Goal: Transaction & Acquisition: Obtain resource

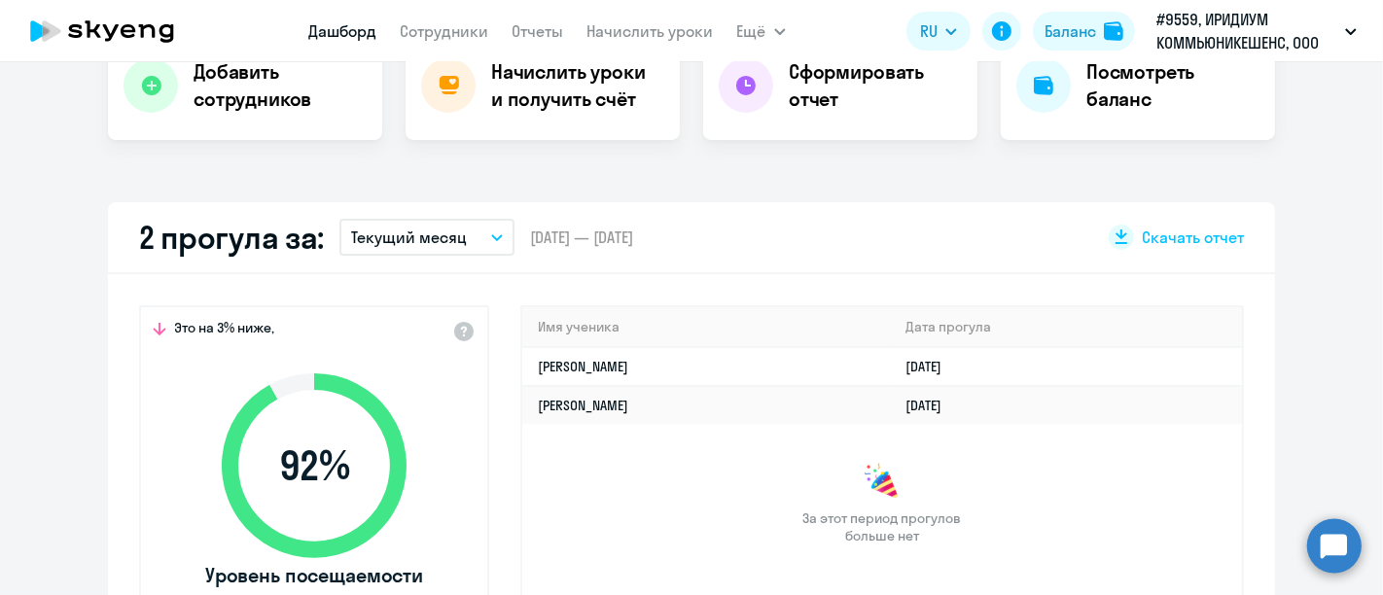
scroll to position [540, 0]
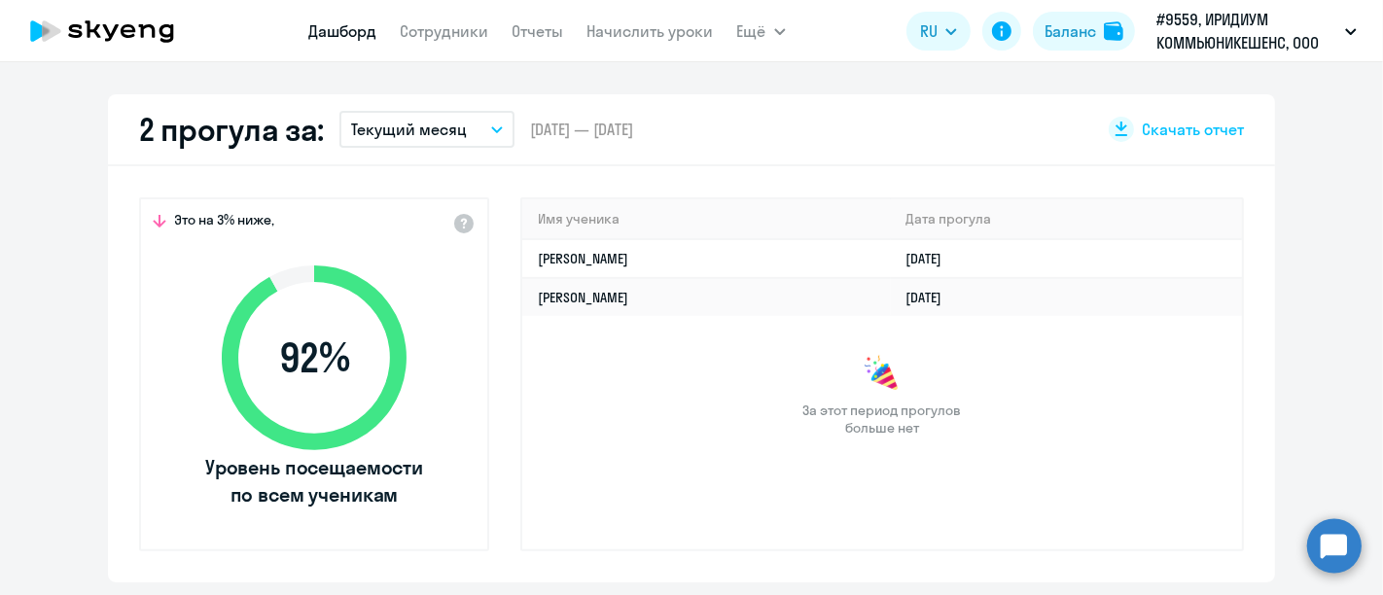
select select "30"
click at [1299, 192] on app-truancy-attendance-dashboard "2 прогула за: Текущий месяц – [DATE] — [DATE] Скачать отчет Это на 3% ниже, 92 …" at bounding box center [691, 338] width 1383 height 488
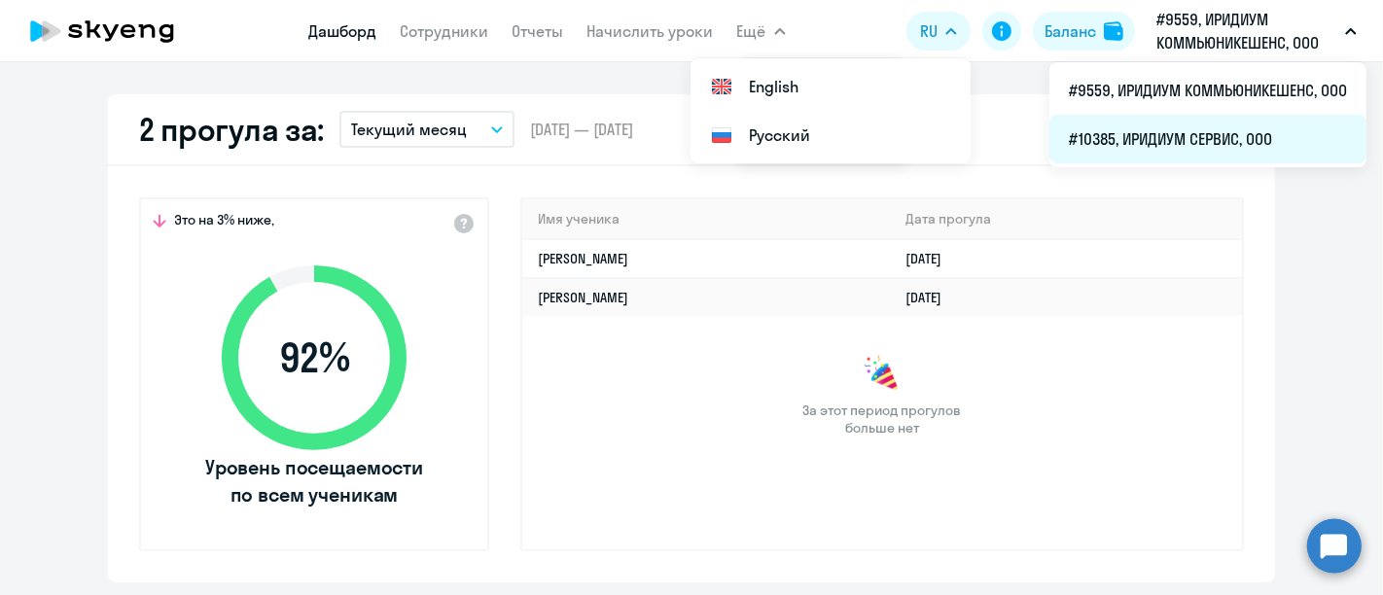
click at [1250, 140] on li "#10385, ИРИДИУМ СЕРВИС, ООО" at bounding box center [1208, 139] width 317 height 49
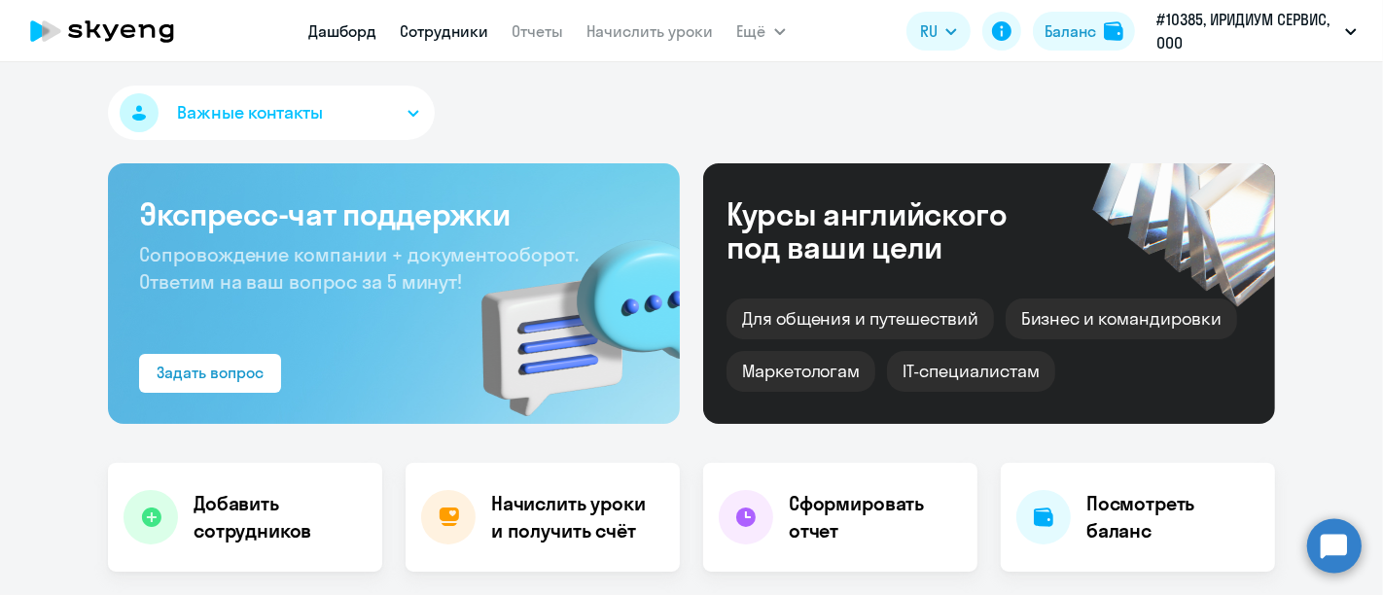
click at [455, 28] on link "Сотрудники" at bounding box center [445, 30] width 89 height 19
select select "30"
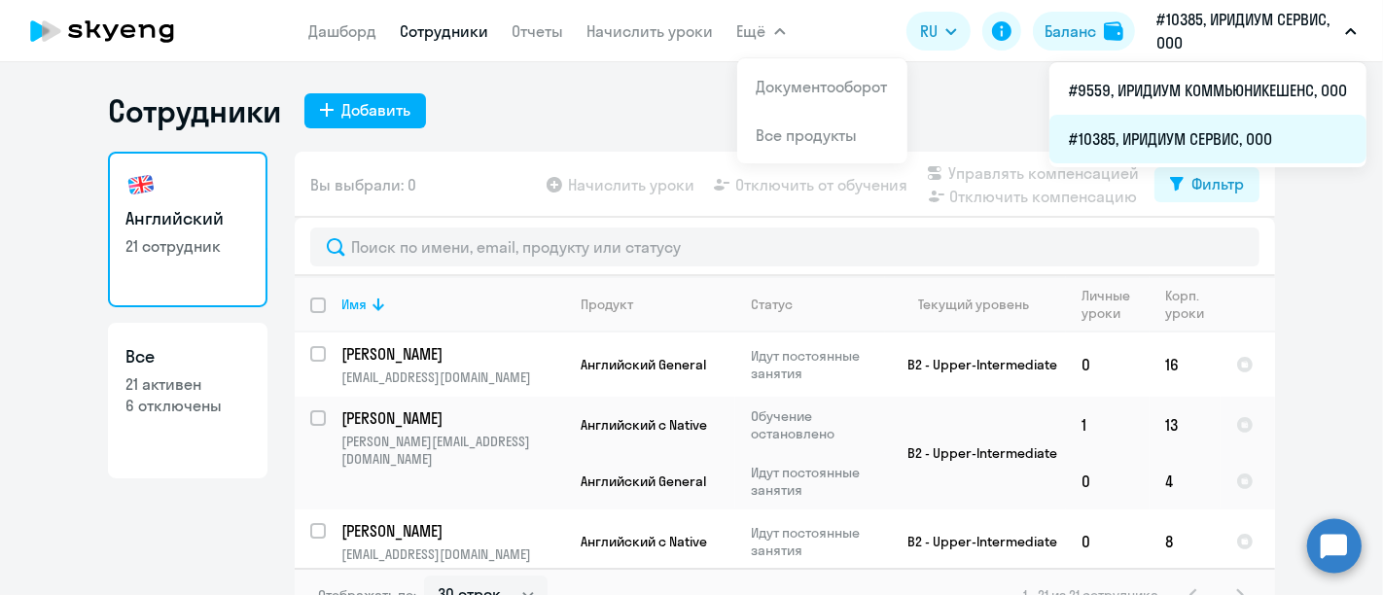
click at [1192, 132] on li "#10385, ИРИДИУМ СЕРВИС, ООО" at bounding box center [1208, 139] width 317 height 49
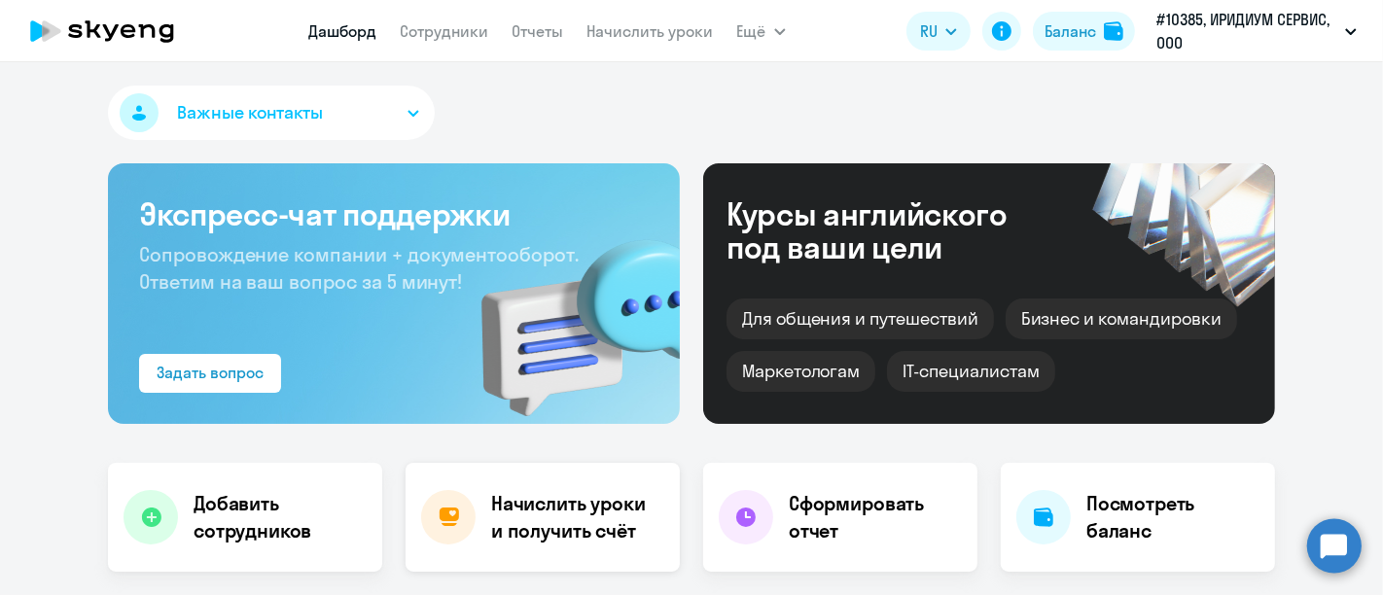
click at [576, 531] on h4 "Начислить уроки и получить счёт" at bounding box center [575, 517] width 169 height 54
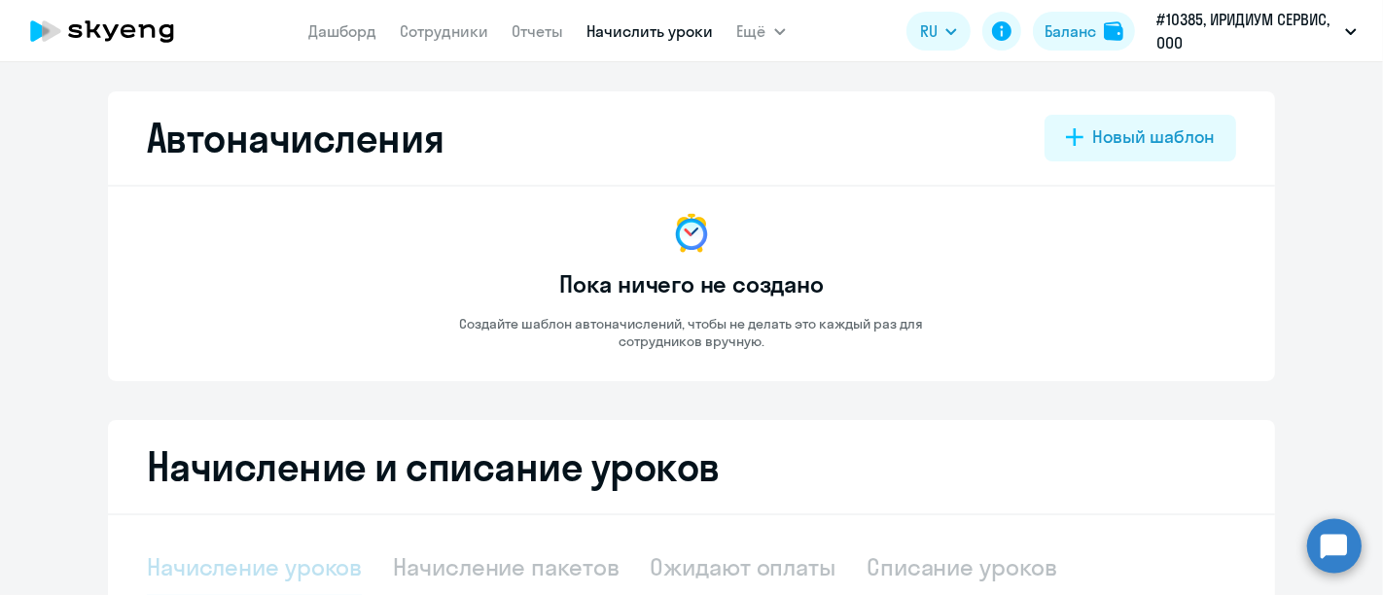
select select "10"
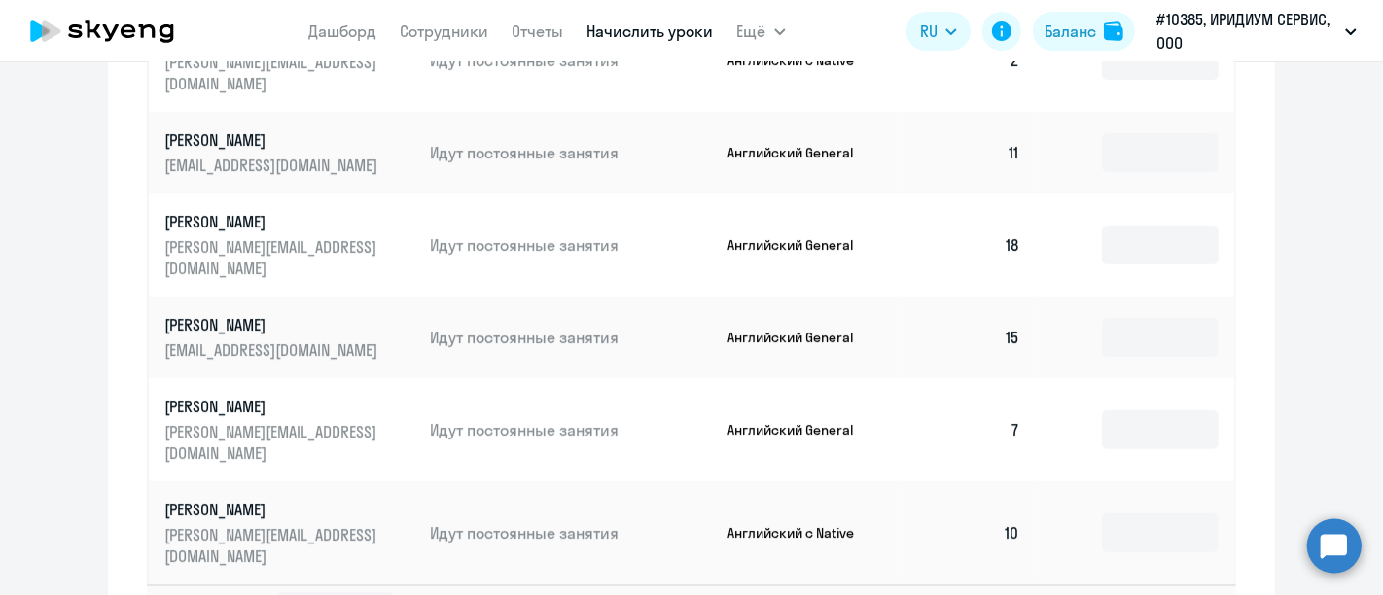
scroll to position [1232, 0]
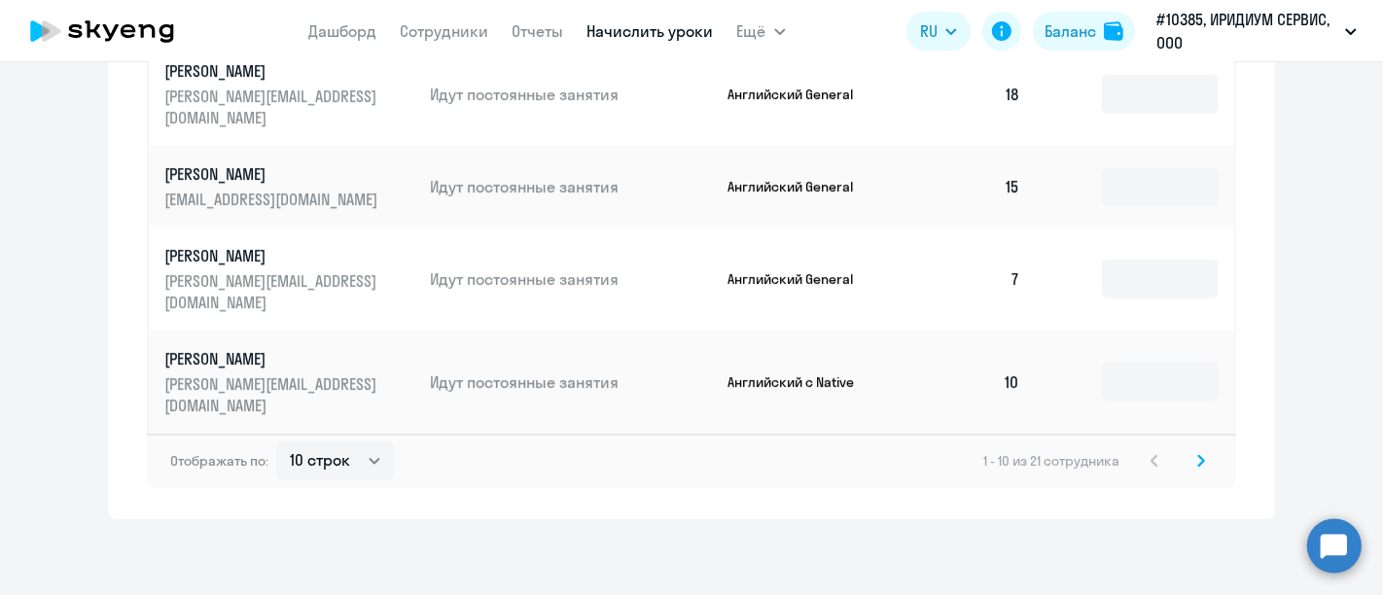
click at [1190, 468] on svg-icon at bounding box center [1201, 460] width 23 height 23
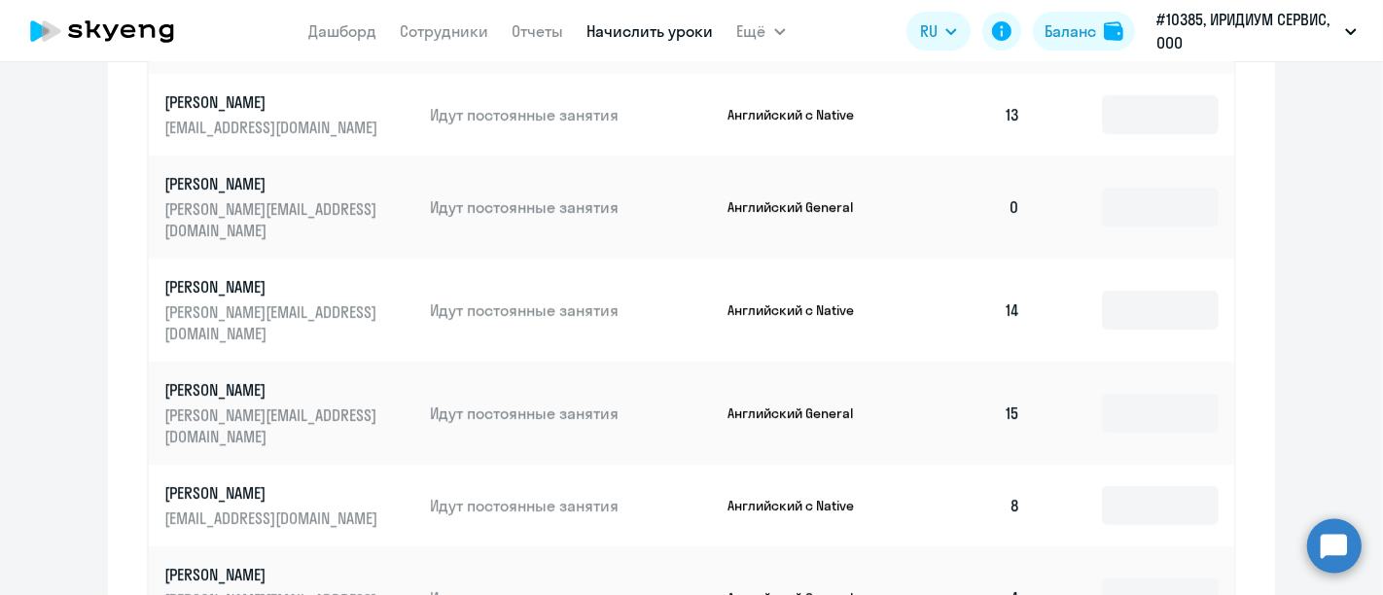
scroll to position [1124, 0]
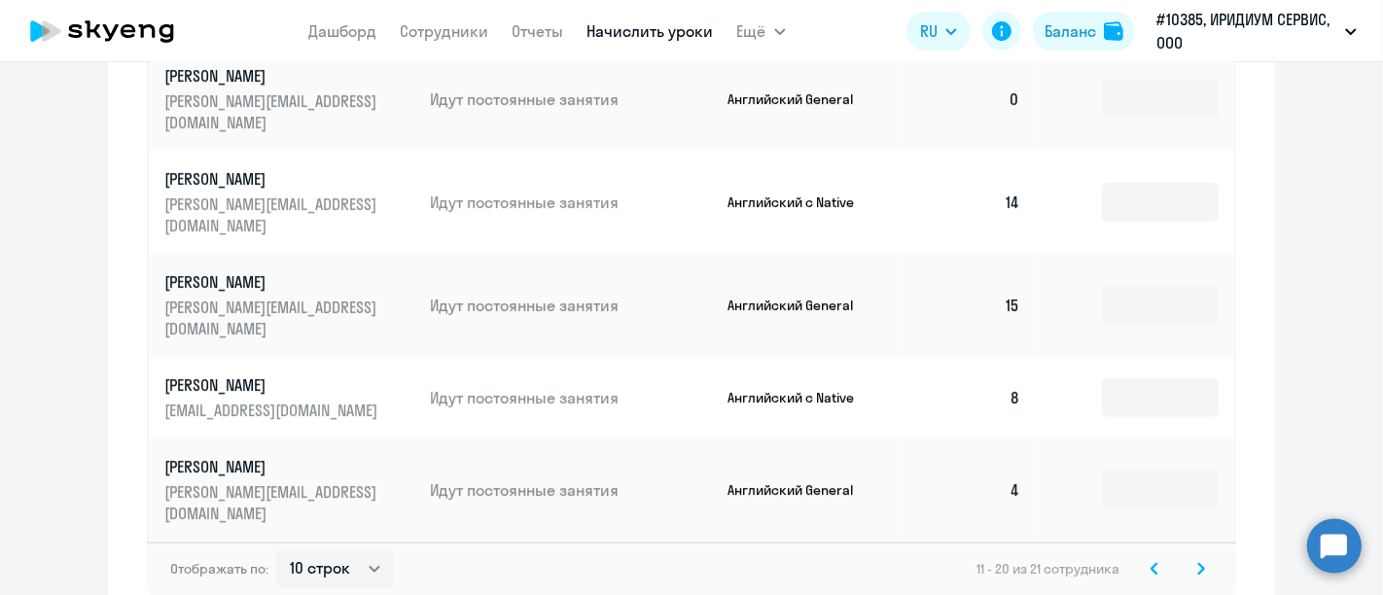
click at [1199, 566] on svg-icon at bounding box center [1201, 568] width 23 height 23
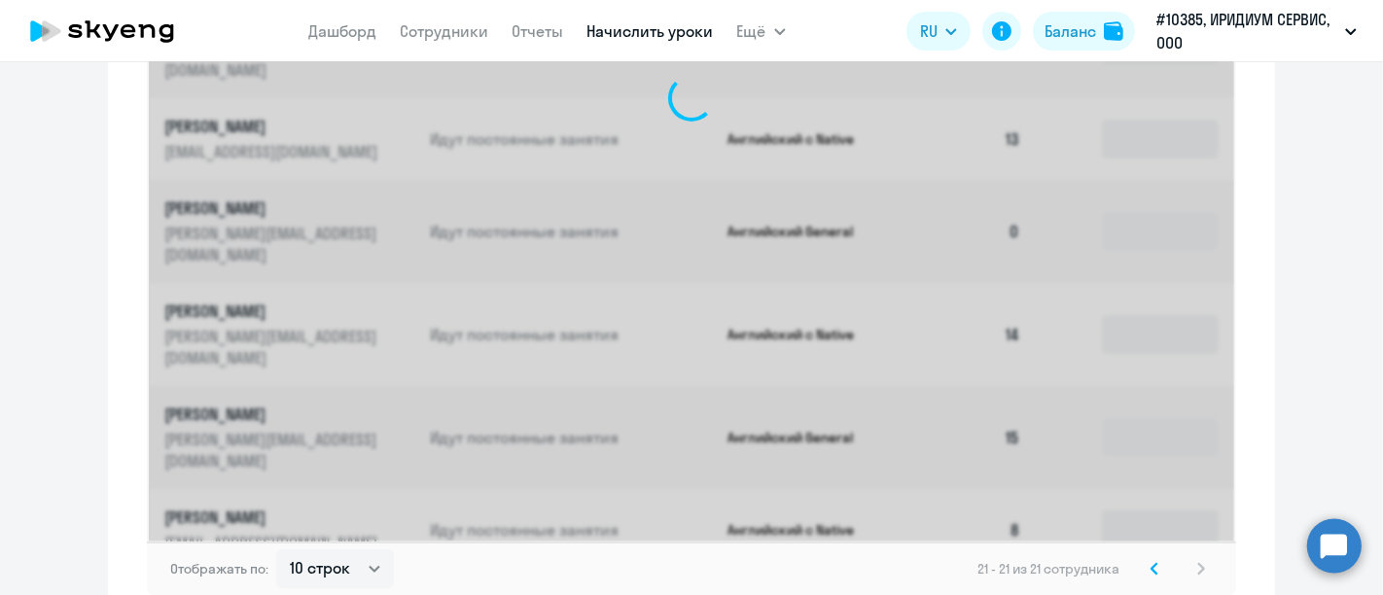
scroll to position [636, 0]
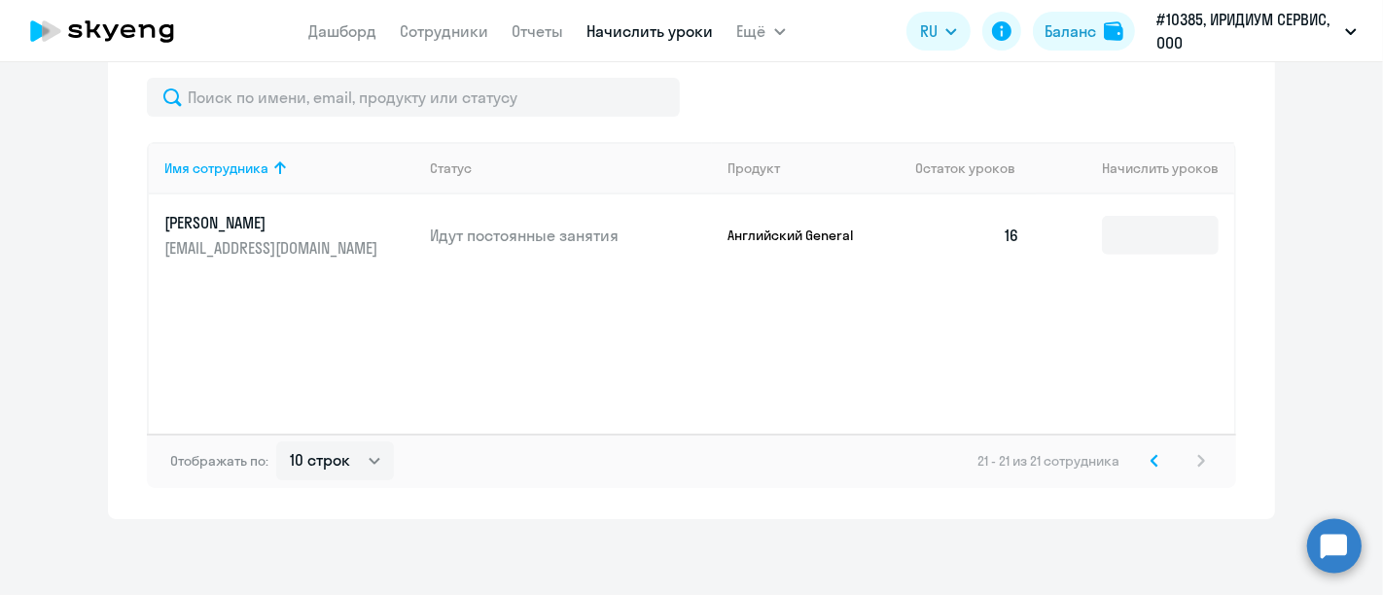
click at [1152, 455] on icon at bounding box center [1155, 460] width 6 height 11
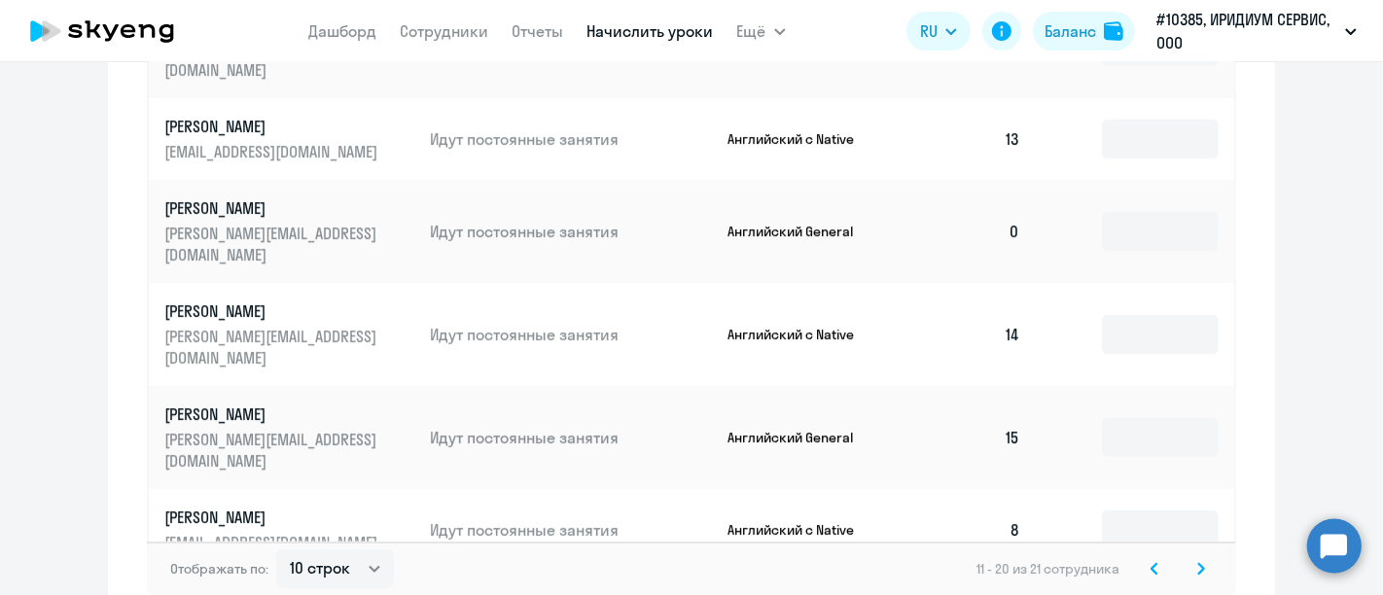
scroll to position [108, 0]
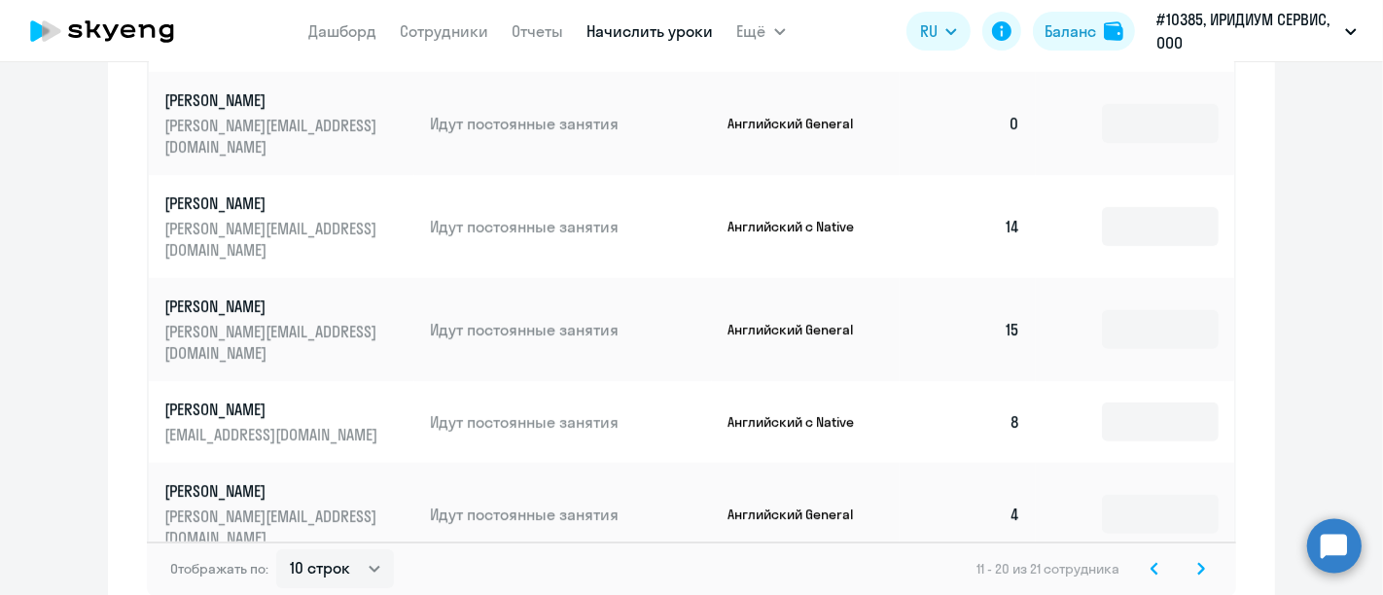
click at [1152, 568] on svg-icon at bounding box center [1154, 568] width 23 height 23
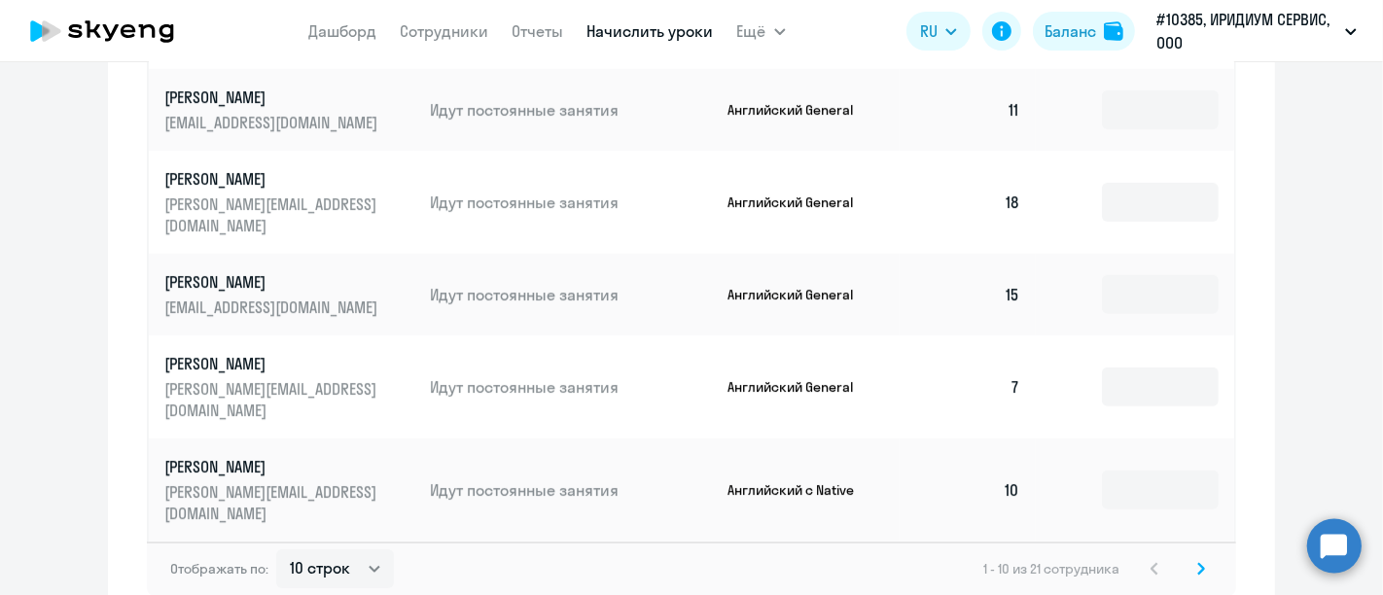
scroll to position [1232, 0]
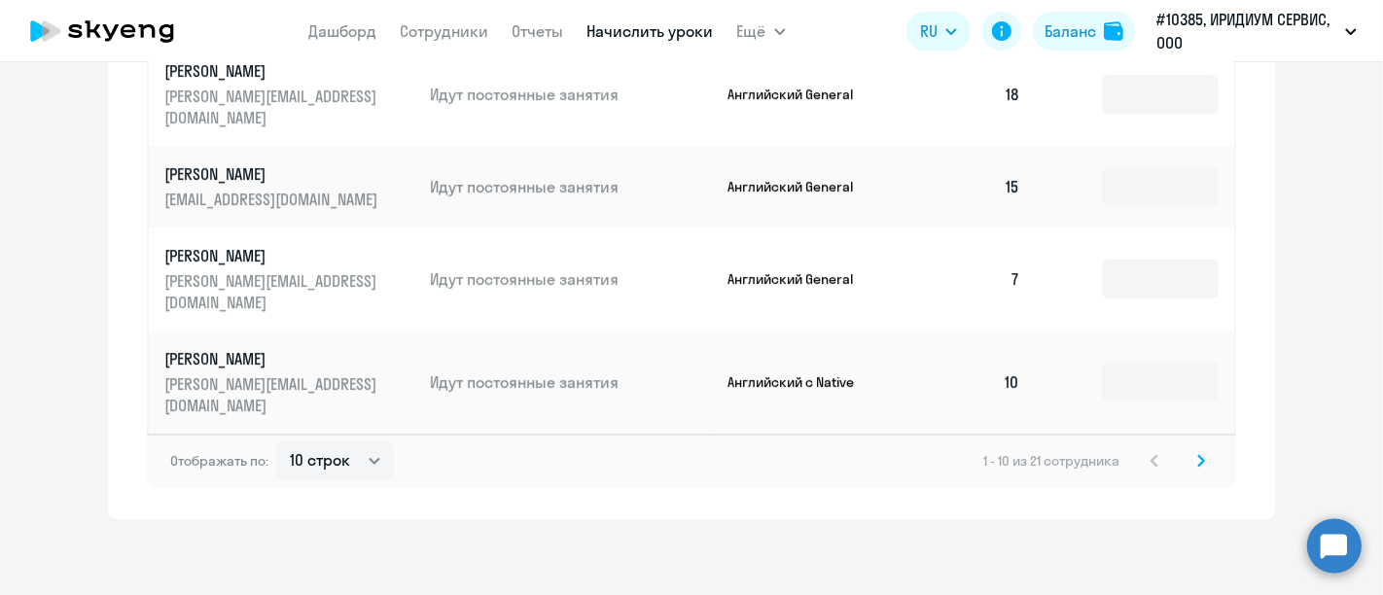
click at [1190, 459] on svg-icon at bounding box center [1201, 460] width 23 height 23
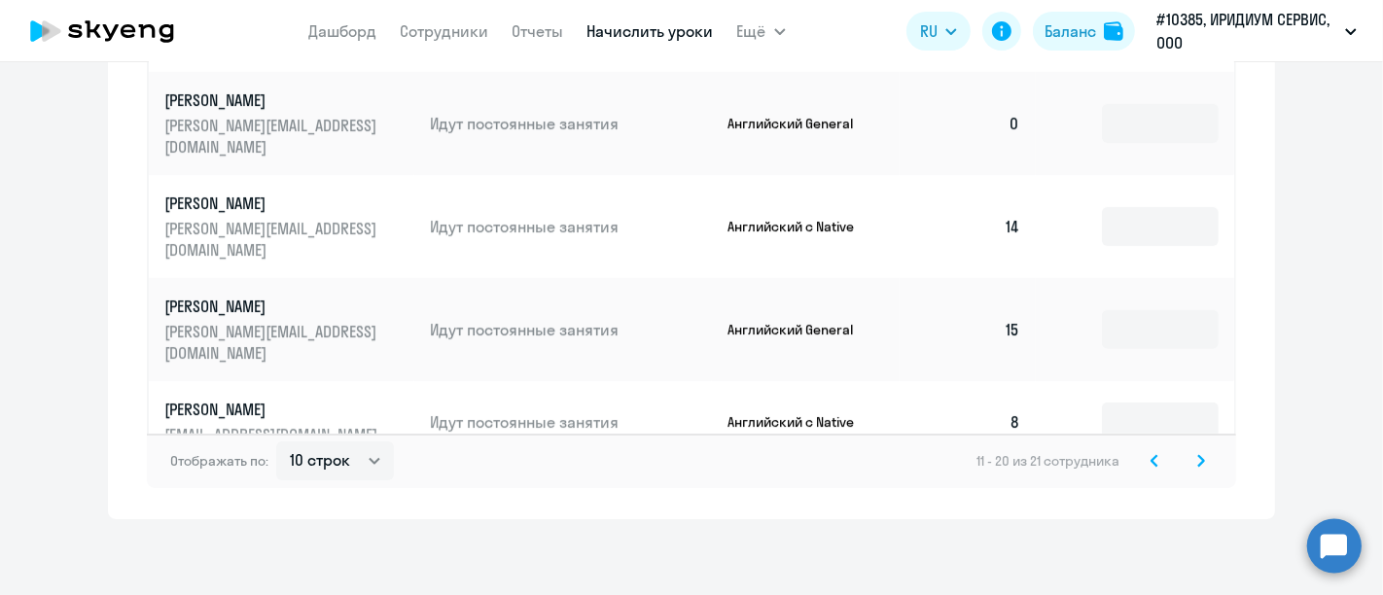
click at [1198, 461] on icon at bounding box center [1201, 460] width 6 height 11
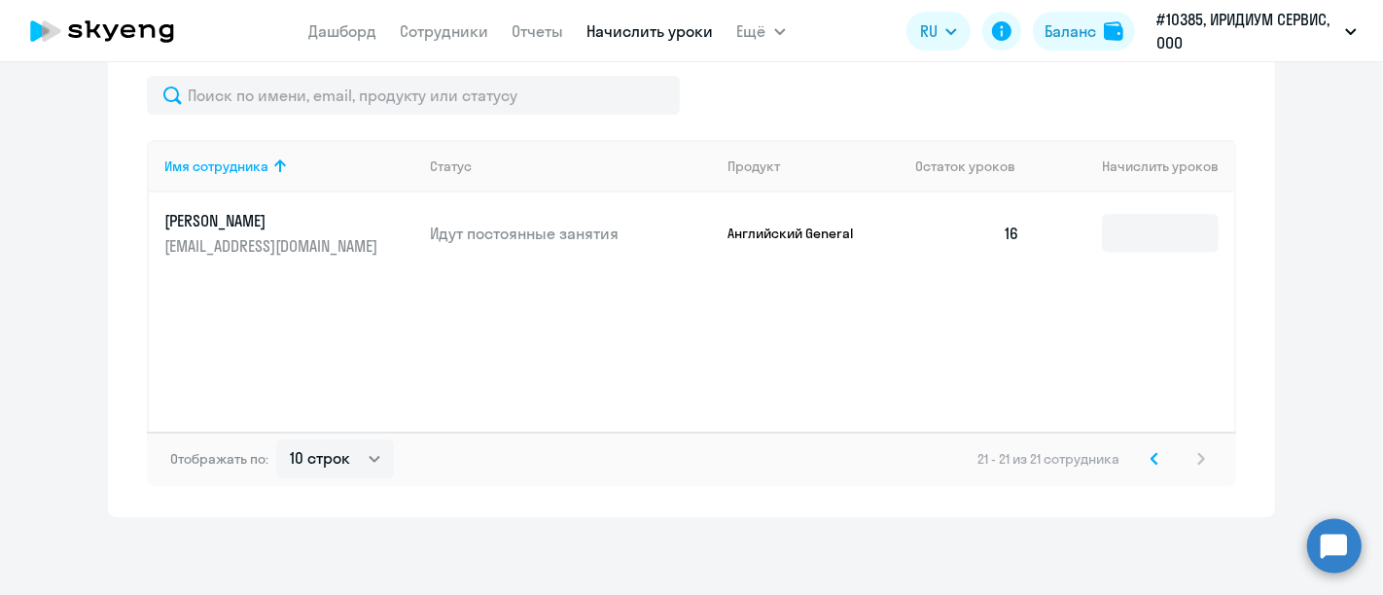
scroll to position [636, 0]
click at [1151, 462] on icon at bounding box center [1155, 461] width 8 height 14
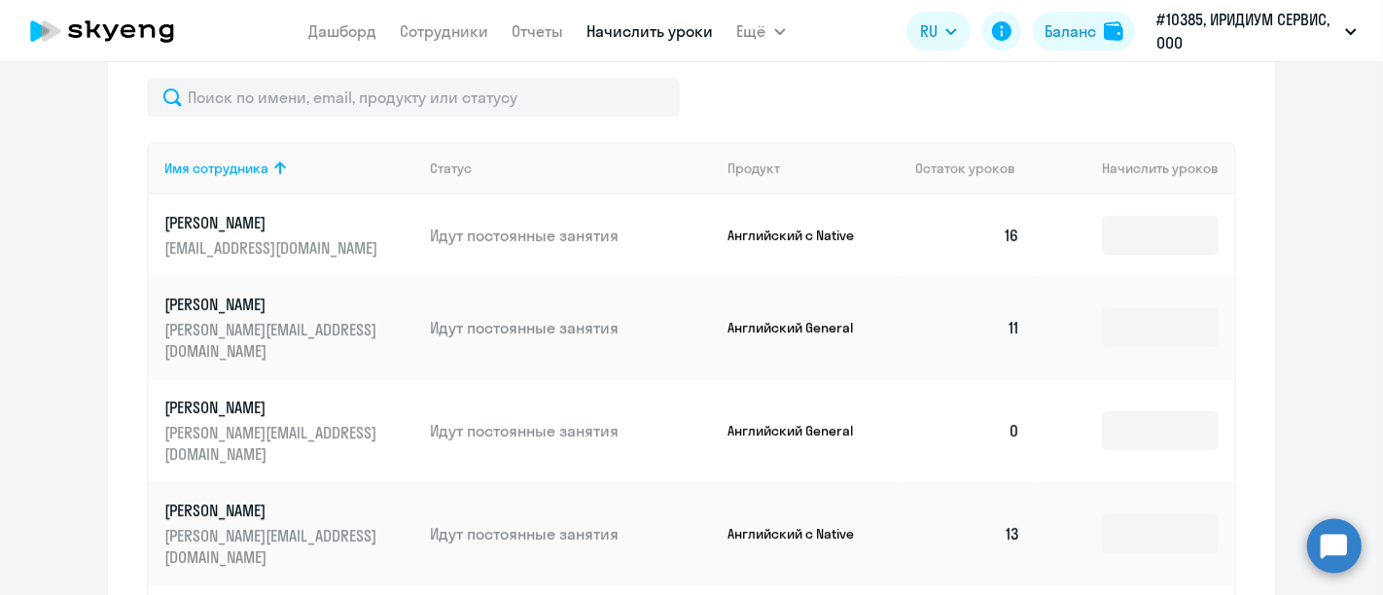
scroll to position [1232, 0]
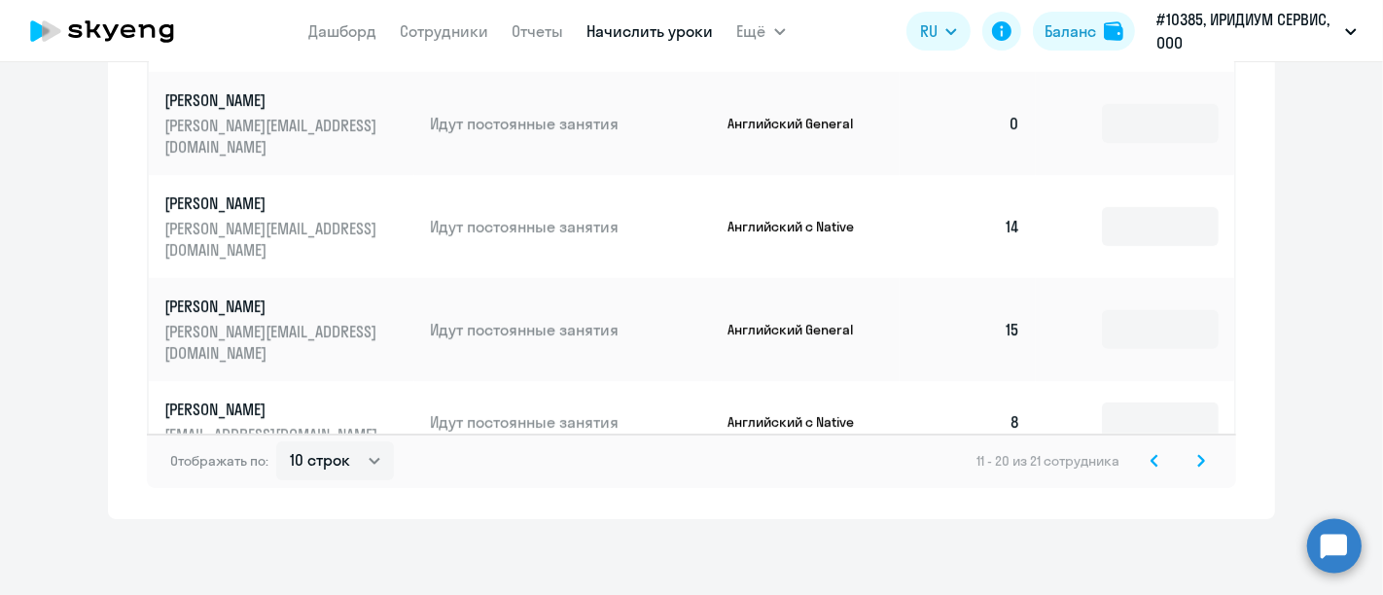
click at [1151, 459] on icon at bounding box center [1155, 461] width 8 height 14
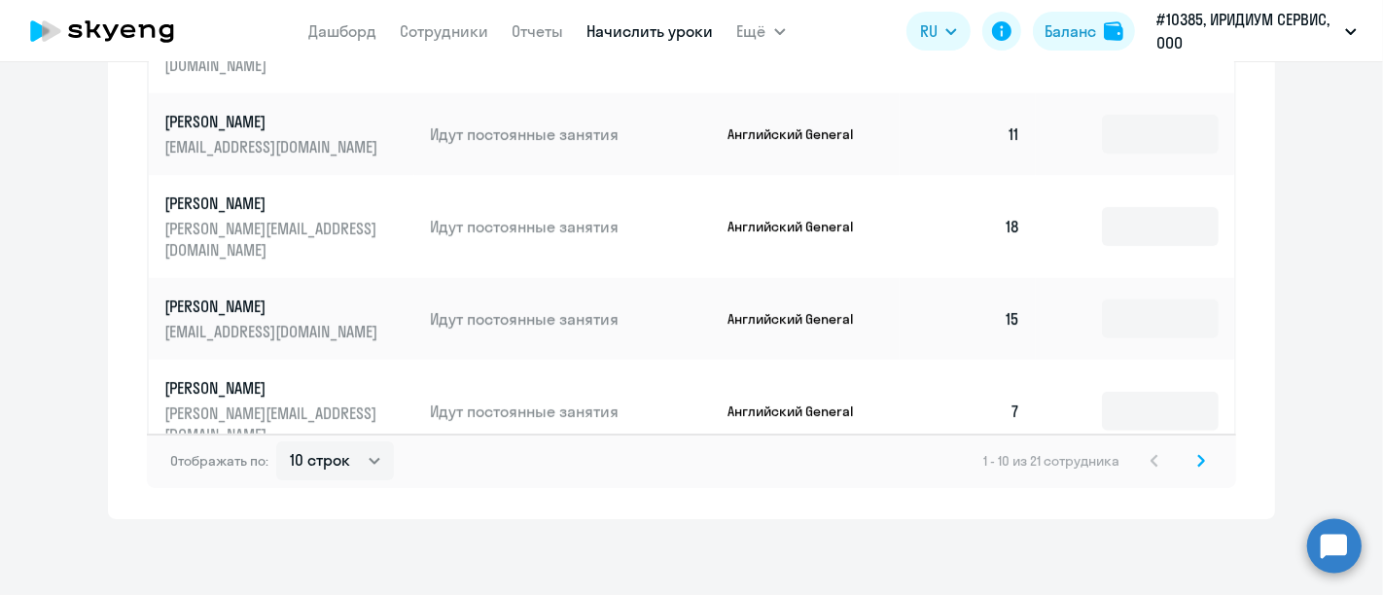
scroll to position [692, 0]
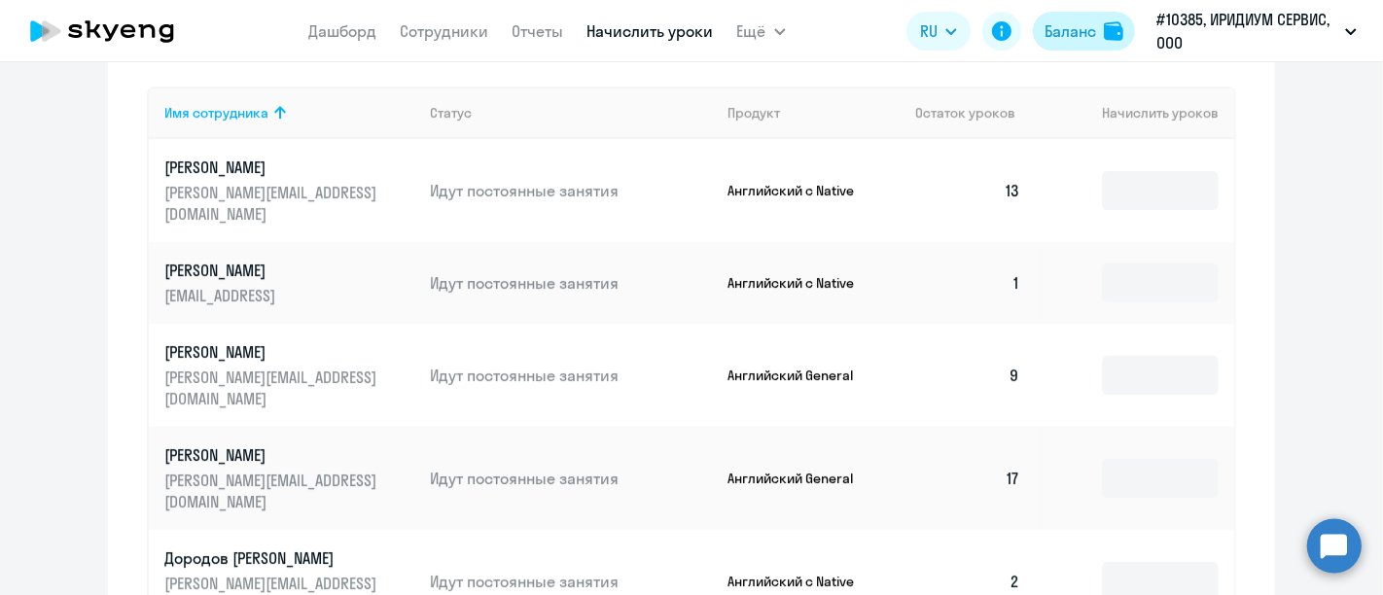
click at [1077, 44] on button "Баланс" at bounding box center [1084, 31] width 102 height 39
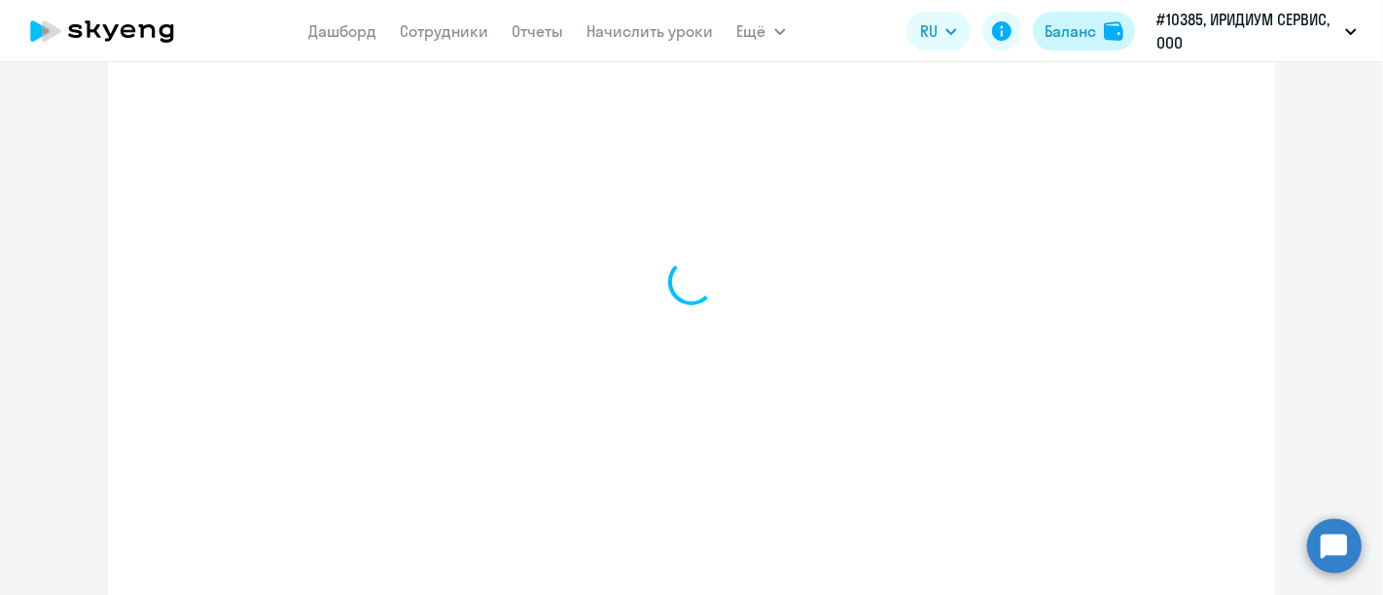
select select "english_adult_not_native_speaker"
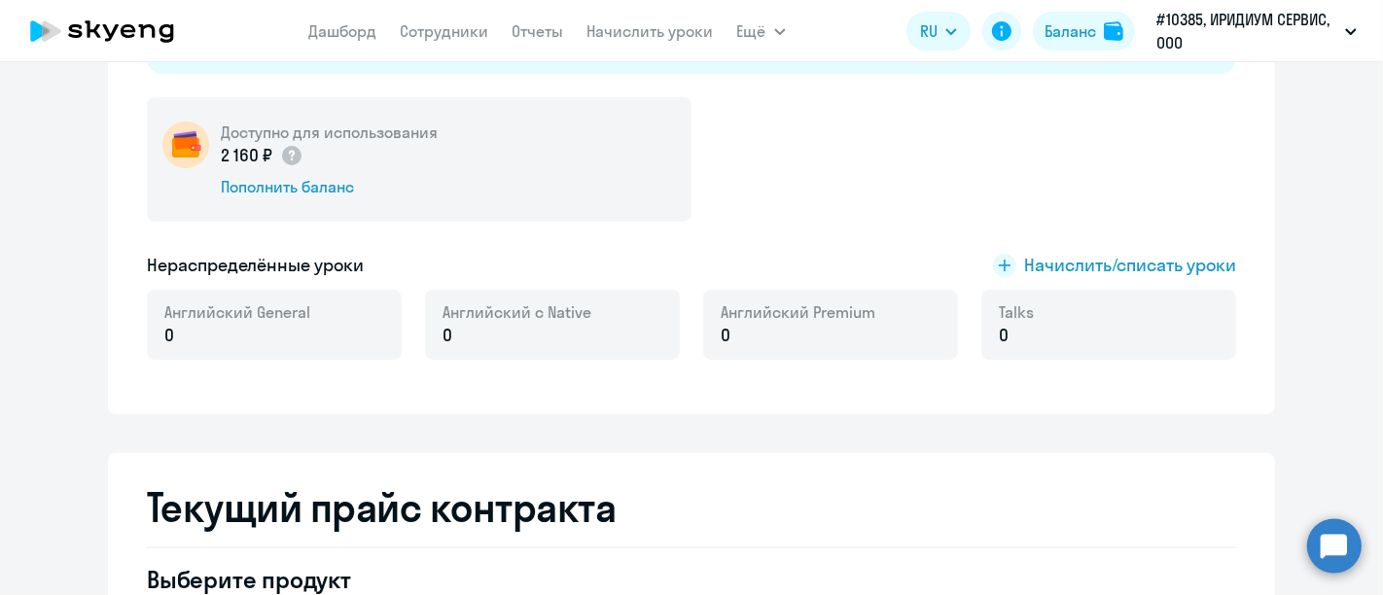
scroll to position [248, 0]
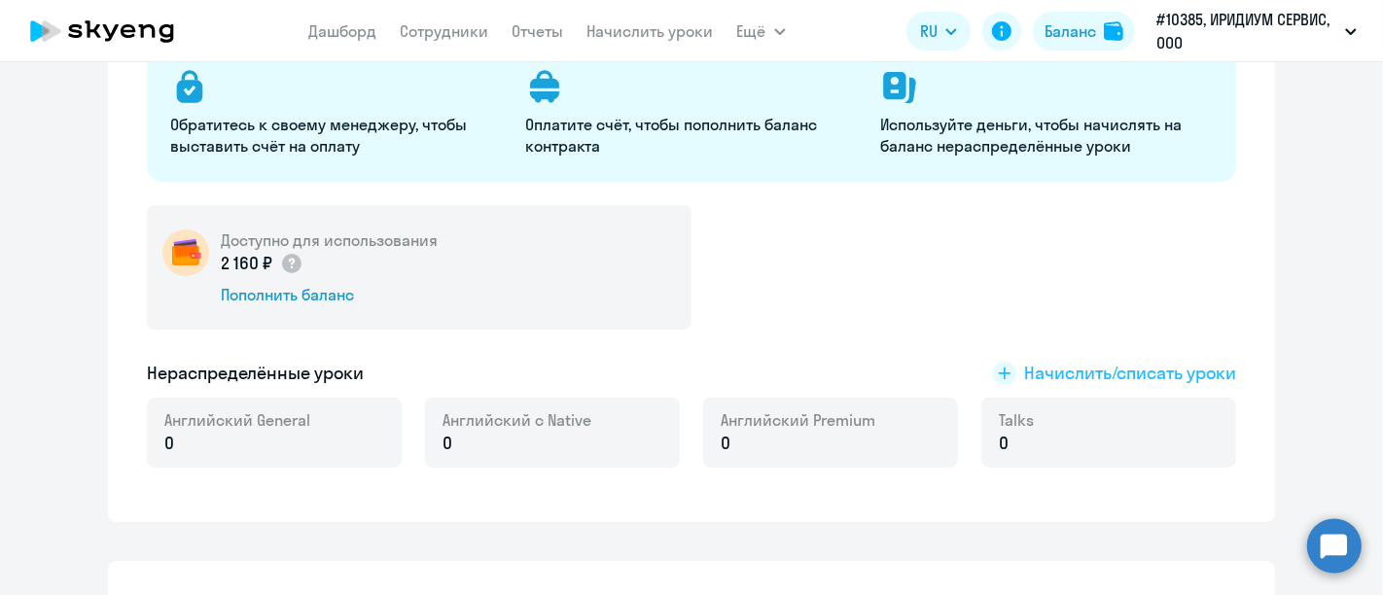
click at [1030, 366] on span "Начислить/списать уроки" at bounding box center [1130, 373] width 212 height 25
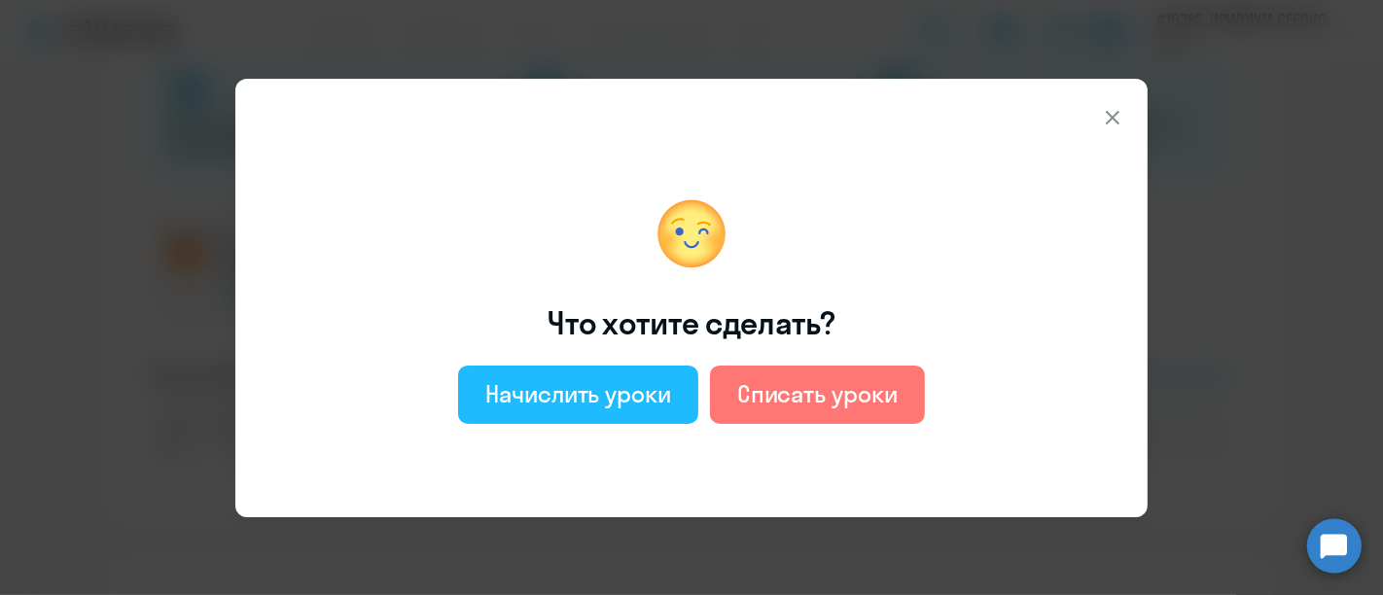
click at [597, 398] on div "Начислить уроки" at bounding box center [578, 393] width 186 height 31
select select "english_adult_not_native_speaker"
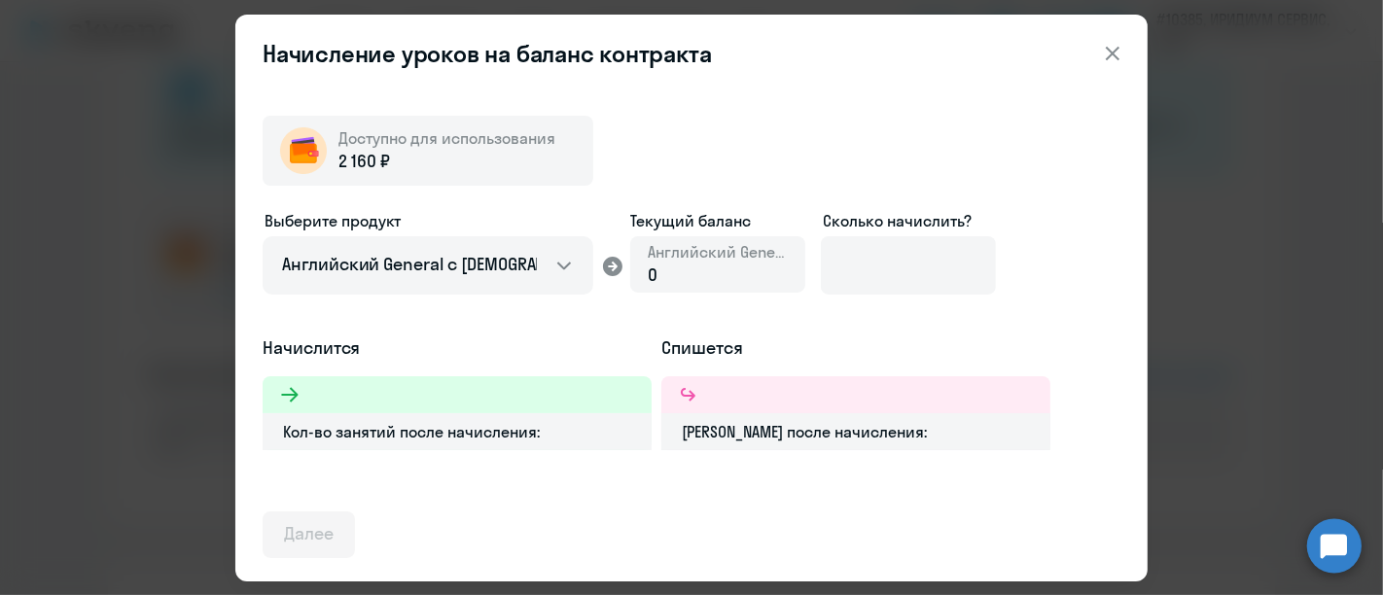
click at [1112, 54] on icon at bounding box center [1112, 53] width 23 height 23
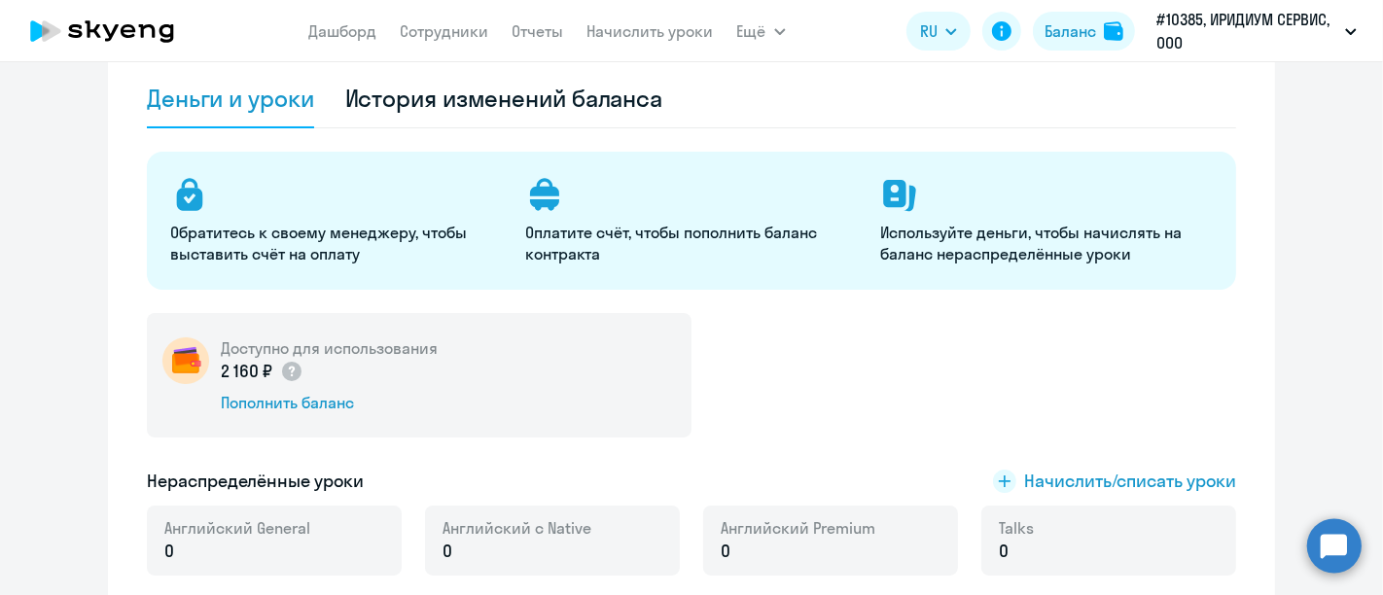
scroll to position [32, 0]
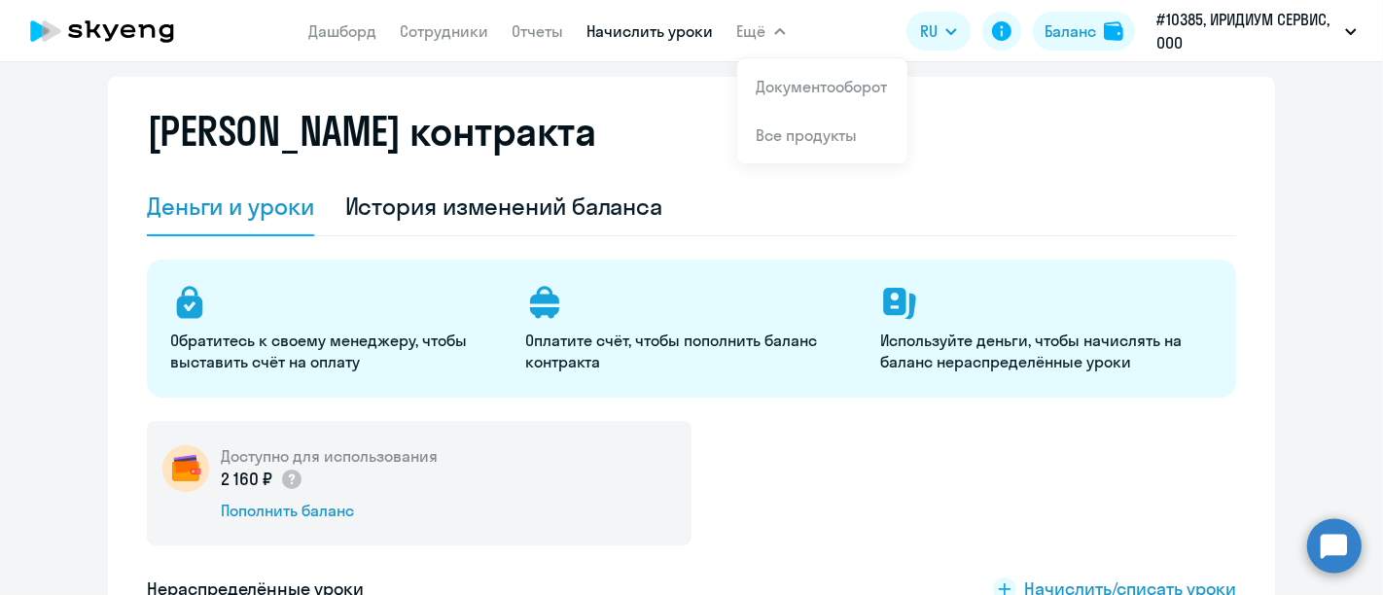
click at [678, 34] on link "Начислить уроки" at bounding box center [651, 30] width 126 height 19
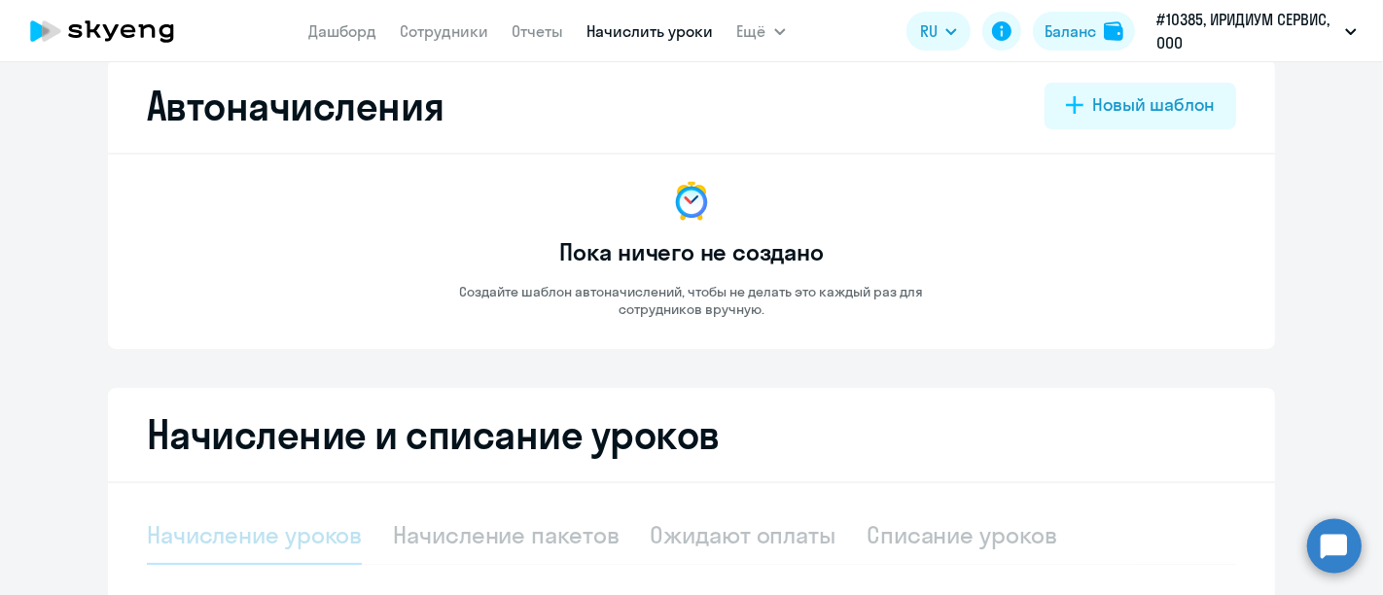
select select "10"
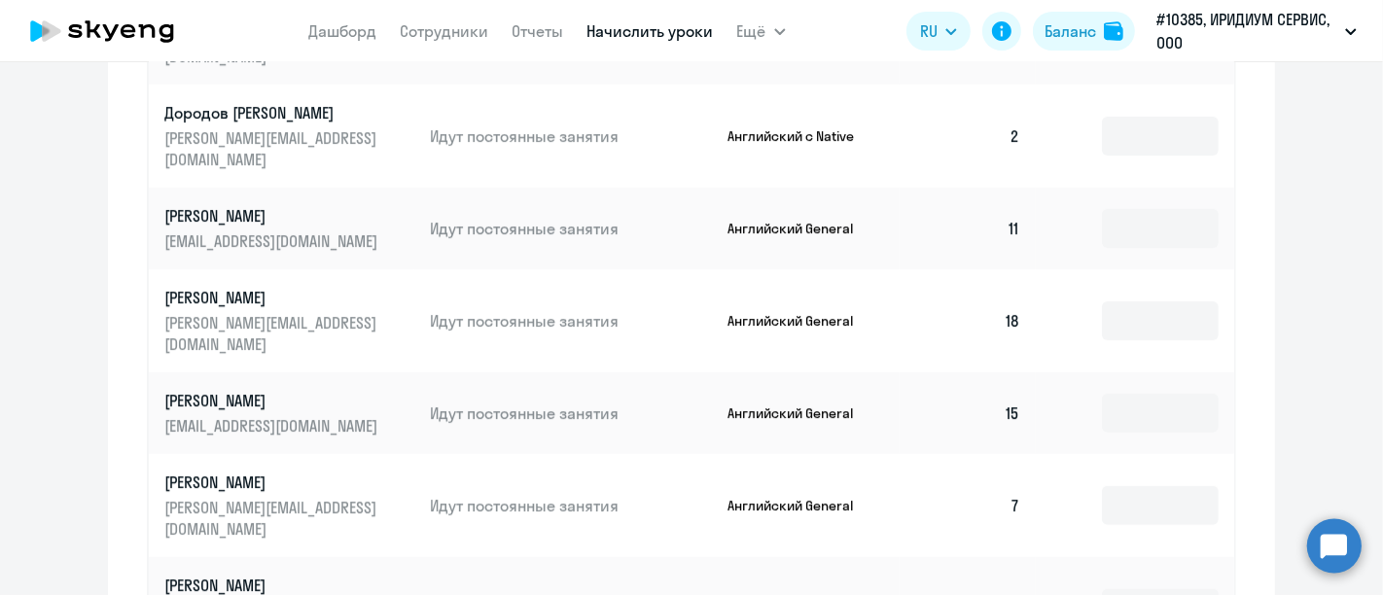
scroll to position [1221, 0]
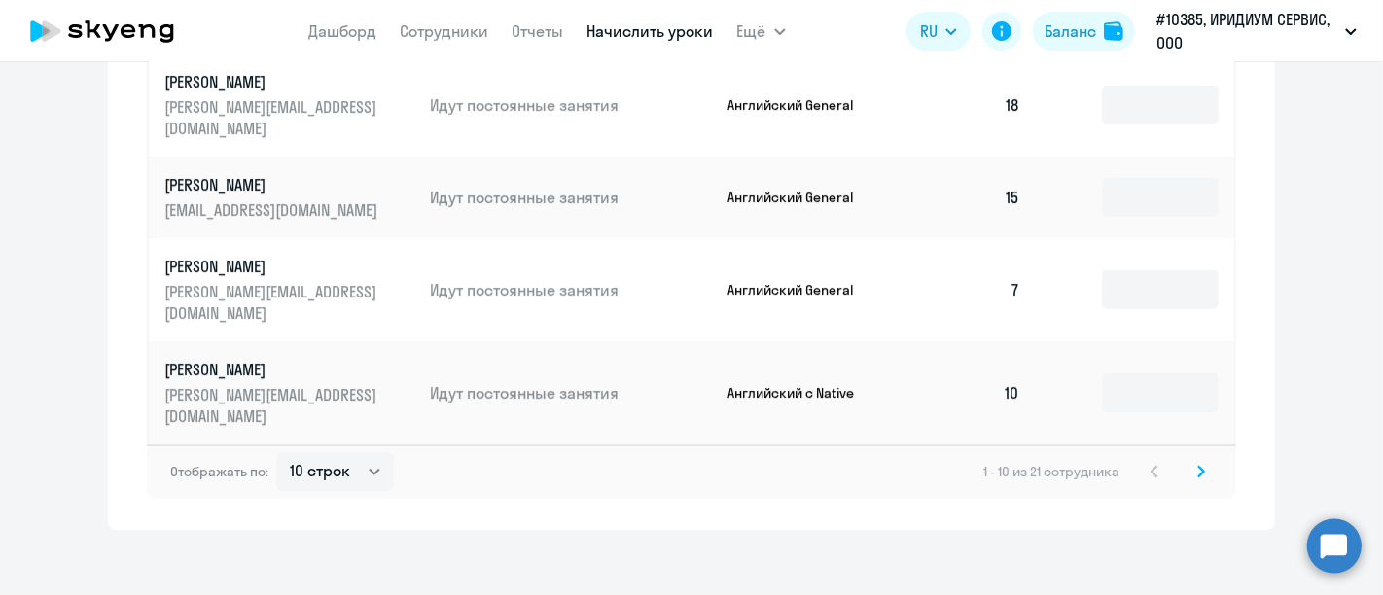
click at [1197, 471] on icon at bounding box center [1201, 472] width 8 height 14
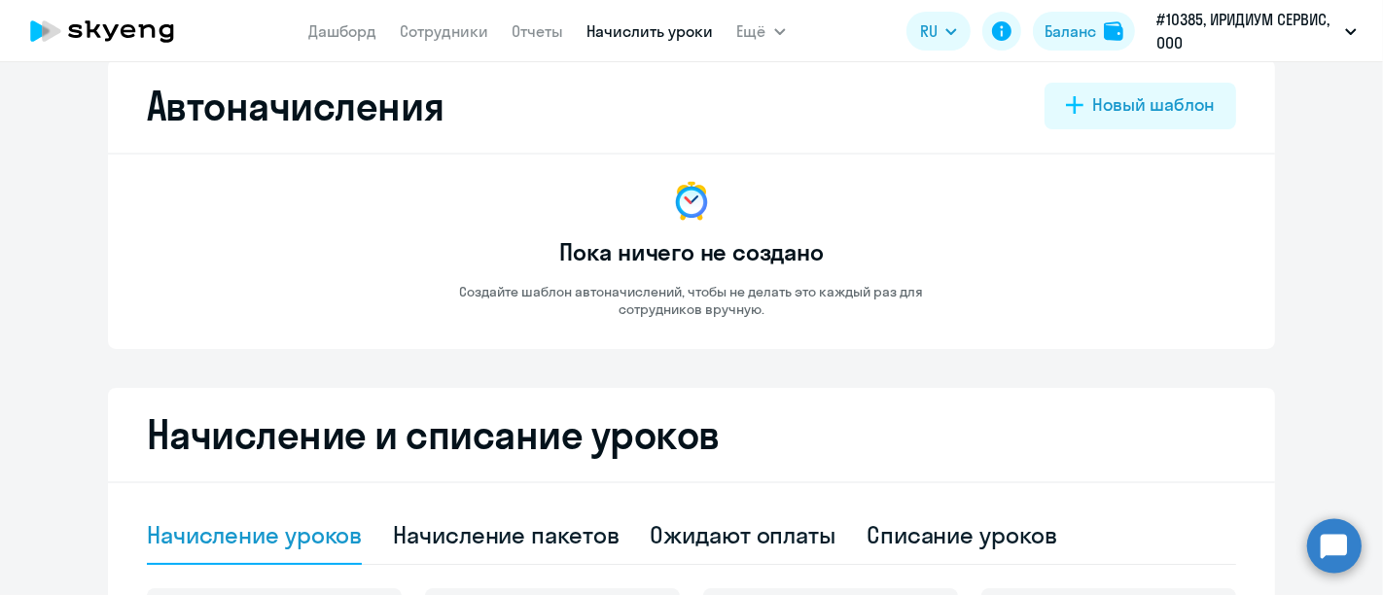
scroll to position [0, 0]
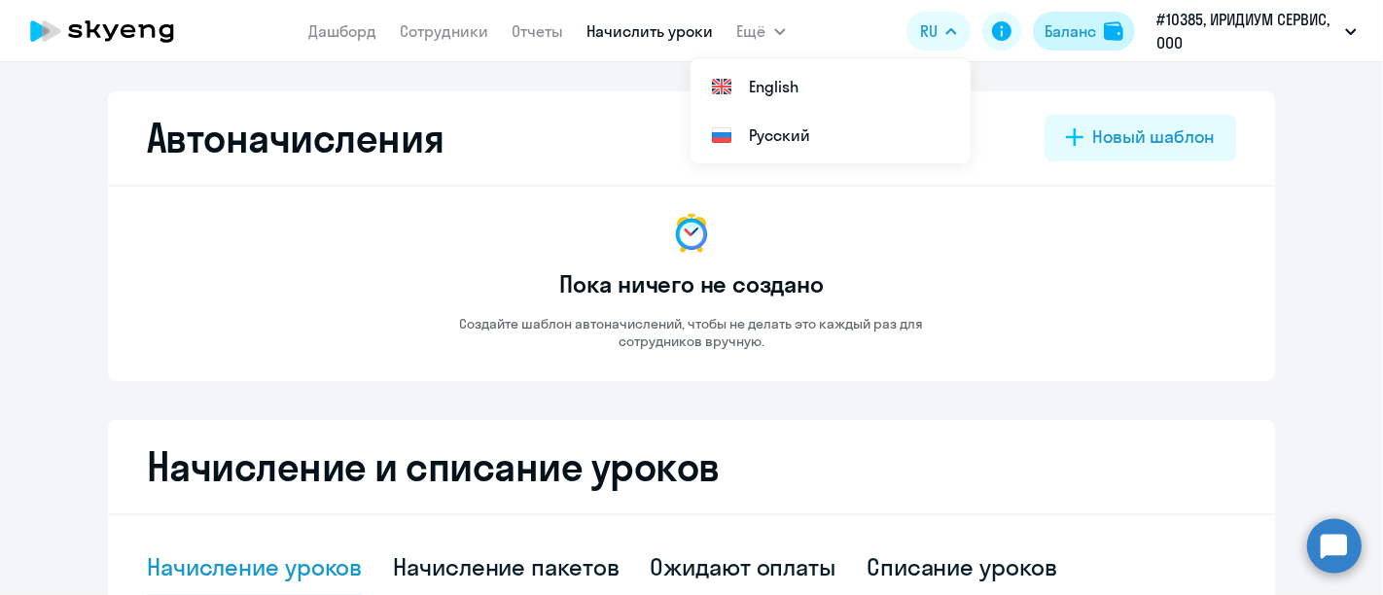
click at [1069, 31] on div "Баланс" at bounding box center [1071, 30] width 52 height 23
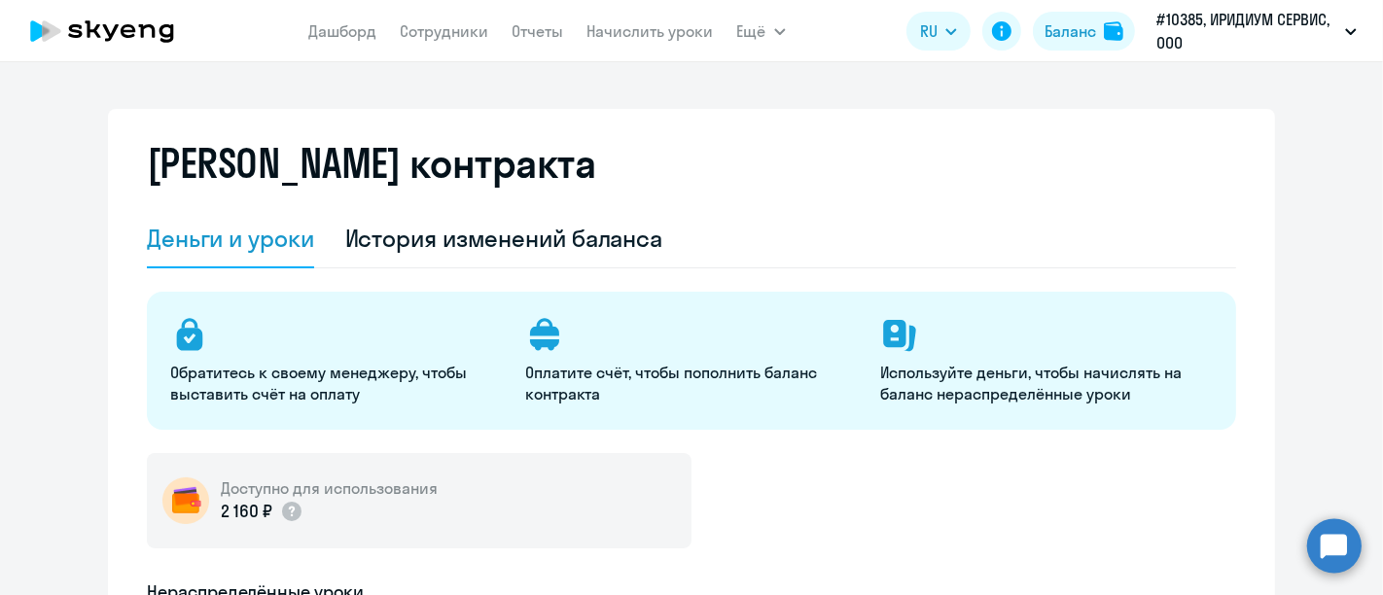
select select "english_adult_not_native_speaker"
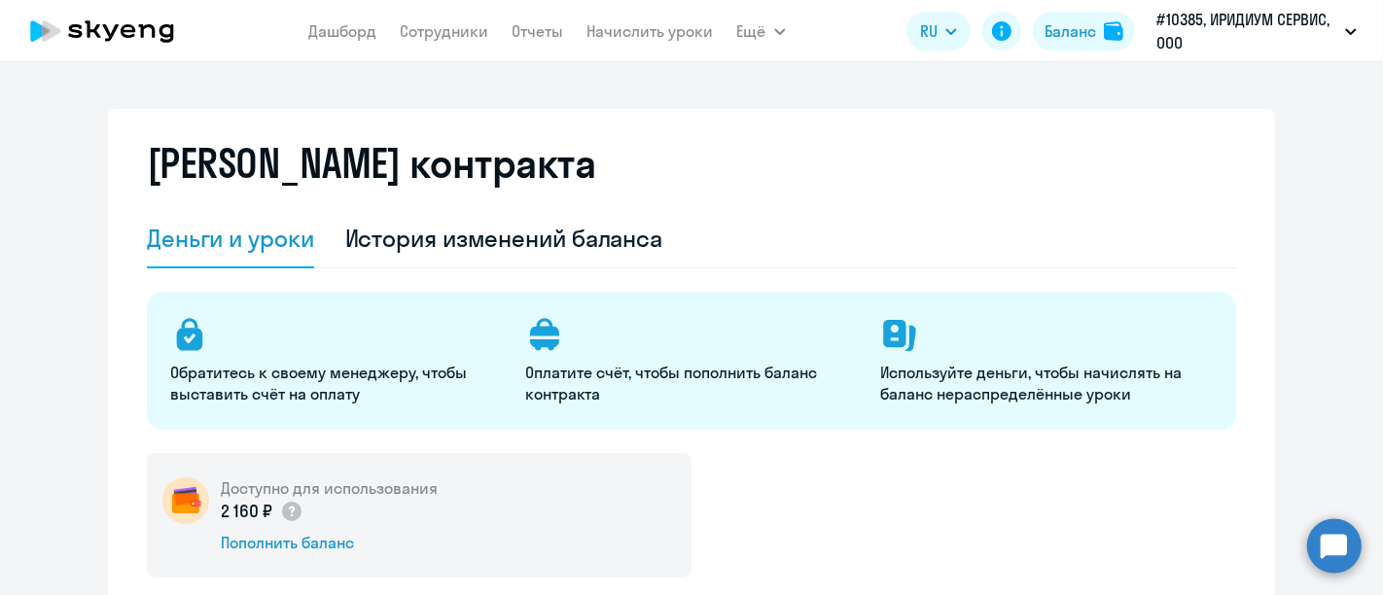
scroll to position [216, 0]
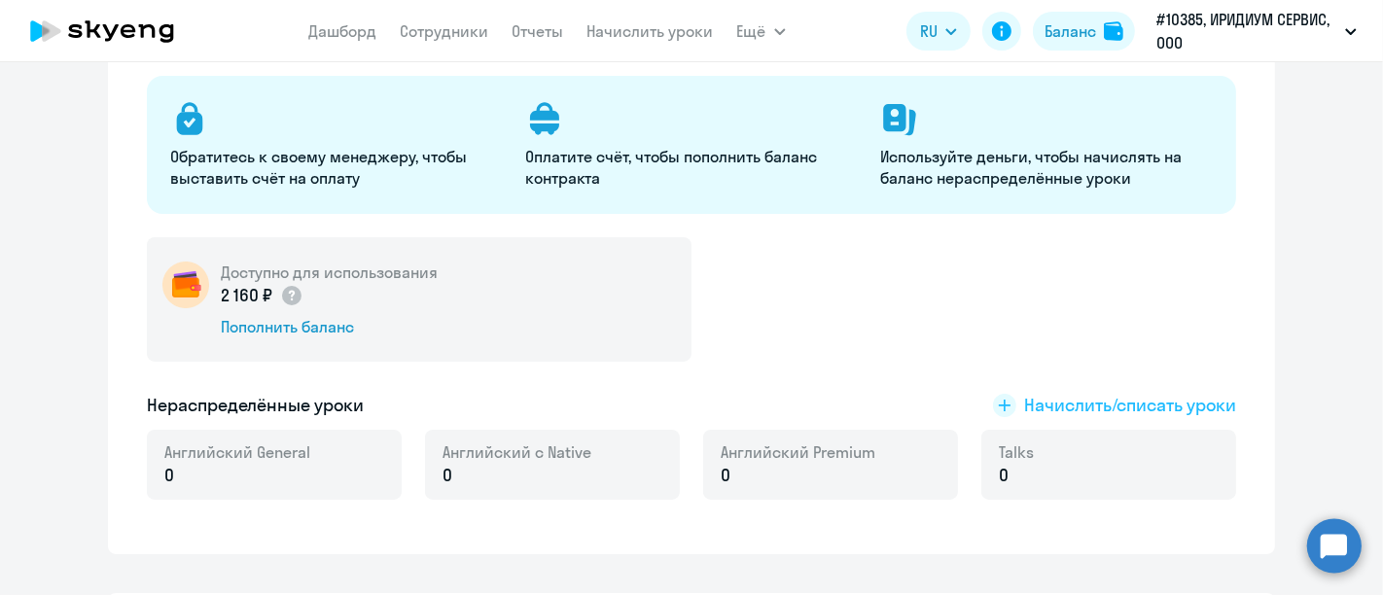
click at [1115, 404] on span "Начислить/списать уроки" at bounding box center [1130, 405] width 212 height 25
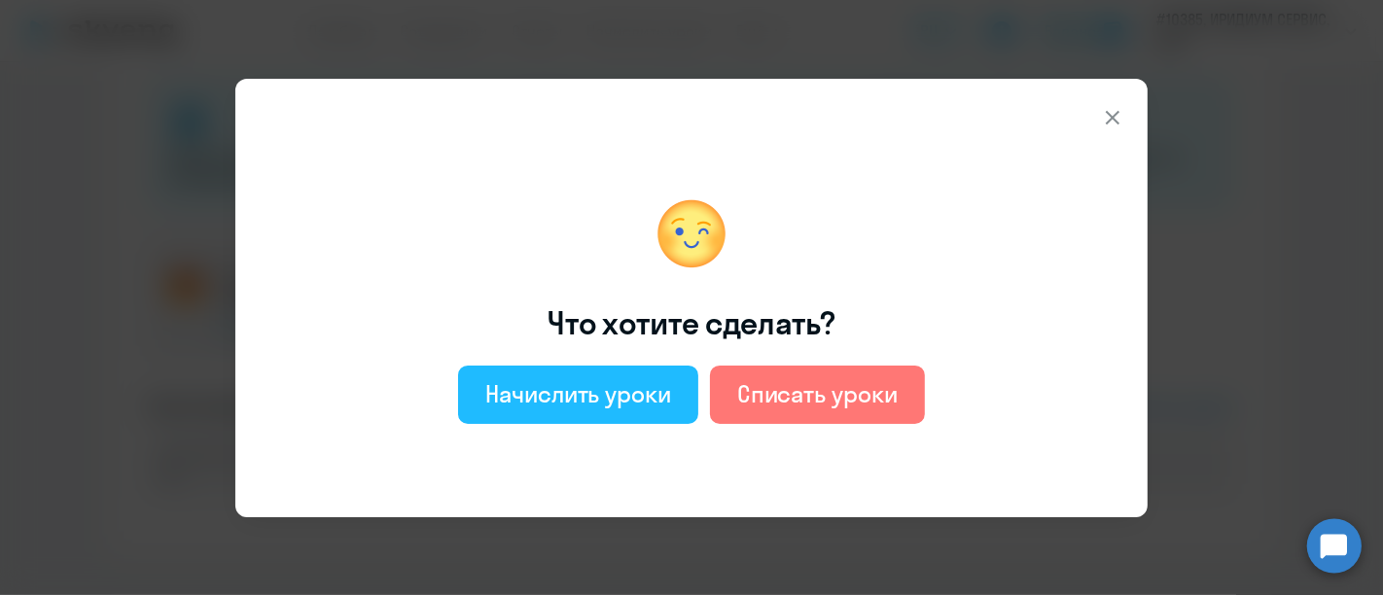
click at [625, 410] on button "Начислить уроки" at bounding box center [578, 395] width 240 height 58
select select "english_adult_not_native_speaker"
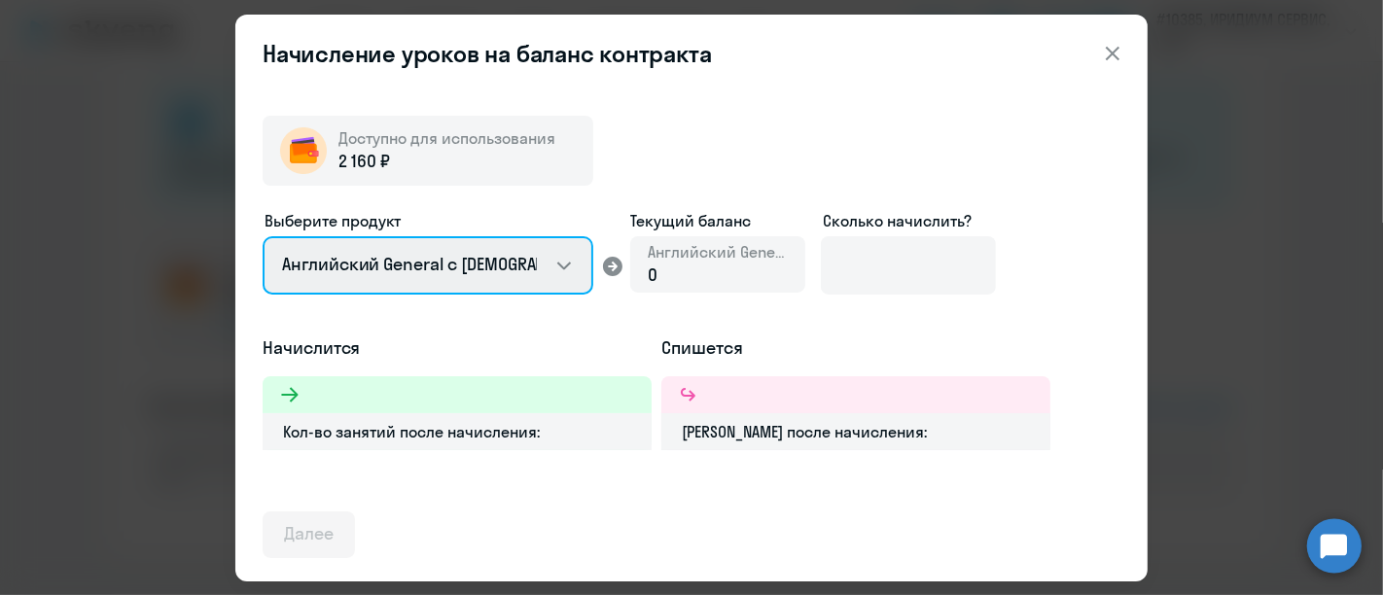
click at [561, 268] on select "Английский General с [DEMOGRAPHIC_DATA] преподавателем Английский General с [DE…" at bounding box center [428, 265] width 331 height 58
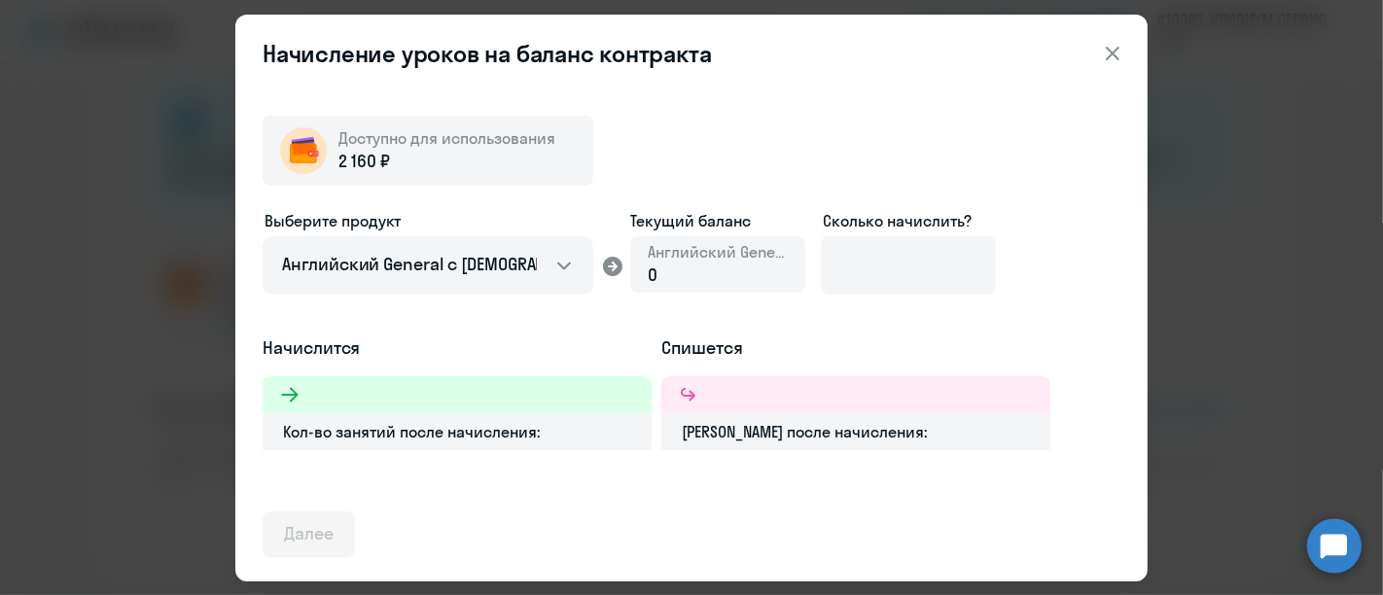
drag, startPoint x: 856, startPoint y: 322, endPoint x: 808, endPoint y: 302, distance: 51.9
click at [856, 322] on div "Выберите продукт Английский General с русскоговорящим преподавателем Английский…" at bounding box center [692, 272] width 858 height 126
click at [683, 268] on div "0" at bounding box center [718, 275] width 140 height 25
click at [667, 277] on div "0" at bounding box center [718, 275] width 140 height 25
click at [663, 272] on div "0" at bounding box center [718, 275] width 140 height 25
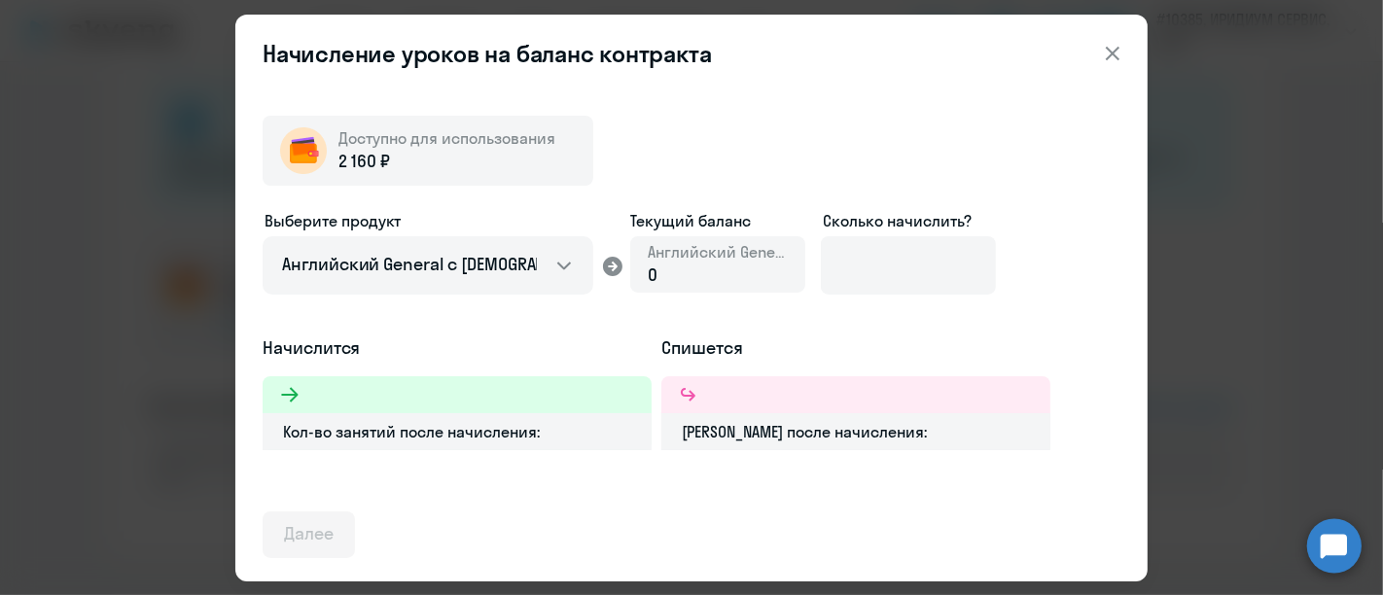
click at [741, 436] on div "[PERSON_NAME] после начисления:" at bounding box center [855, 431] width 389 height 37
click at [841, 440] on div "[PERSON_NAME] после начисления:" at bounding box center [855, 431] width 389 height 37
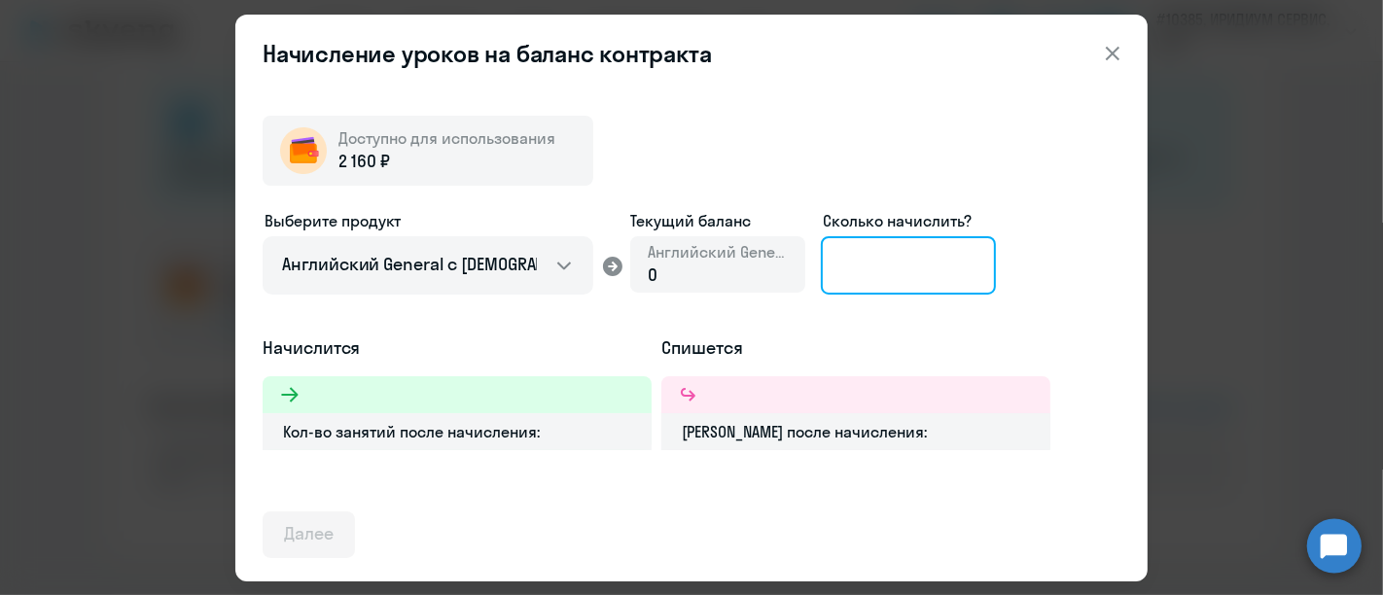
click at [873, 268] on input at bounding box center [908, 265] width 175 height 58
type input "2"
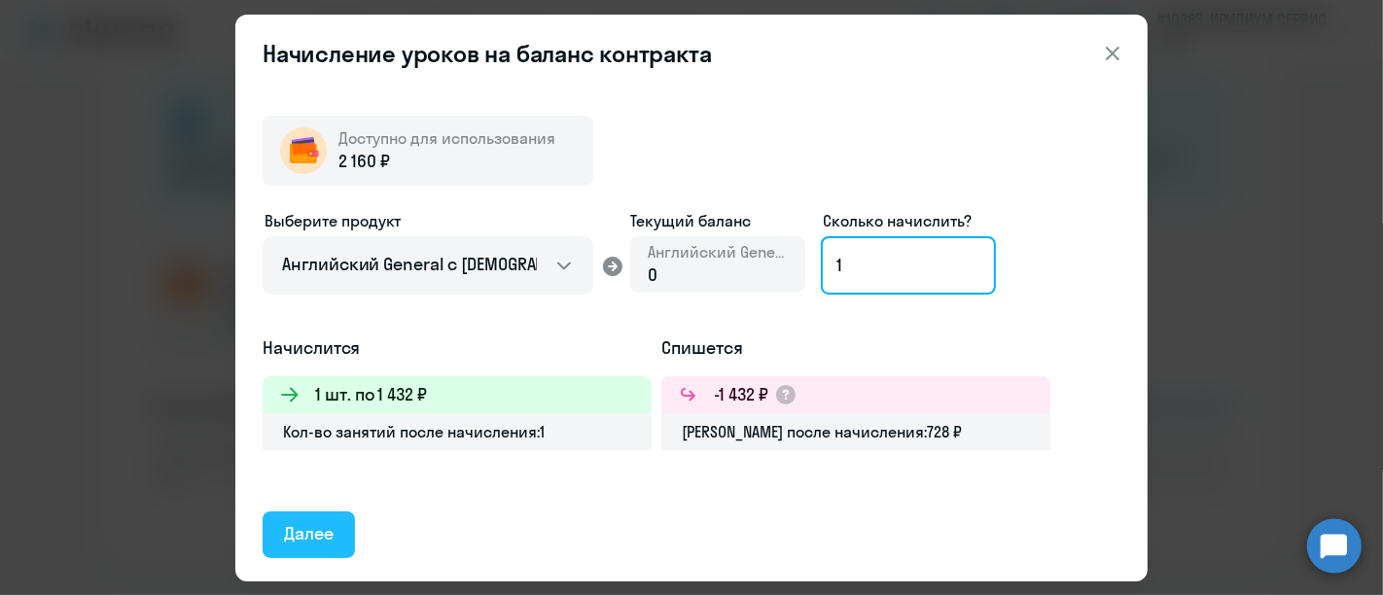
type input "1"
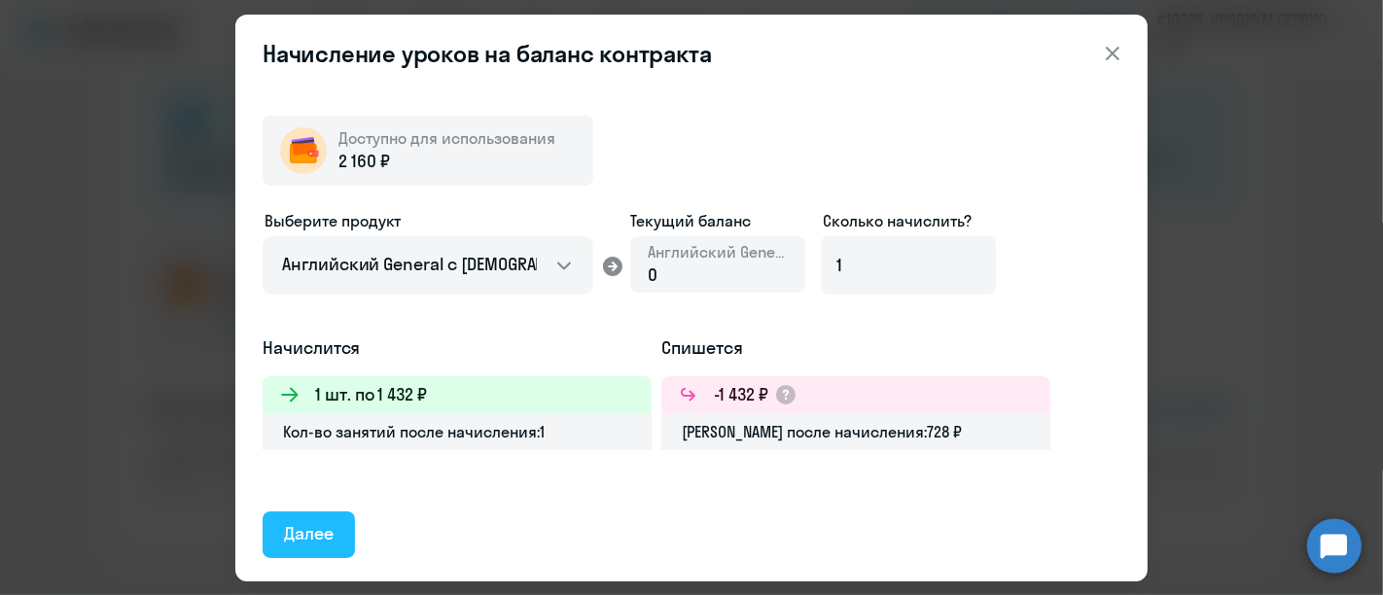
click at [291, 536] on div "Далее" at bounding box center [309, 533] width 50 height 25
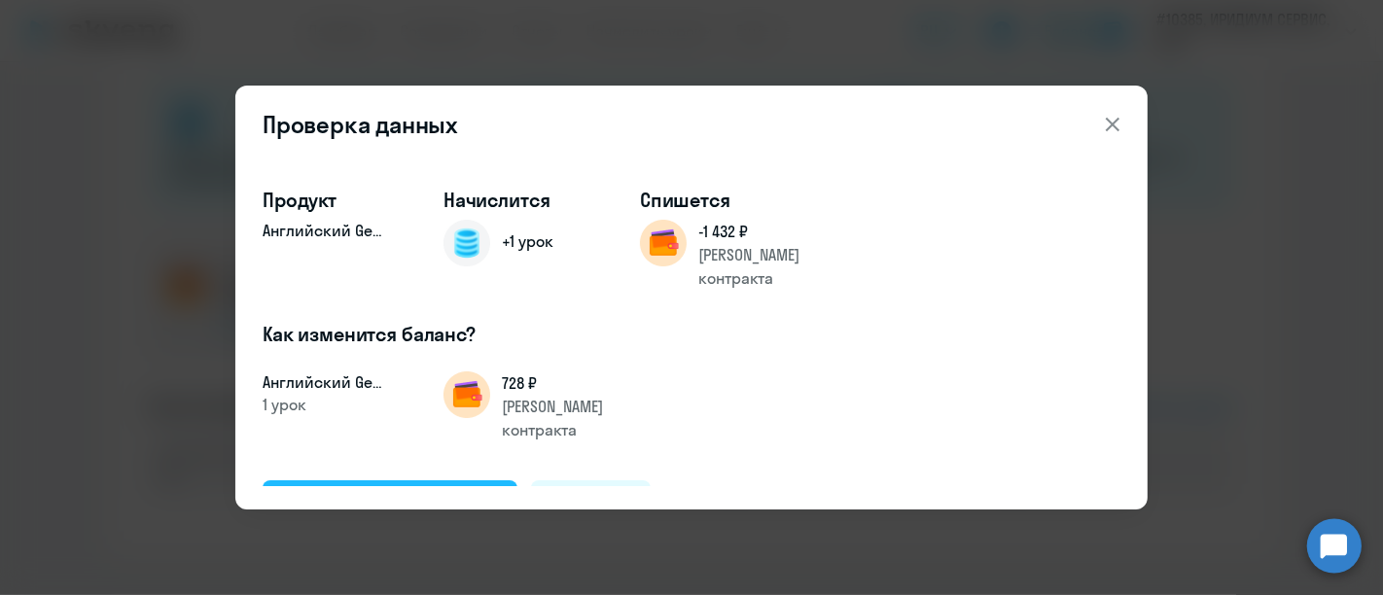
click at [391, 490] on div "Подтвердить и начислить" at bounding box center [390, 502] width 212 height 25
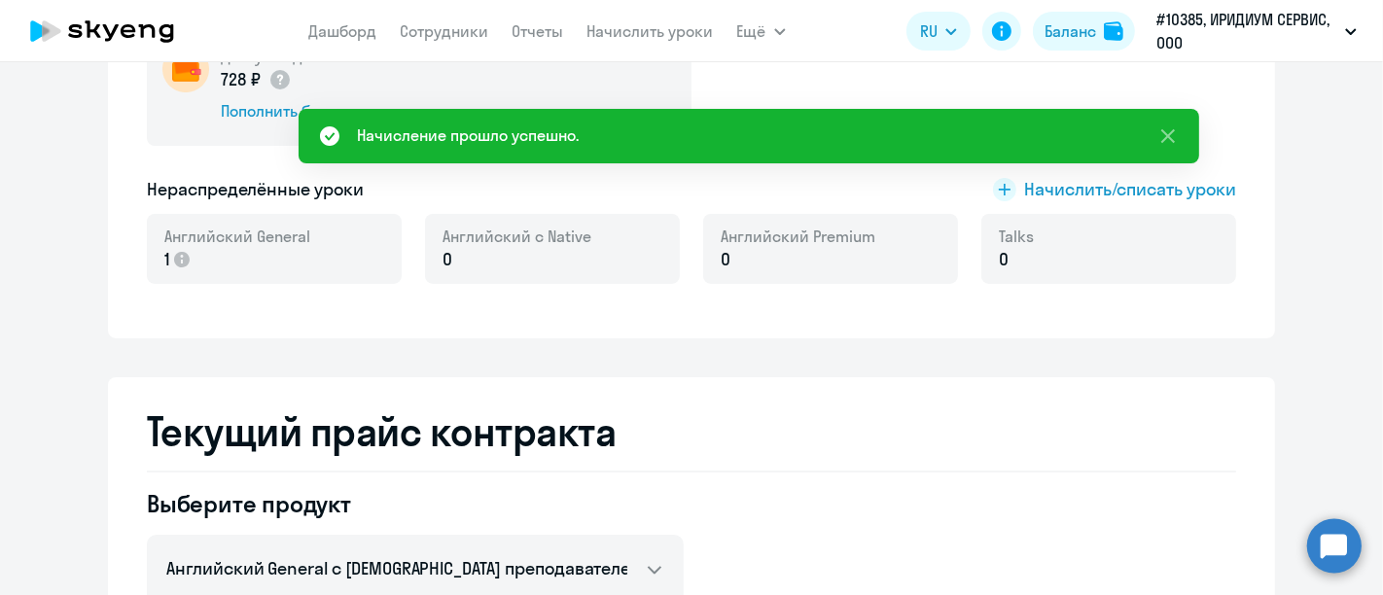
scroll to position [0, 0]
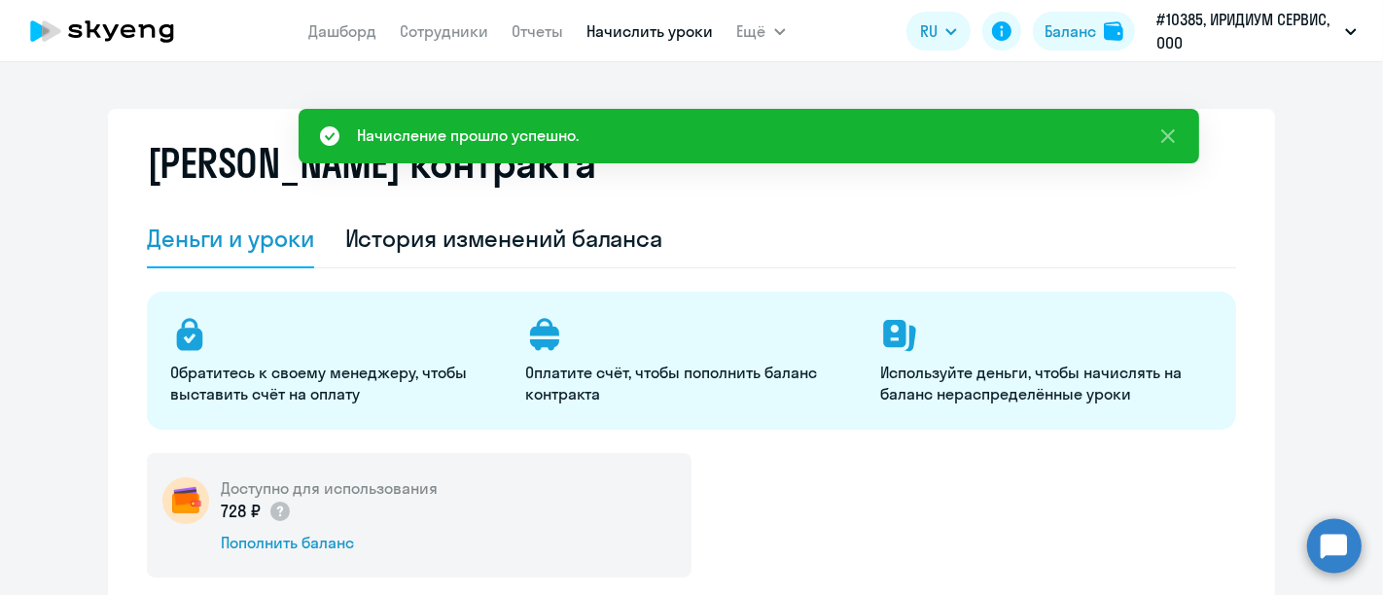
click at [677, 40] on link "Начислить уроки" at bounding box center [651, 30] width 126 height 19
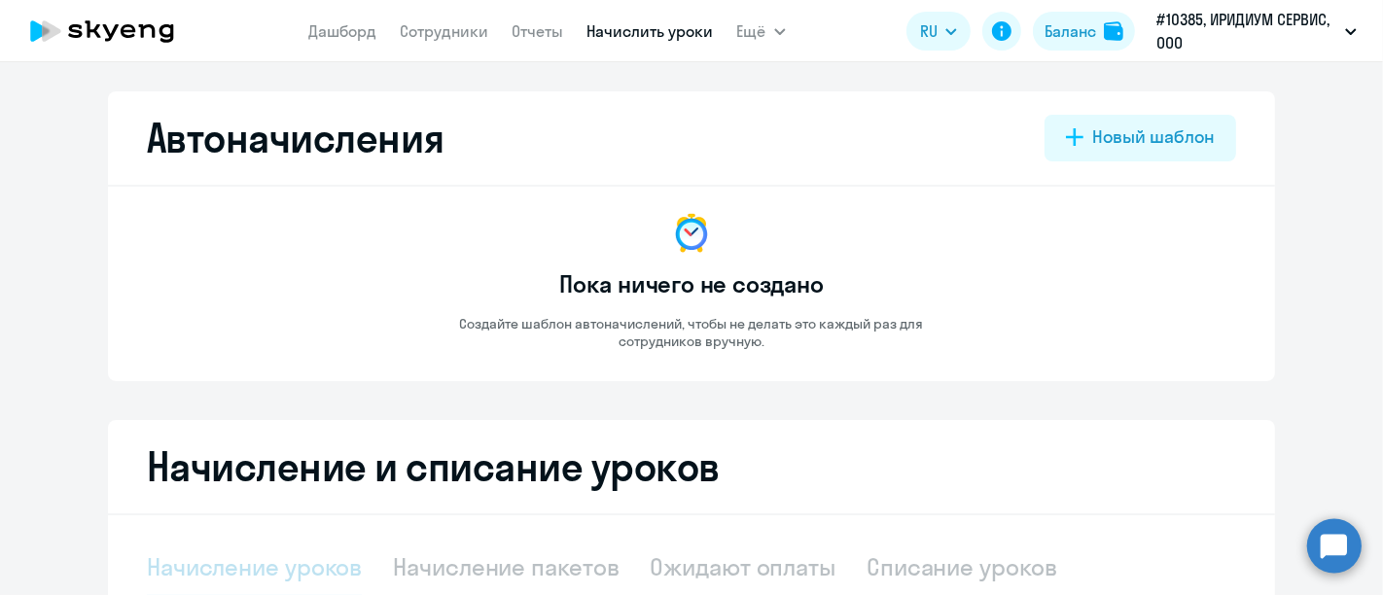
select select "10"
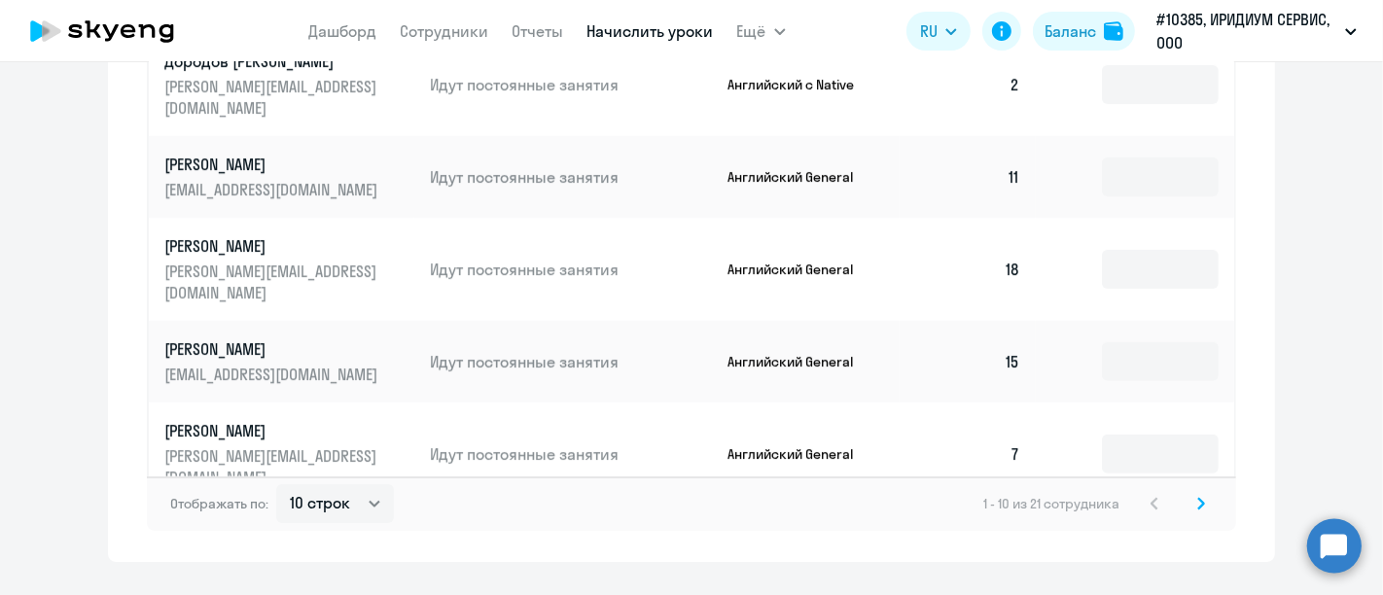
scroll to position [1232, 0]
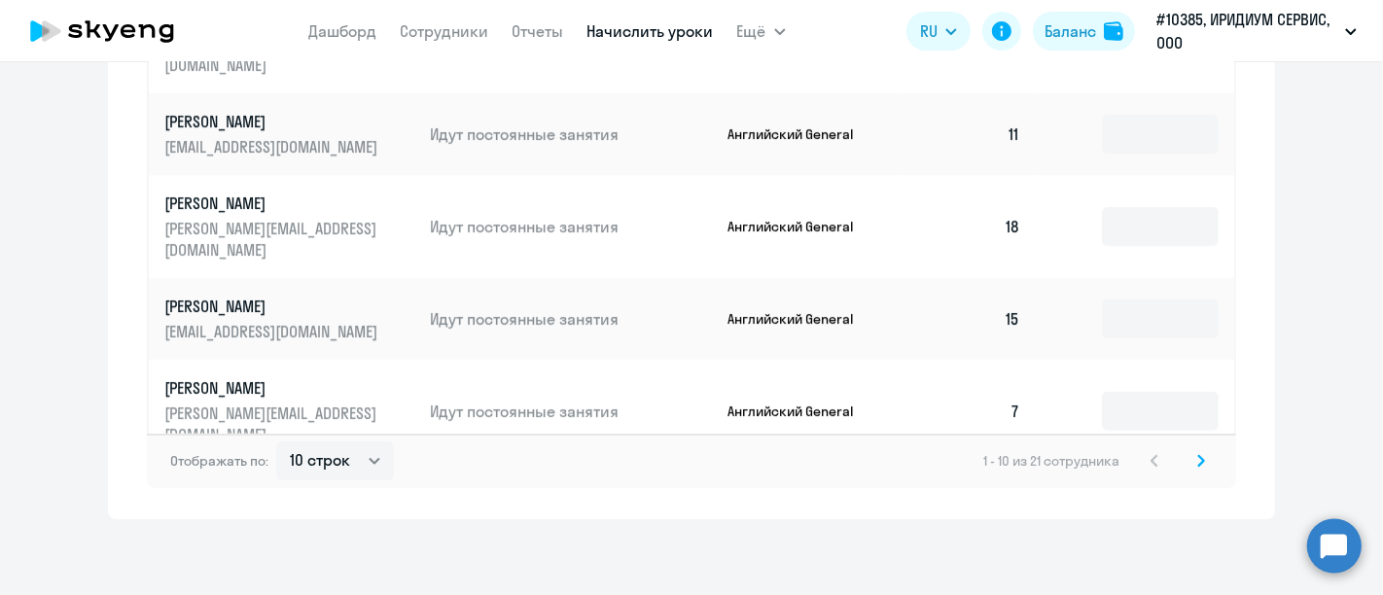
click at [1197, 458] on icon at bounding box center [1201, 461] width 8 height 14
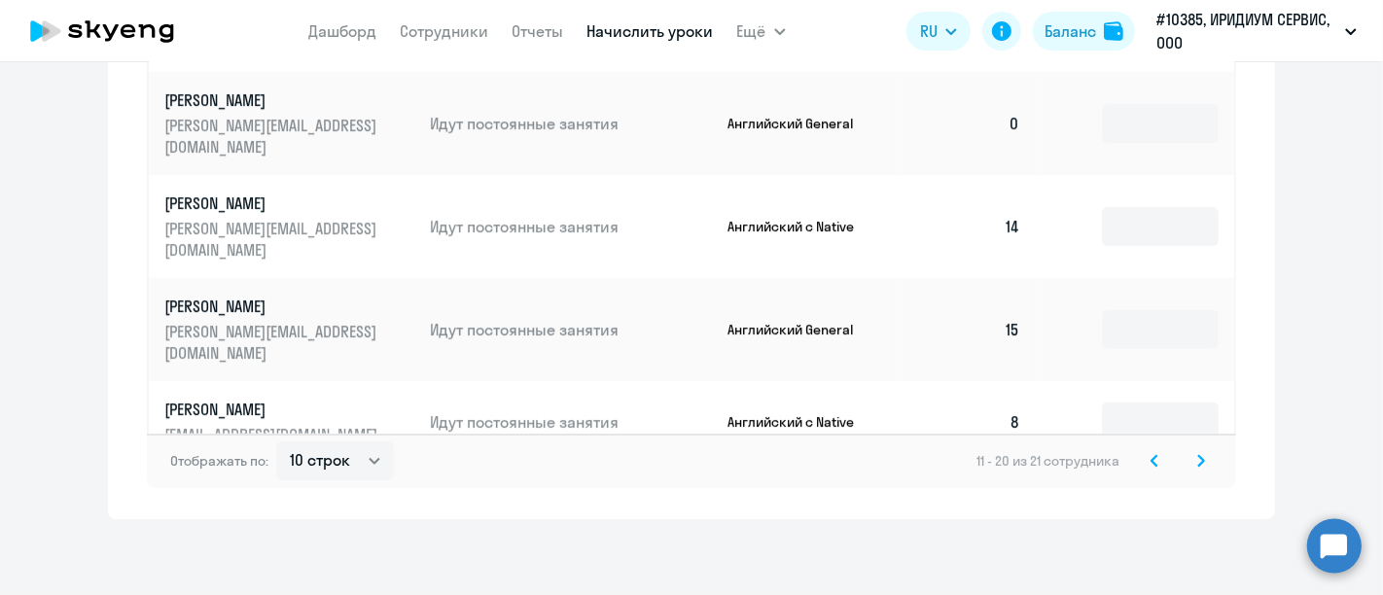
scroll to position [1124, 0]
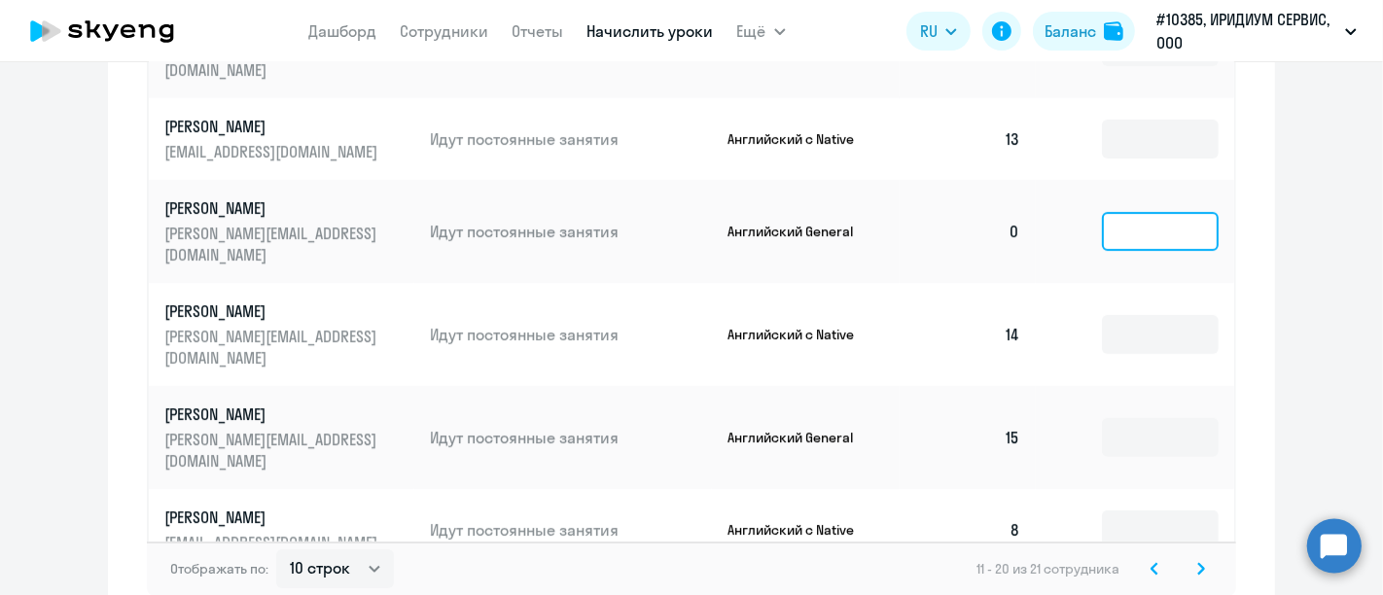
click at [1140, 251] on input at bounding box center [1160, 231] width 117 height 39
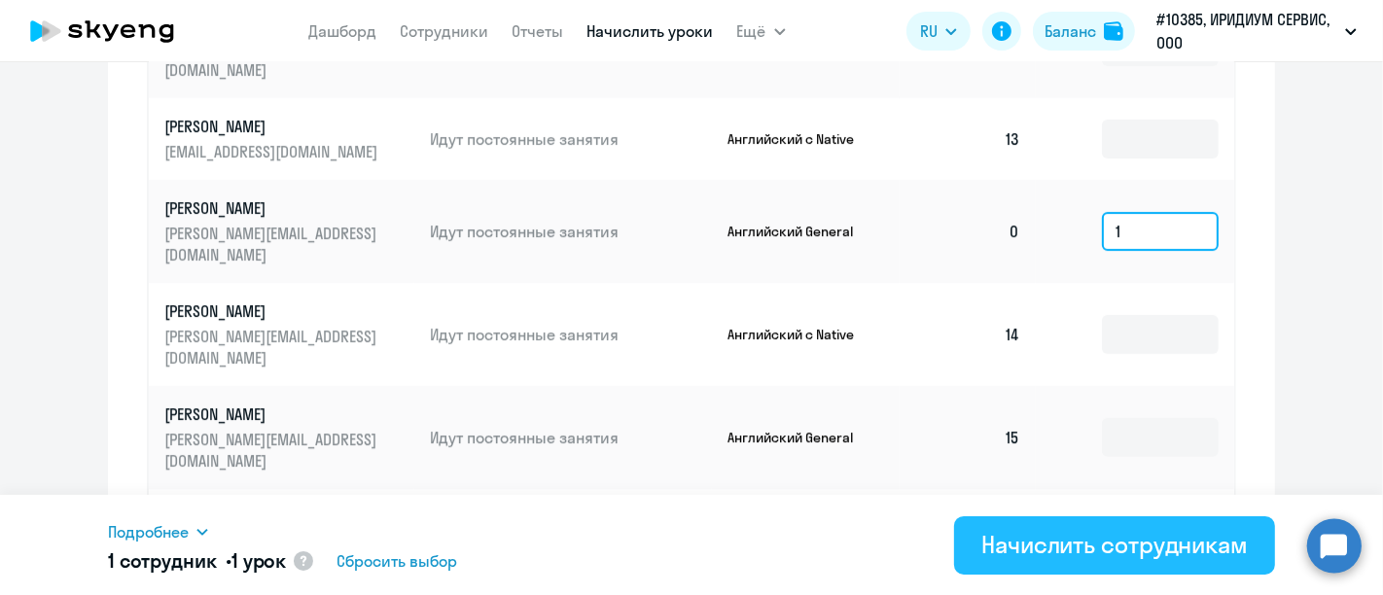
type input "1"
click at [1128, 547] on div "Начислить сотрудникам" at bounding box center [1115, 544] width 267 height 31
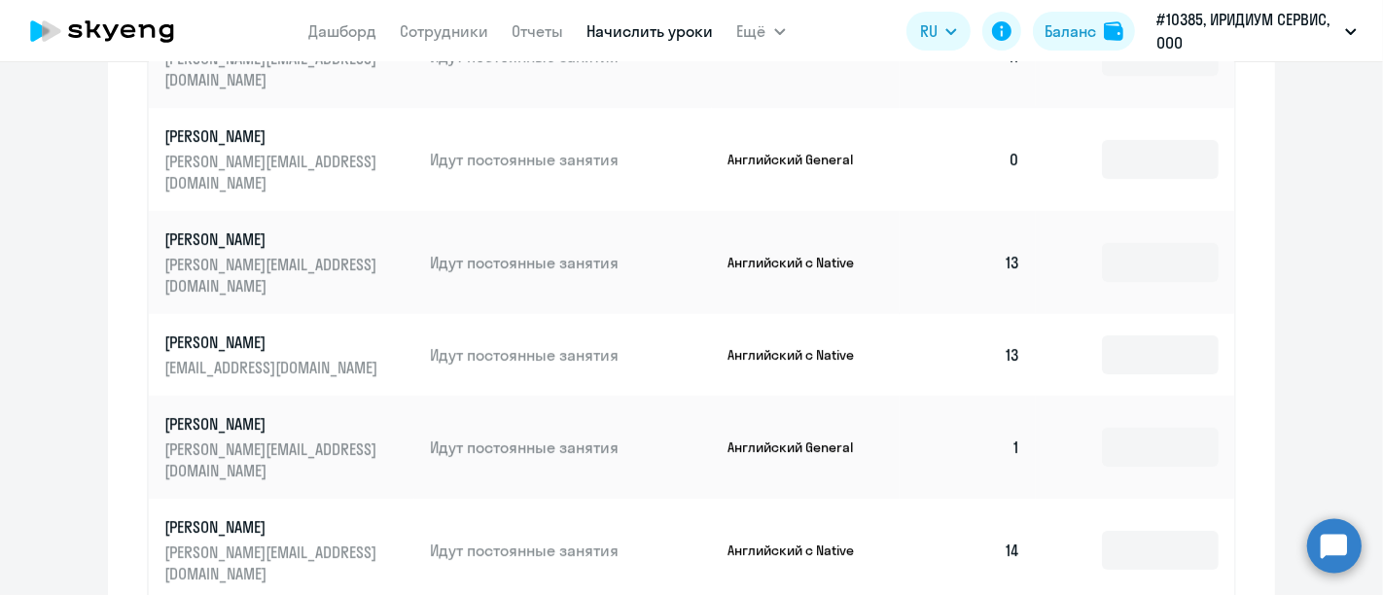
scroll to position [1232, 0]
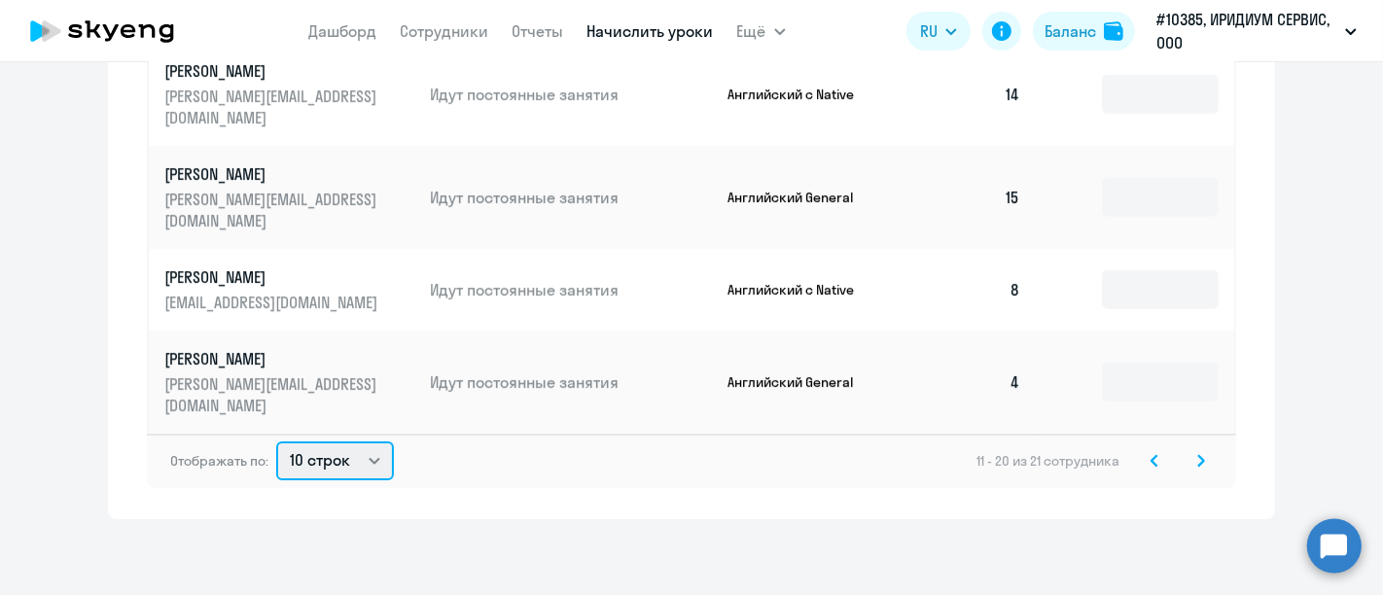
click at [344, 461] on select "10 строк 30 строк 50 строк" at bounding box center [335, 461] width 118 height 39
select select "50"
click at [276, 442] on select "10 строк 30 строк 50 строк" at bounding box center [335, 461] width 118 height 39
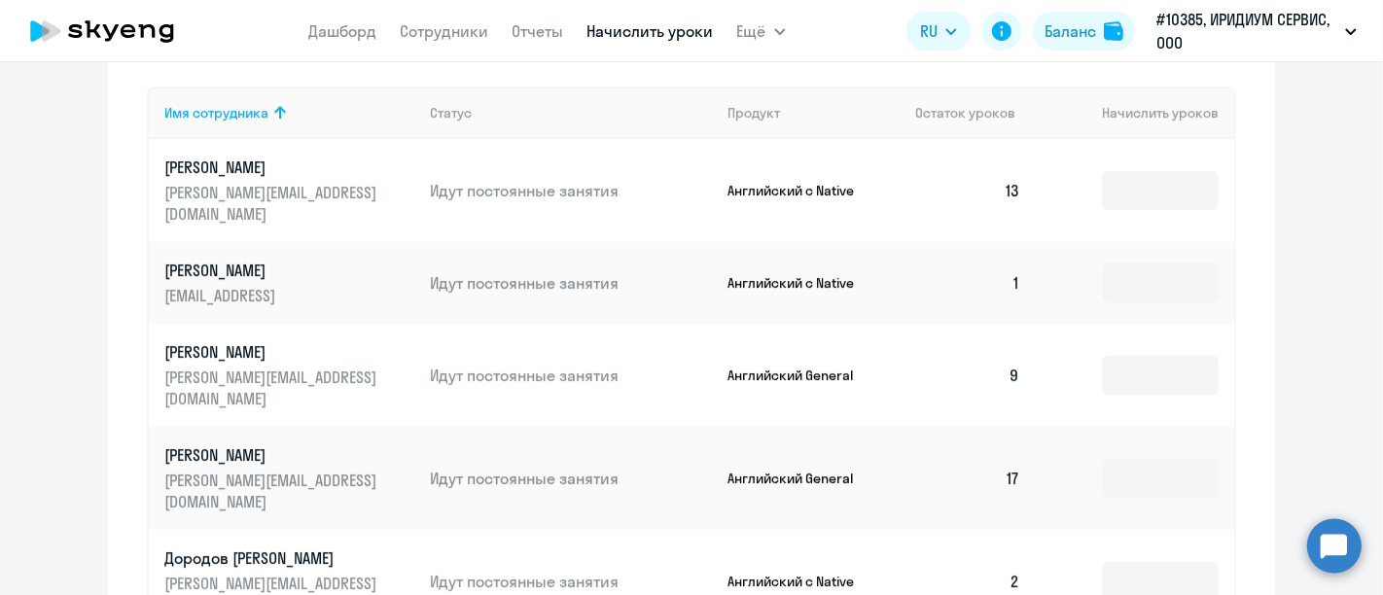
scroll to position [584, 0]
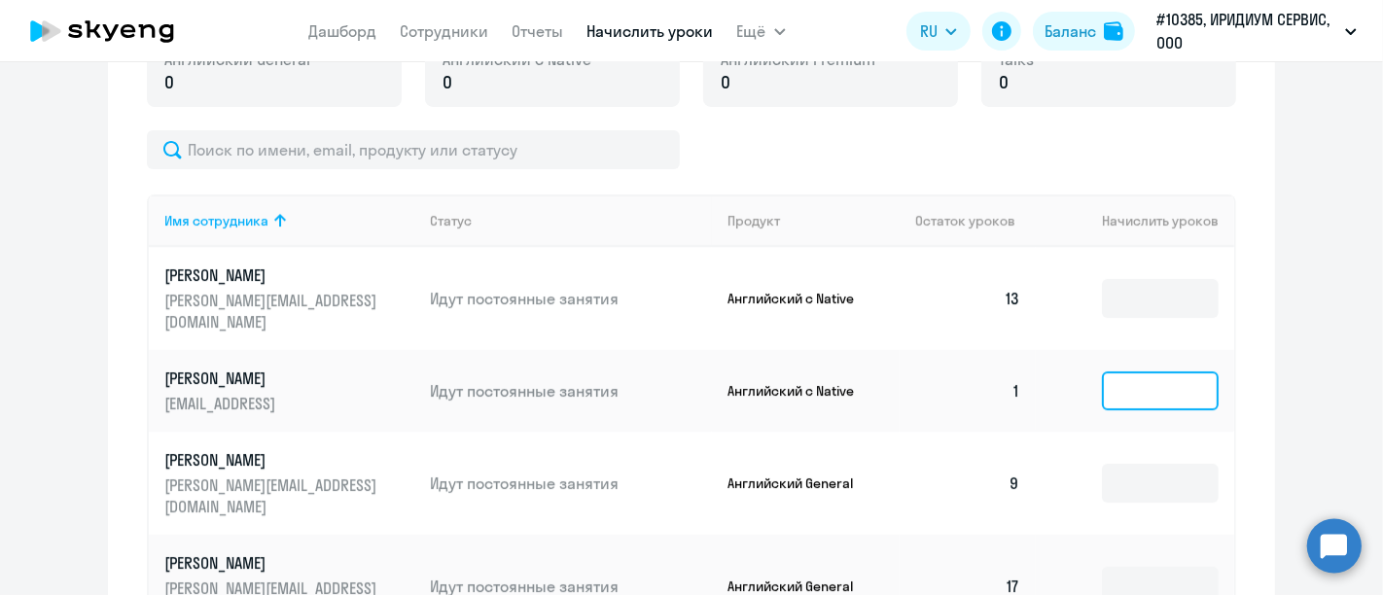
click at [1108, 399] on input at bounding box center [1160, 391] width 117 height 39
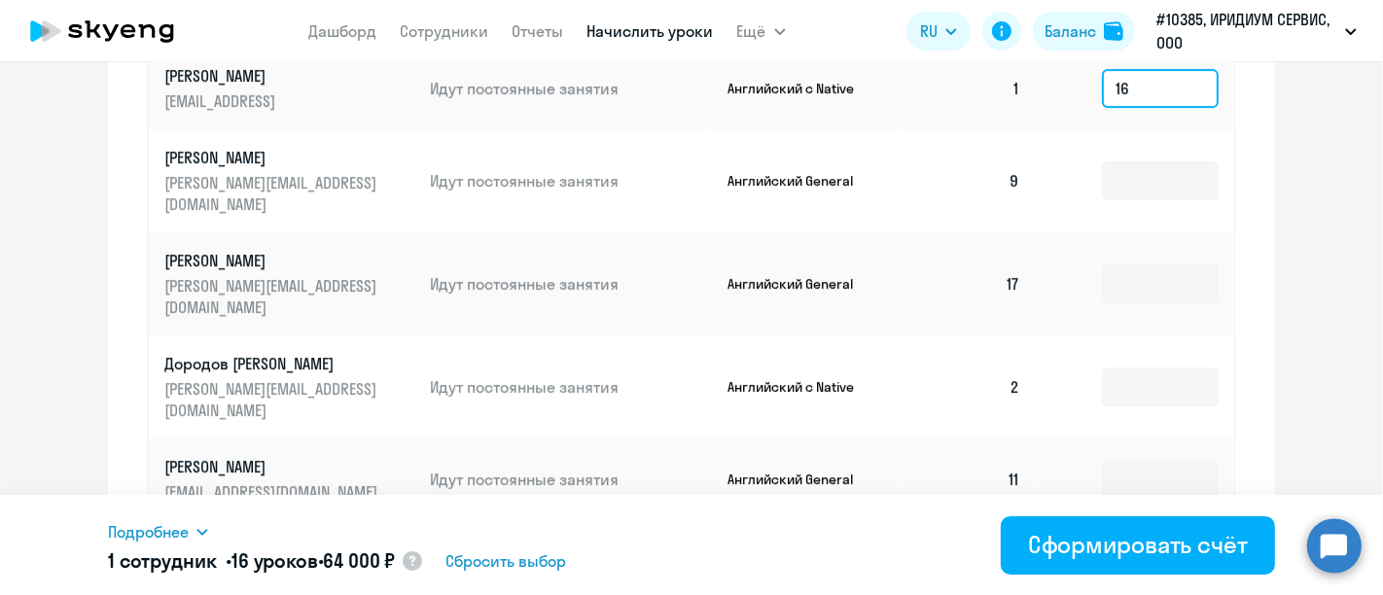
scroll to position [900, 0]
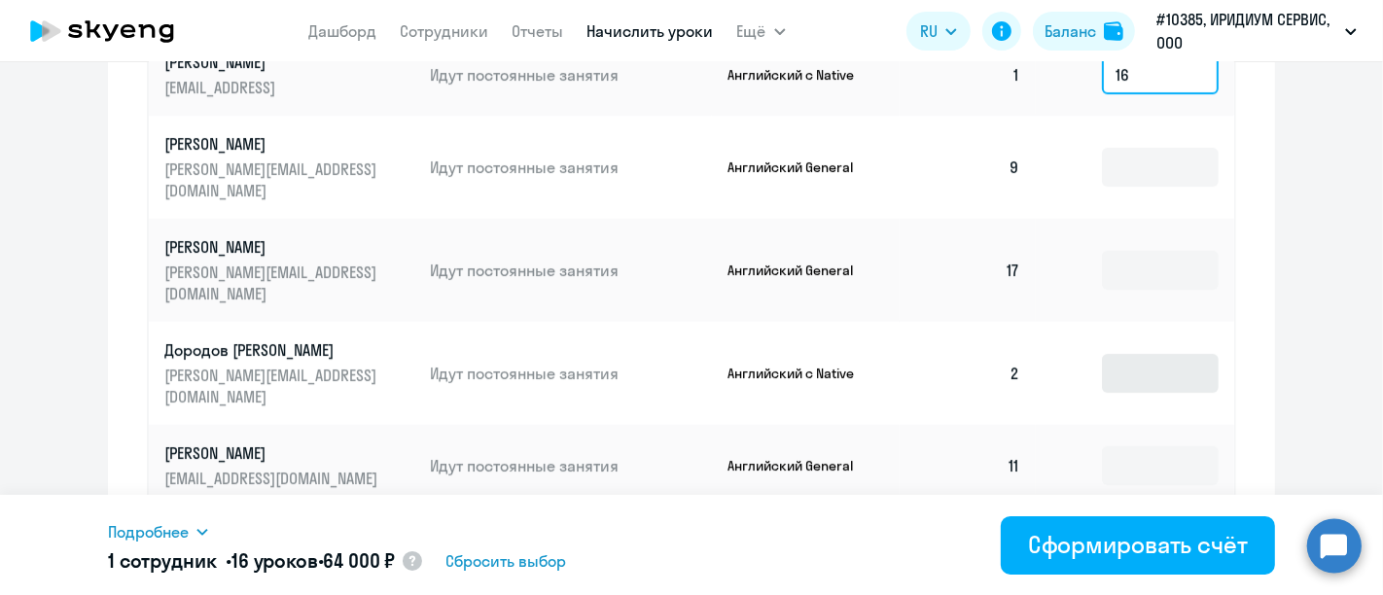
type input "16"
click at [1115, 376] on input at bounding box center [1160, 373] width 117 height 39
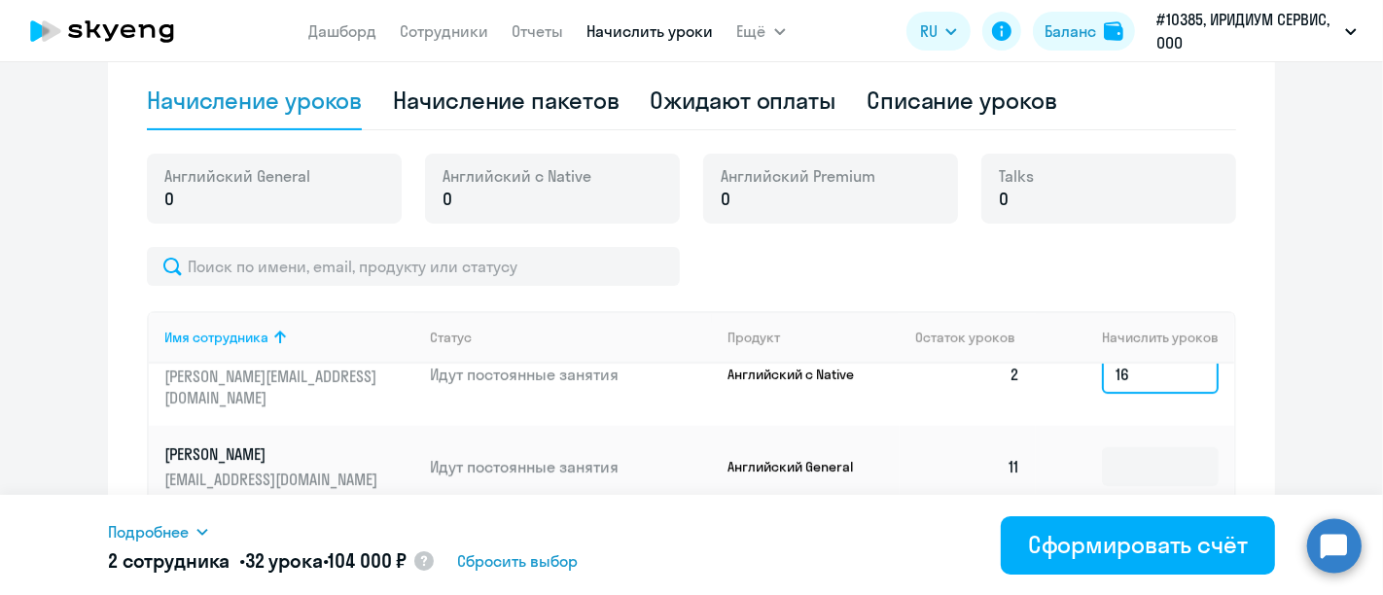
scroll to position [216, 0]
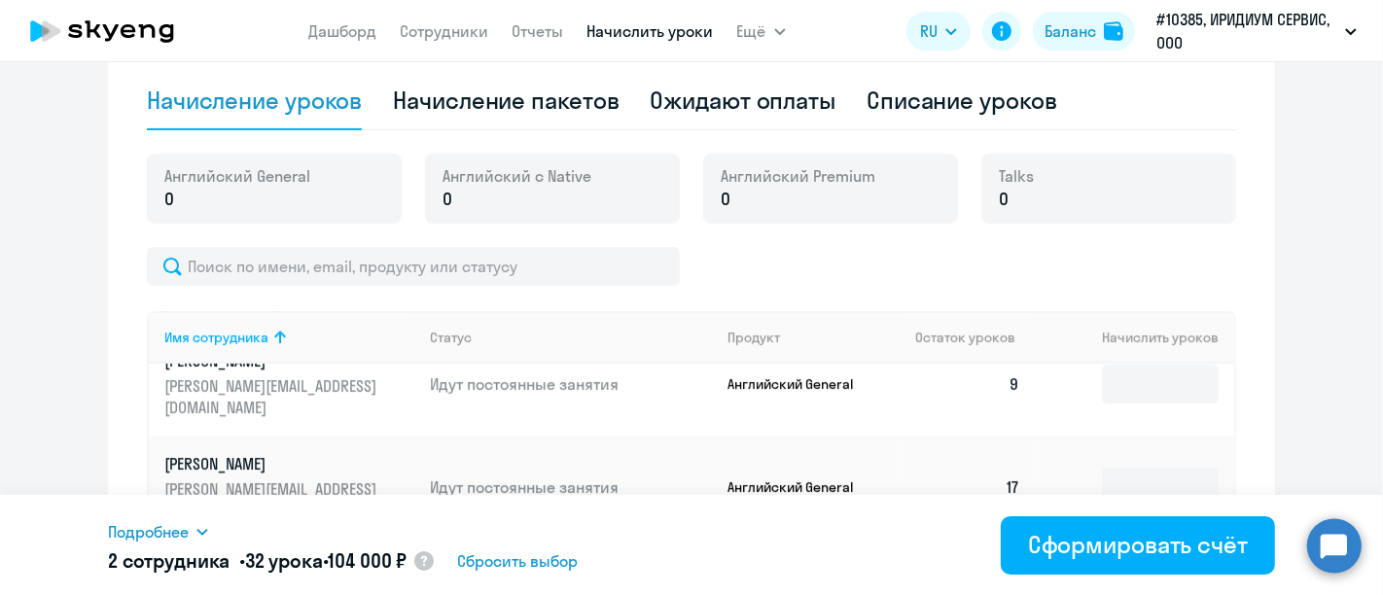
type input "16"
click at [578, 556] on span "Сбросить выбор" at bounding box center [517, 561] width 121 height 23
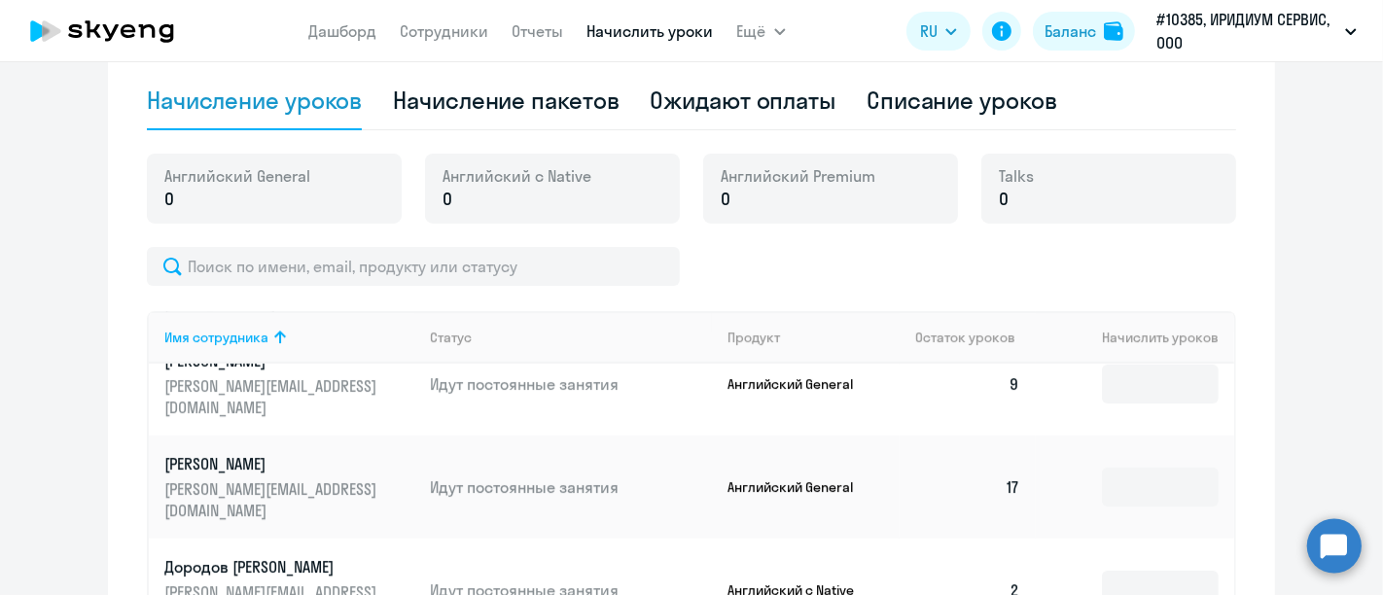
scroll to position [359, 0]
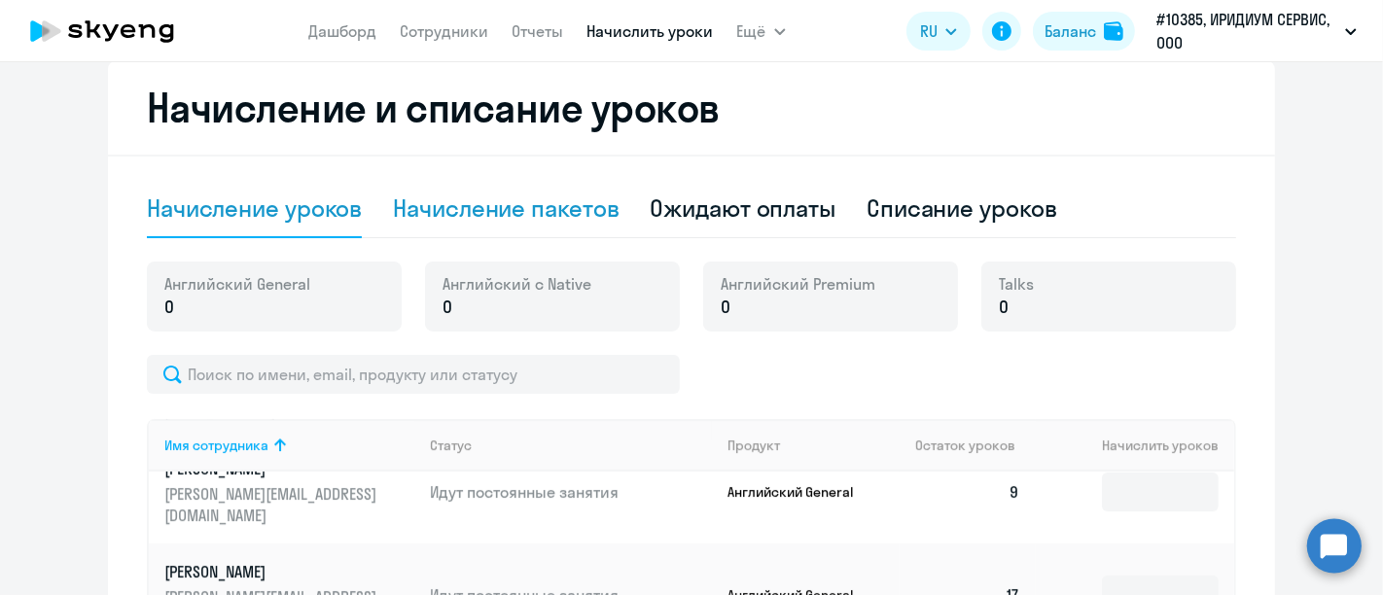
click at [509, 209] on div "Начисление пакетов" at bounding box center [506, 208] width 226 height 31
select select "10"
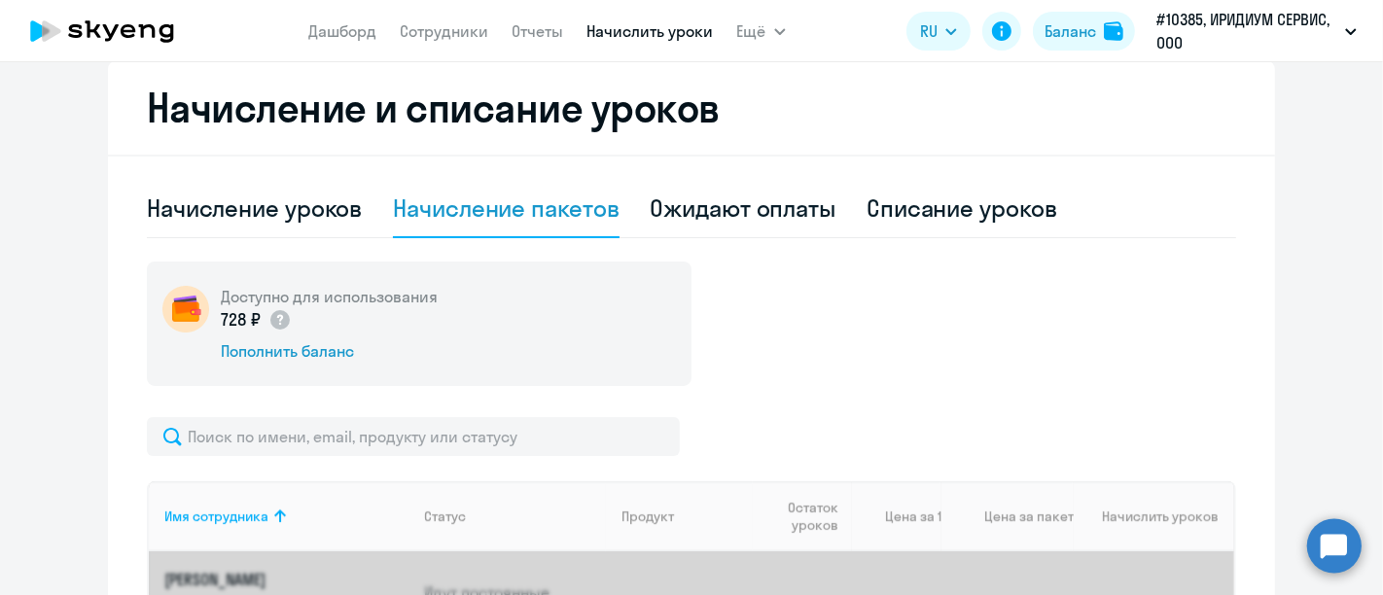
scroll to position [683, 0]
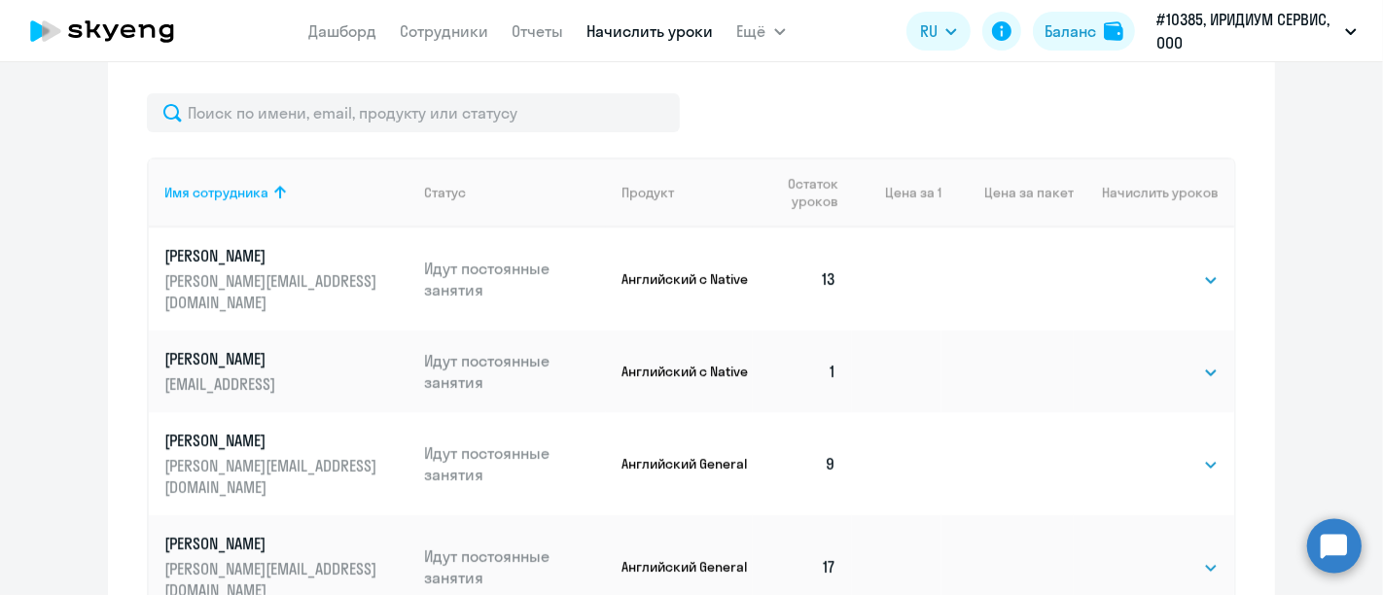
drag, startPoint x: 1177, startPoint y: 377, endPoint x: 1167, endPoint y: 387, distance: 13.8
click at [1175, 377] on select "Выбрать 4 8 16 32 64 96 128" at bounding box center [1179, 372] width 80 height 23
select select "16"
click at [1139, 361] on select "Выбрать 4 8 16 32 64 96 128" at bounding box center [1179, 372] width 80 height 23
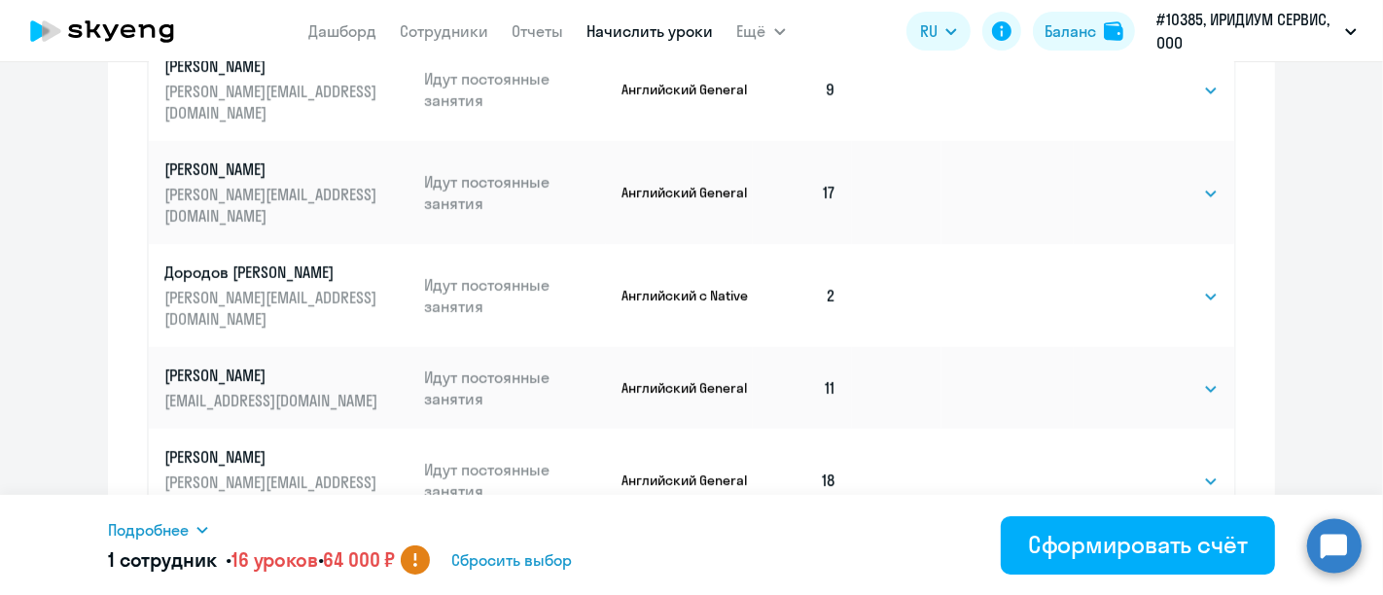
scroll to position [1070, 0]
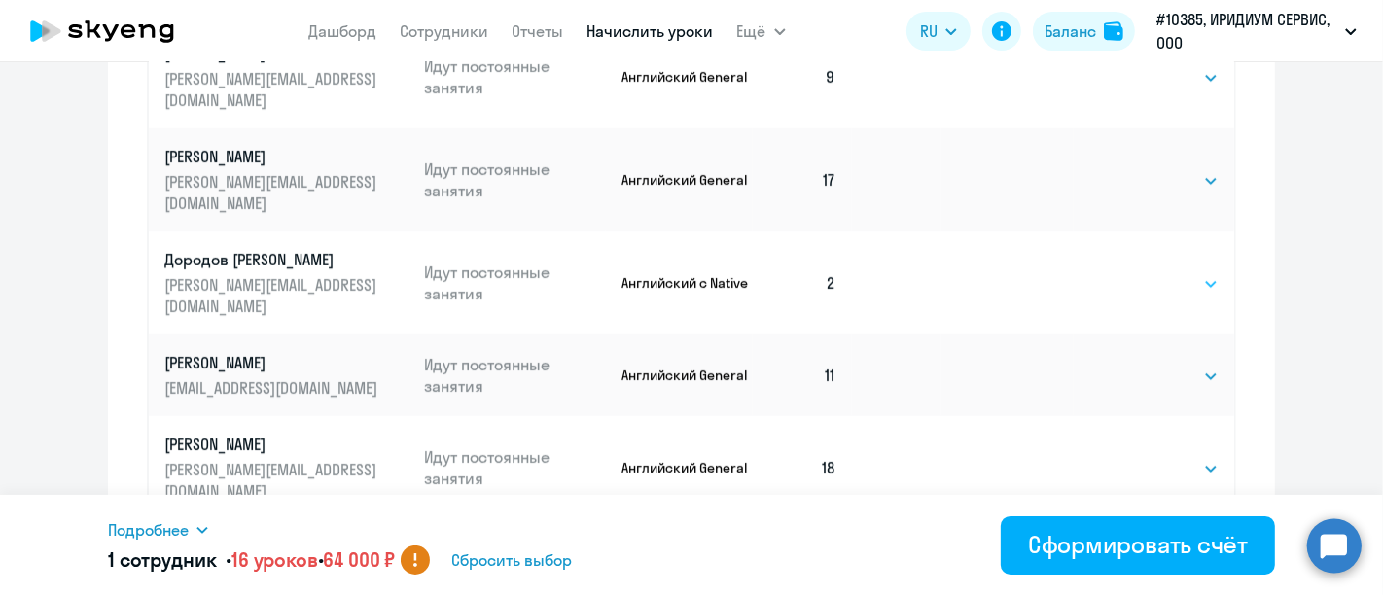
drag, startPoint x: 1140, startPoint y: 279, endPoint x: 1142, endPoint y: 289, distance: 9.9
click at [1140, 279] on select "Выбрать 4 8 16 32 64 96 128" at bounding box center [1179, 283] width 80 height 23
select select "16"
click at [1139, 272] on select "Выбрать 4 8 16 32 64 96 128" at bounding box center [1179, 283] width 80 height 23
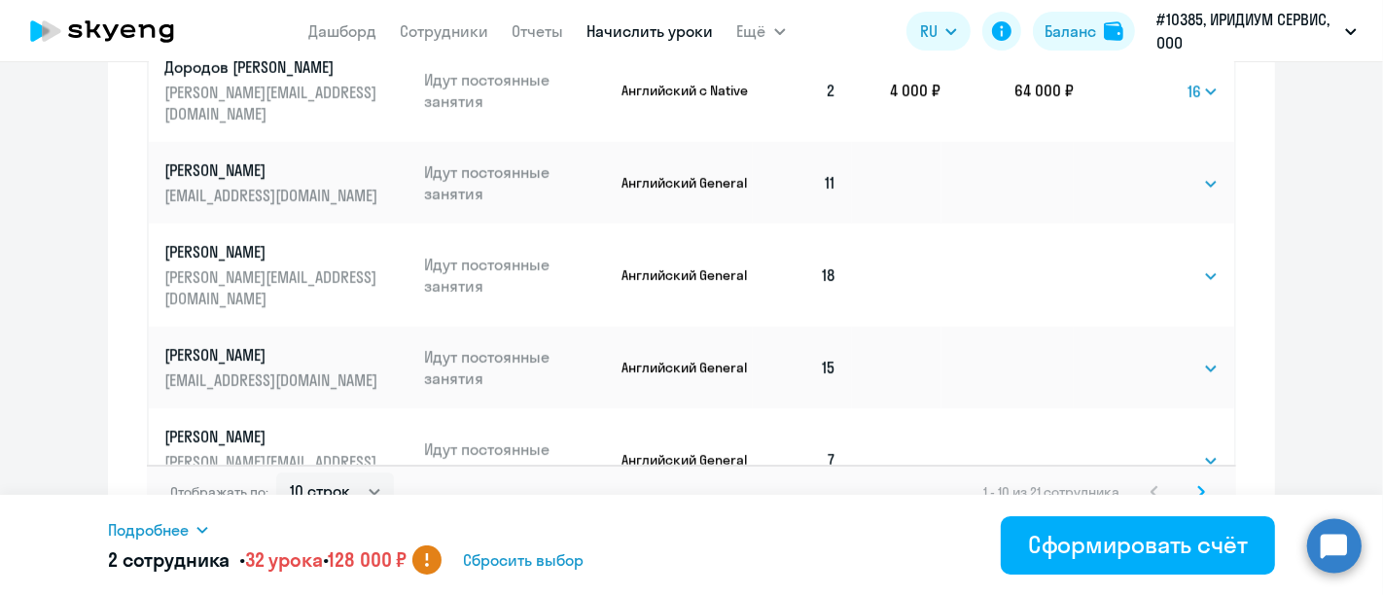
scroll to position [1295, 0]
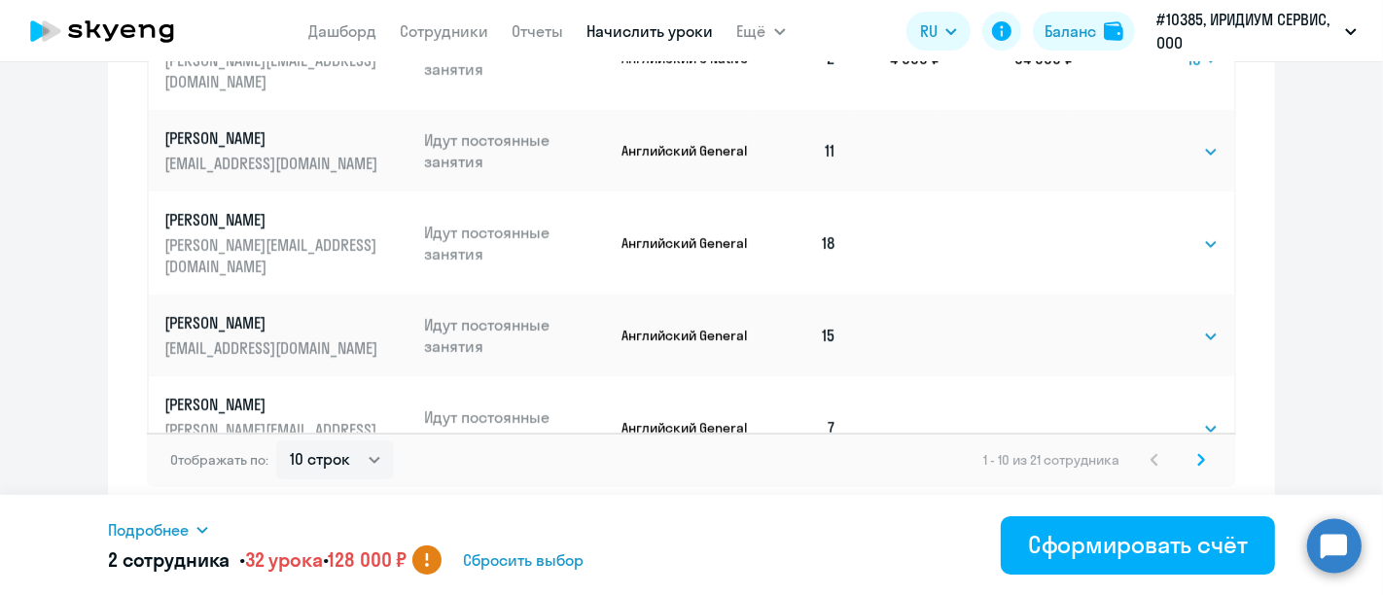
click at [1197, 454] on icon at bounding box center [1201, 460] width 8 height 14
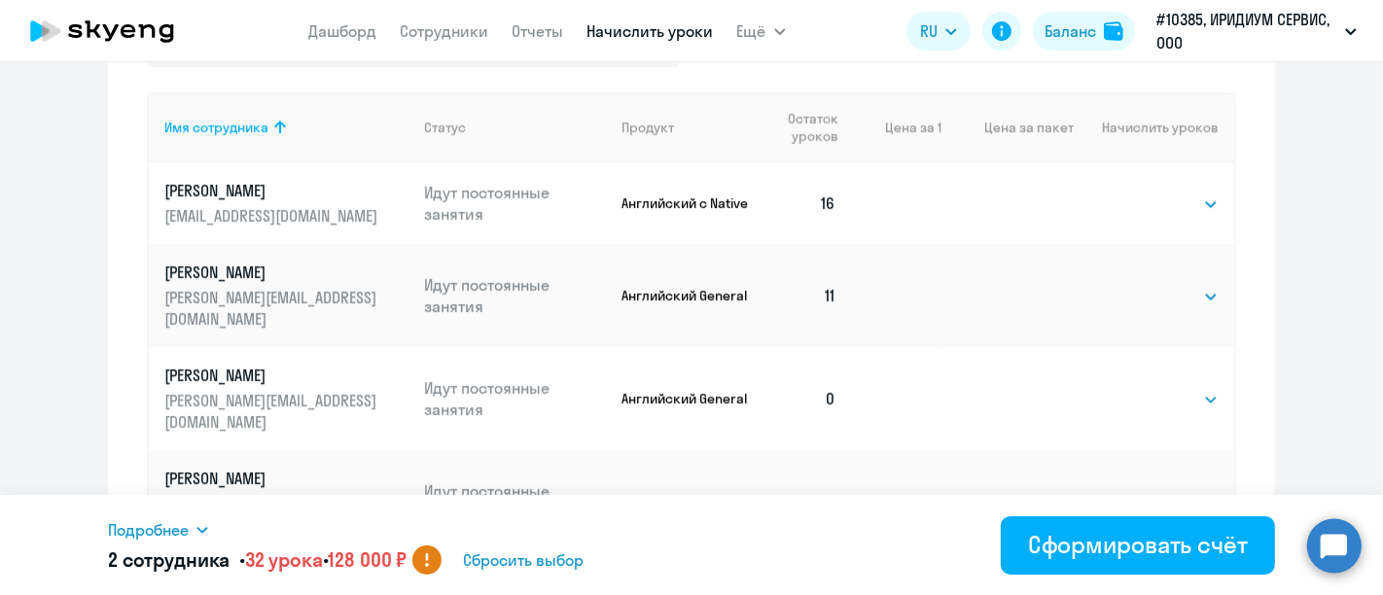
scroll to position [756, 0]
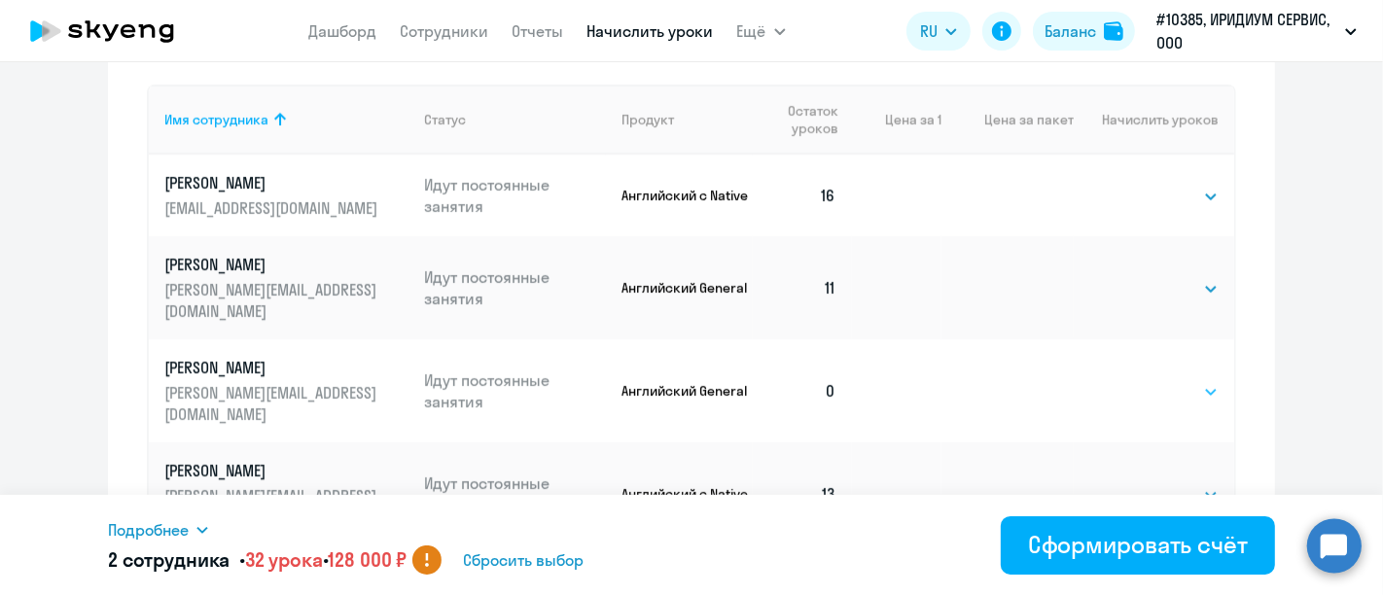
click at [1139, 404] on select "Выбрать 4 8 16 32 64 96 128" at bounding box center [1179, 391] width 80 height 23
select select "16"
click at [1139, 400] on select "Выбрать 4 8 16 32 64 96 128" at bounding box center [1179, 391] width 80 height 23
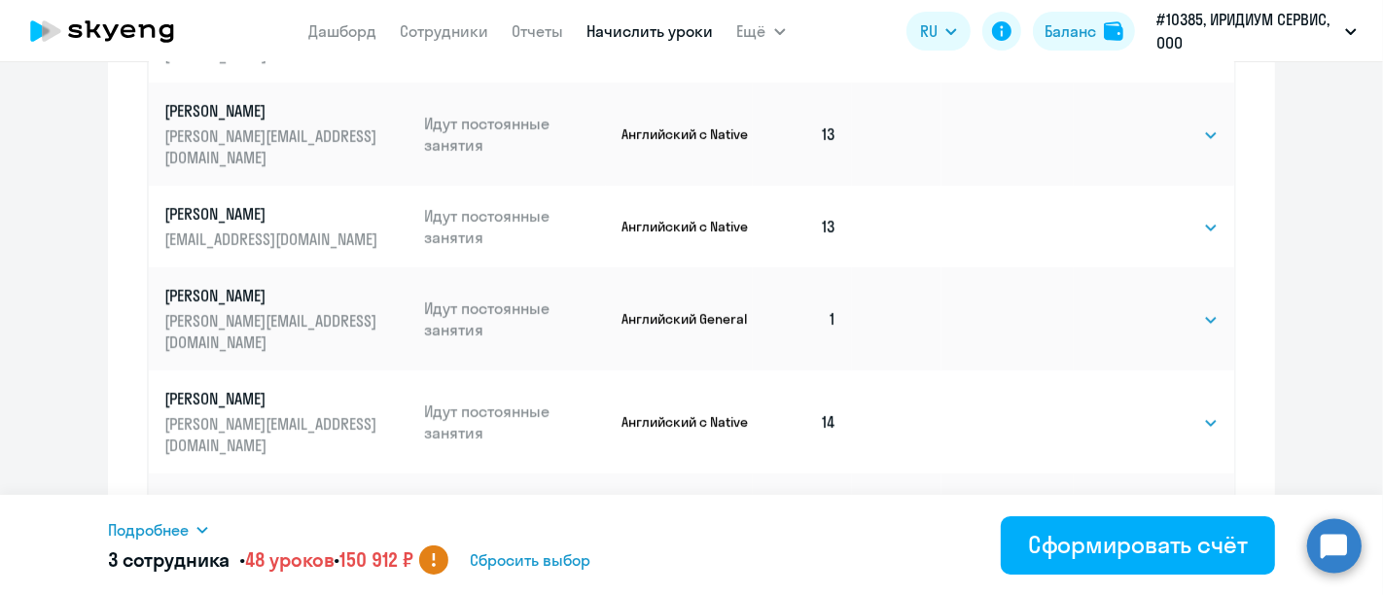
scroll to position [1119, 0]
click at [1142, 329] on select "Выбрать 4 8 16 32 64 96 128" at bounding box center [1179, 316] width 80 height 23
select select "32"
click at [1139, 329] on select "Выбрать 4 8 16 32 64 96 128" at bounding box center [1179, 316] width 80 height 23
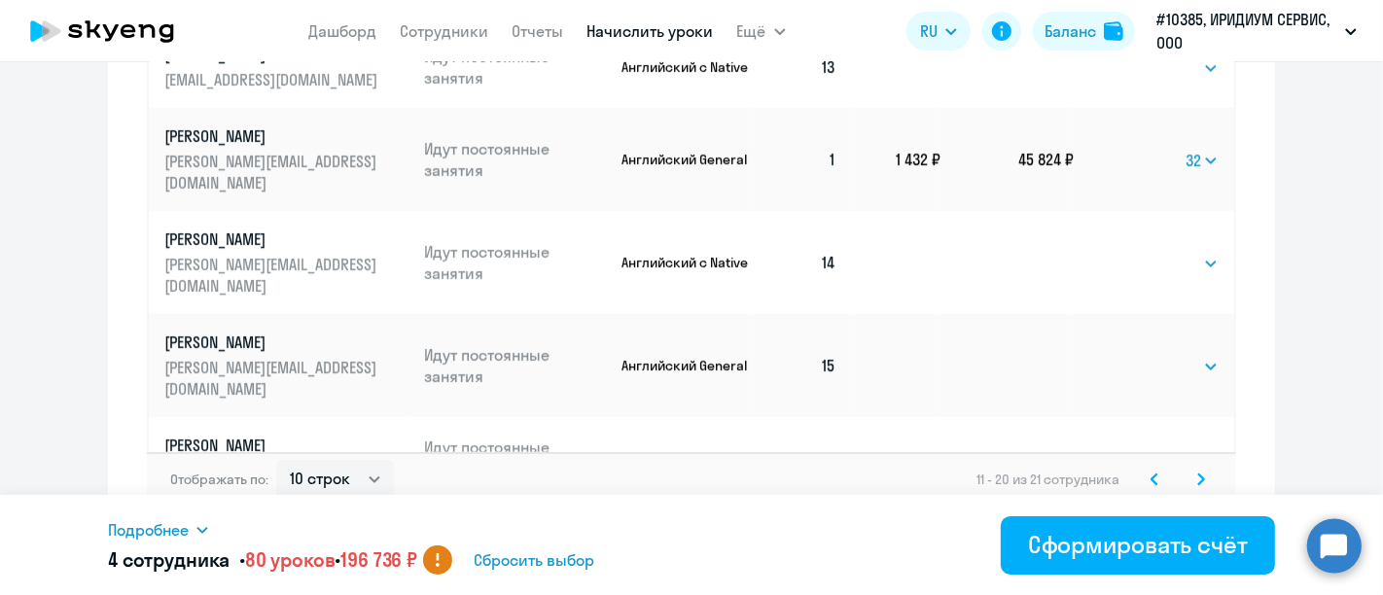
scroll to position [1295, 0]
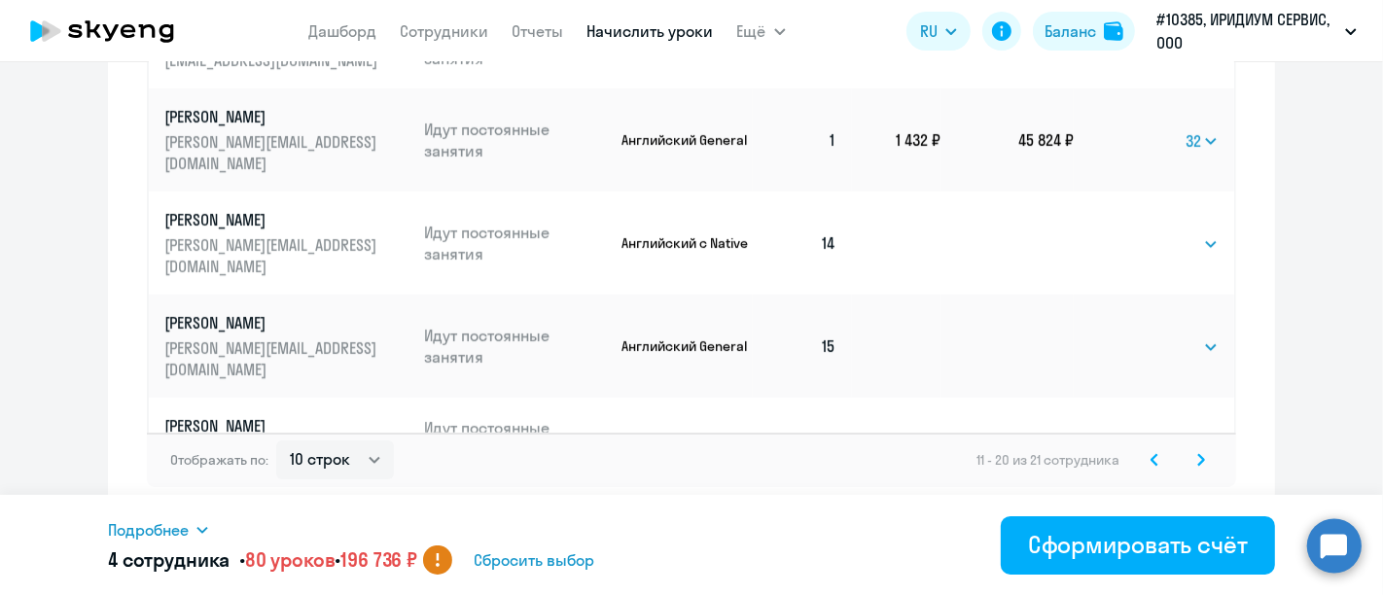
click at [1190, 457] on svg-icon at bounding box center [1201, 459] width 23 height 23
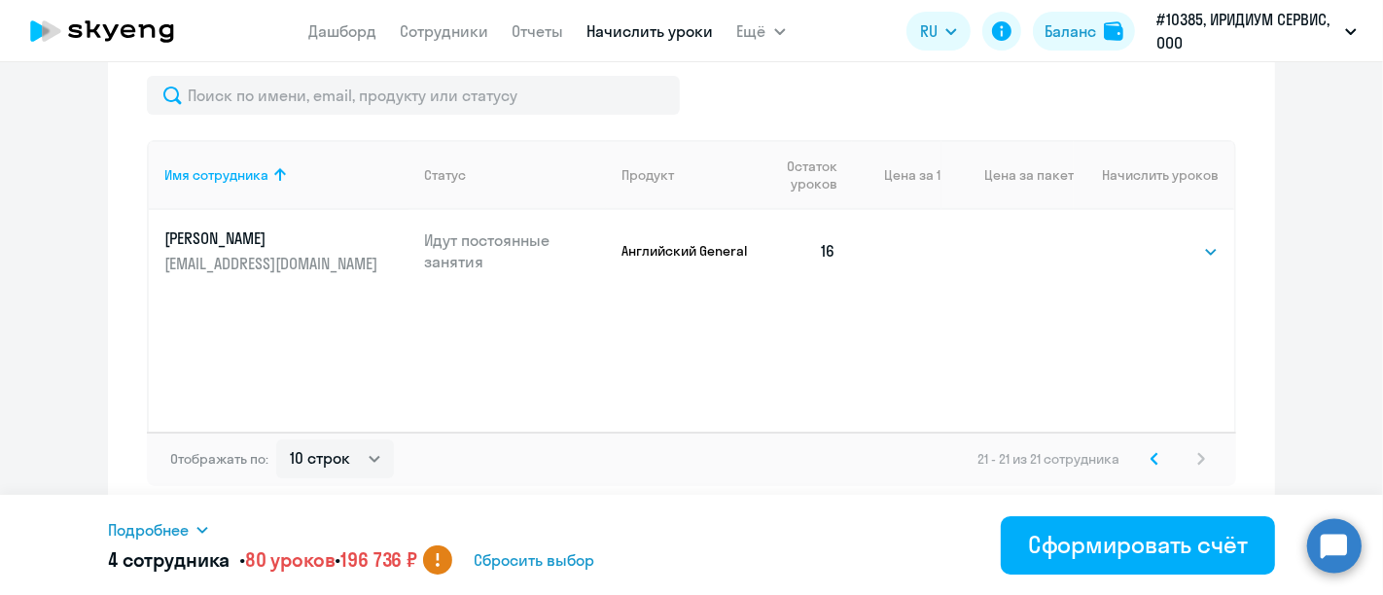
scroll to position [699, 0]
click at [1151, 457] on icon at bounding box center [1155, 460] width 8 height 14
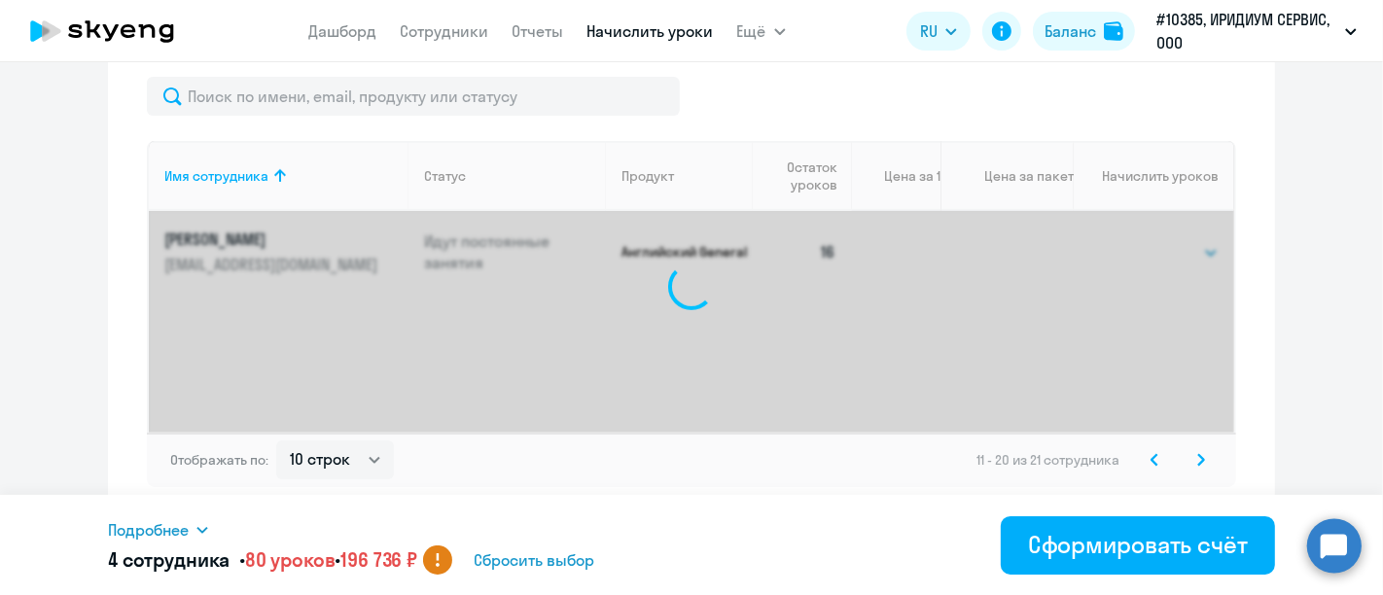
select select "16"
select select "32"
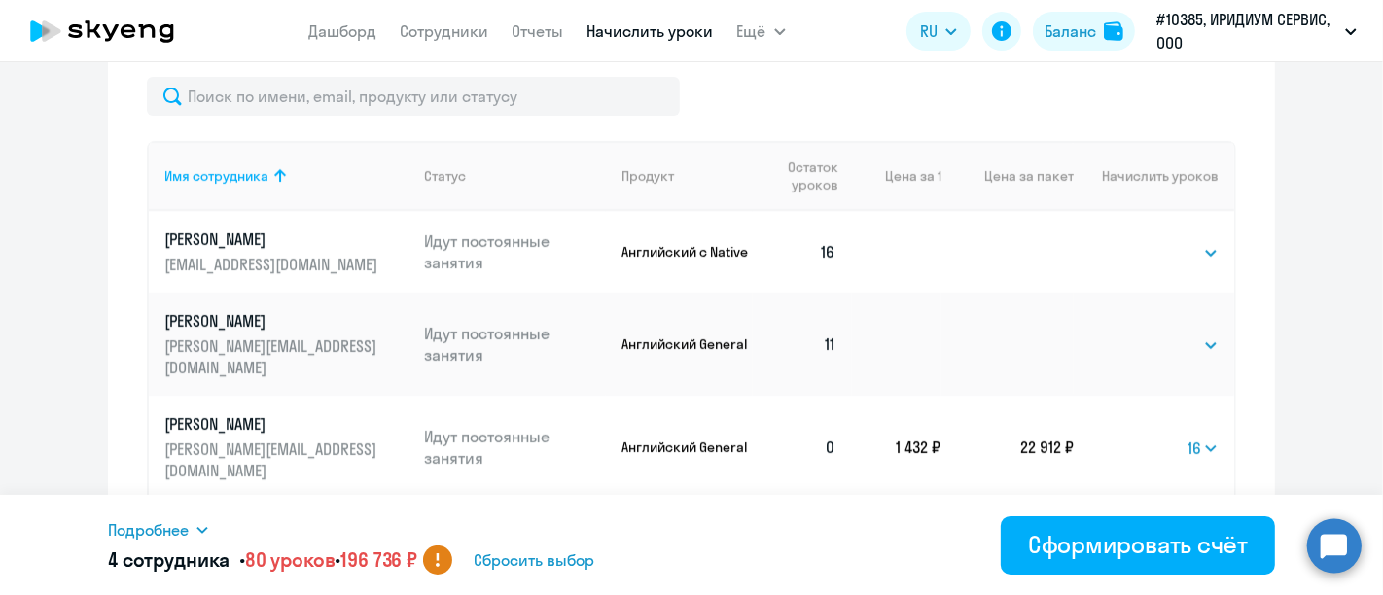
scroll to position [1295, 0]
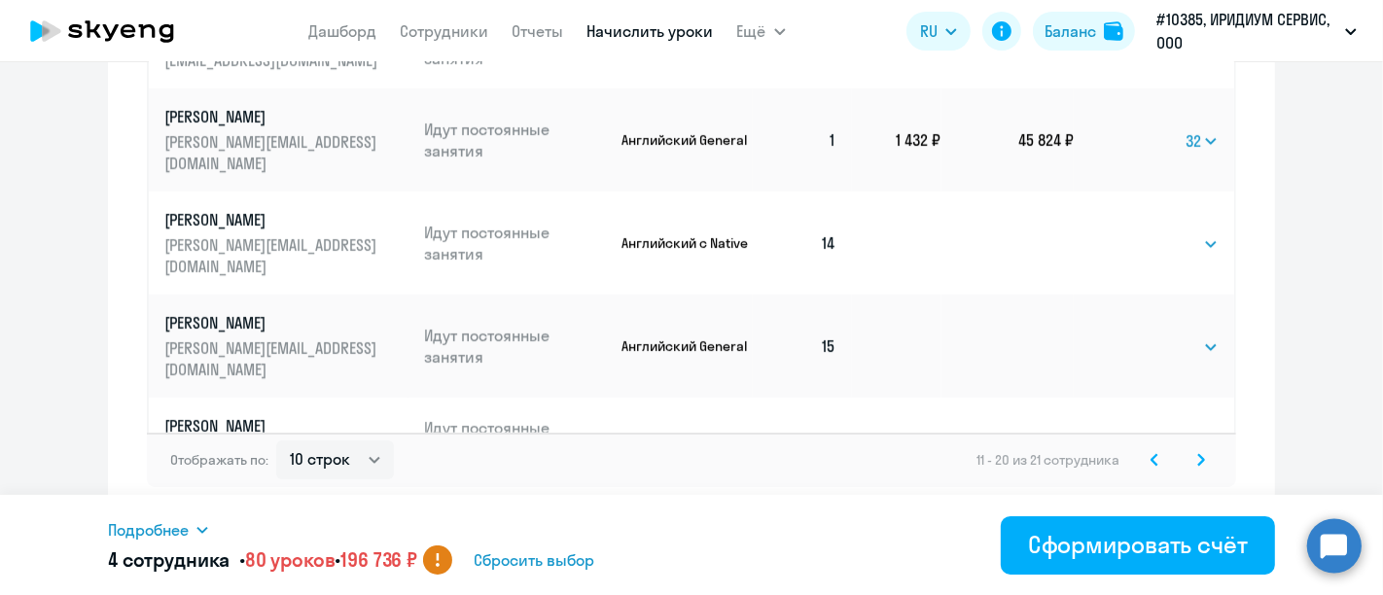
click at [1151, 457] on icon at bounding box center [1155, 460] width 8 height 14
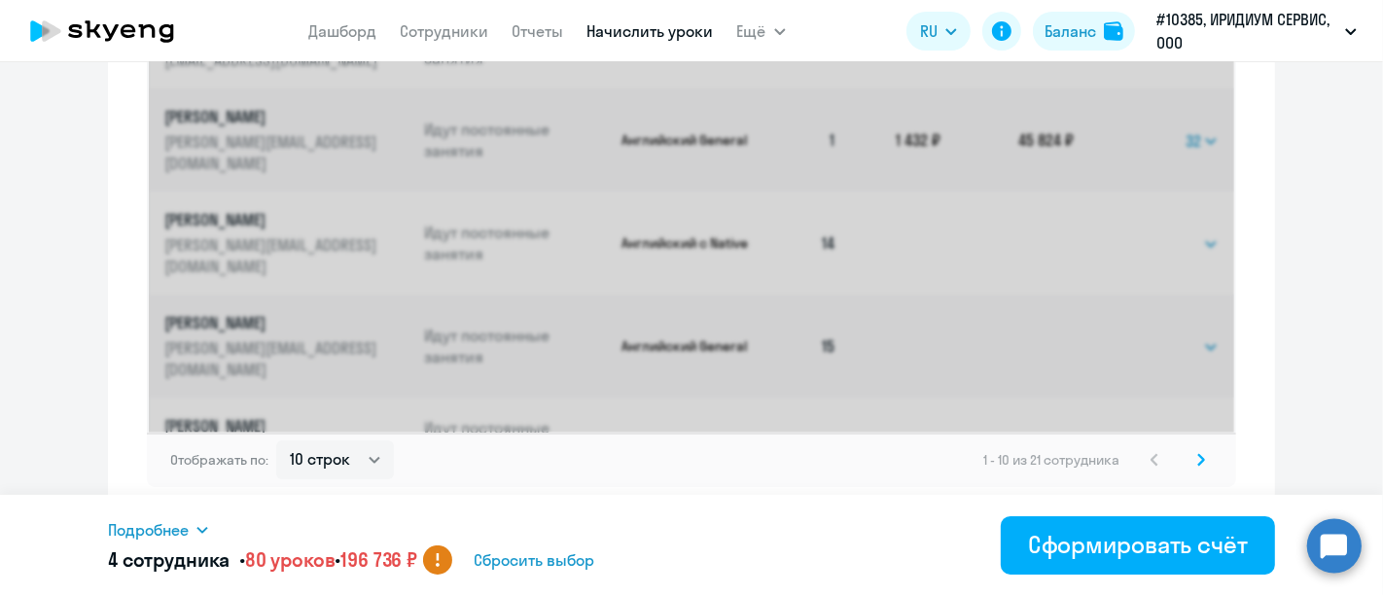
select select "16"
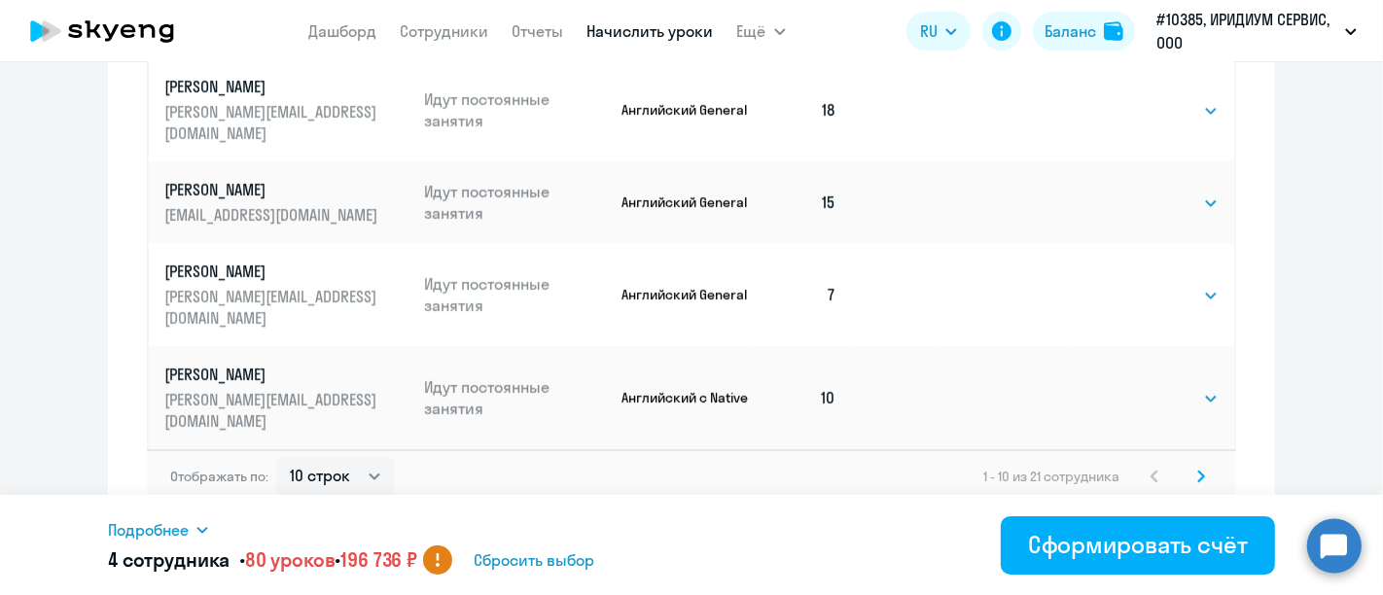
scroll to position [1286, 0]
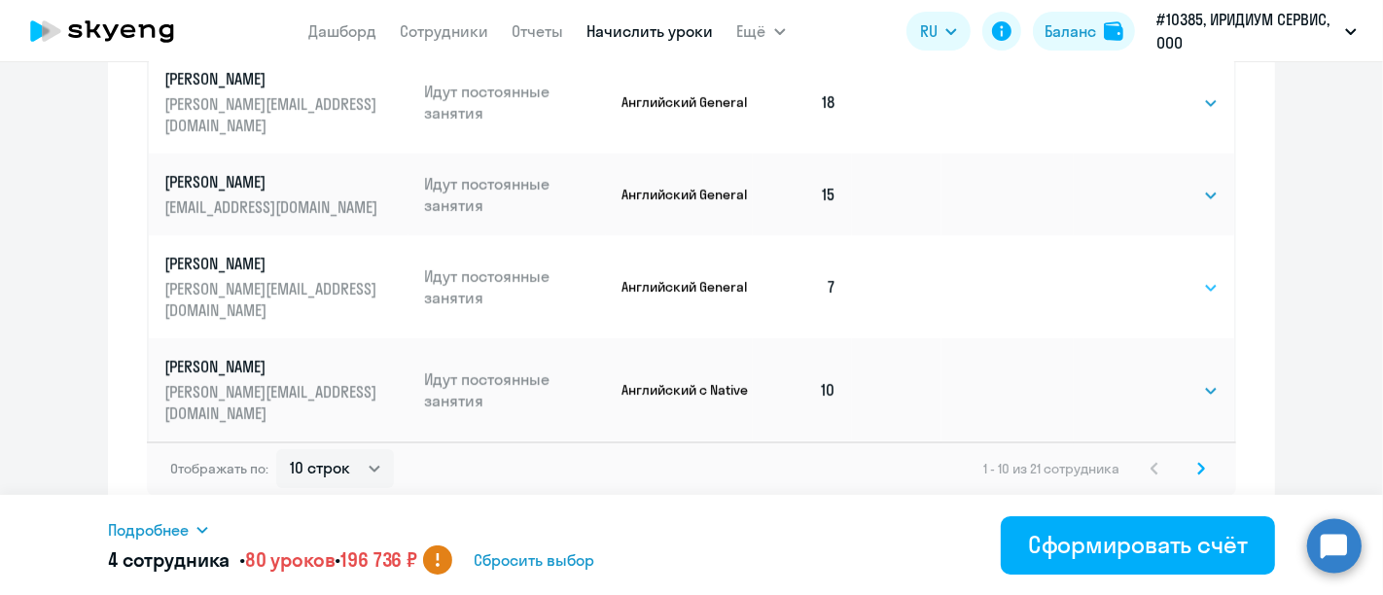
click at [1164, 289] on select "Выбрать 4 8 16 32 64 96 128" at bounding box center [1179, 287] width 80 height 23
select select "16"
click at [1139, 276] on select "Выбрать 4 8 16 32 64 96 128" at bounding box center [1179, 287] width 80 height 23
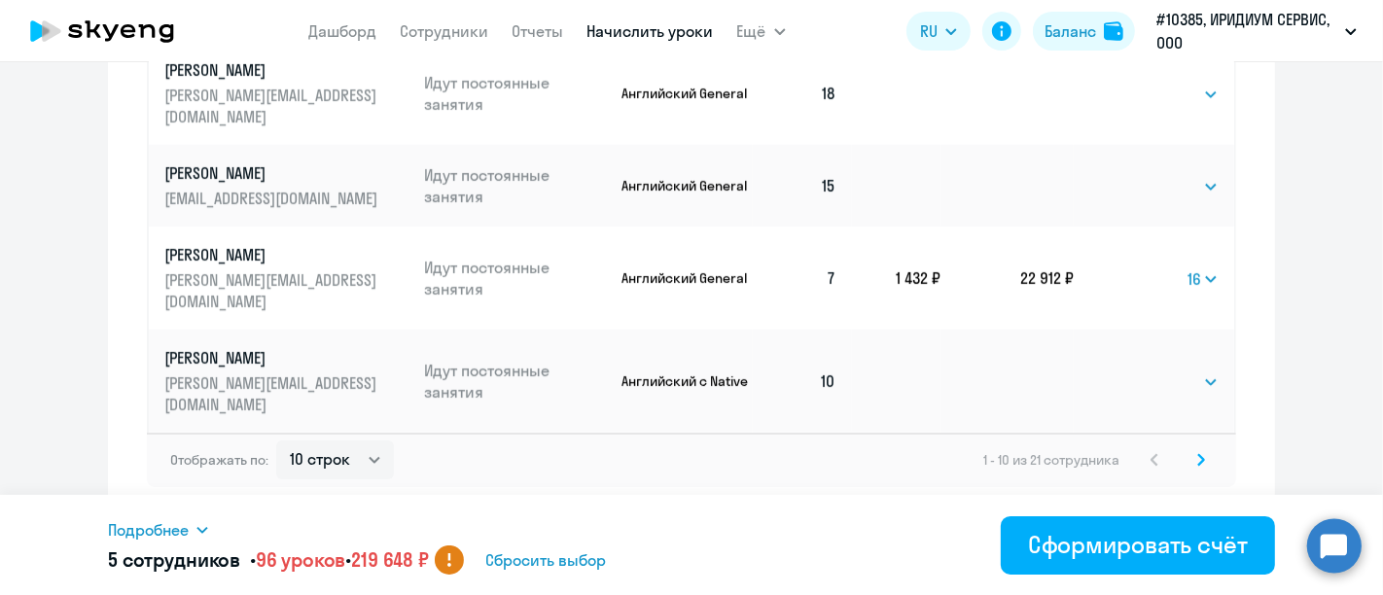
click at [1197, 458] on svg-icon at bounding box center [1201, 459] width 23 height 23
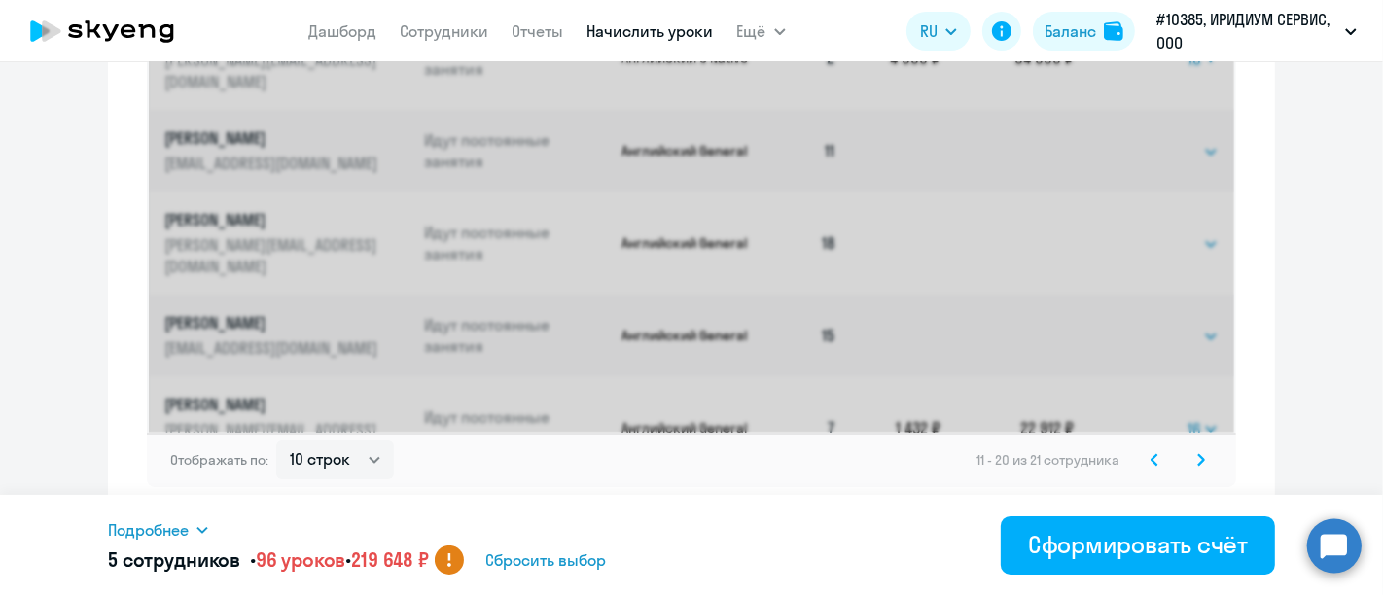
select select "16"
select select "32"
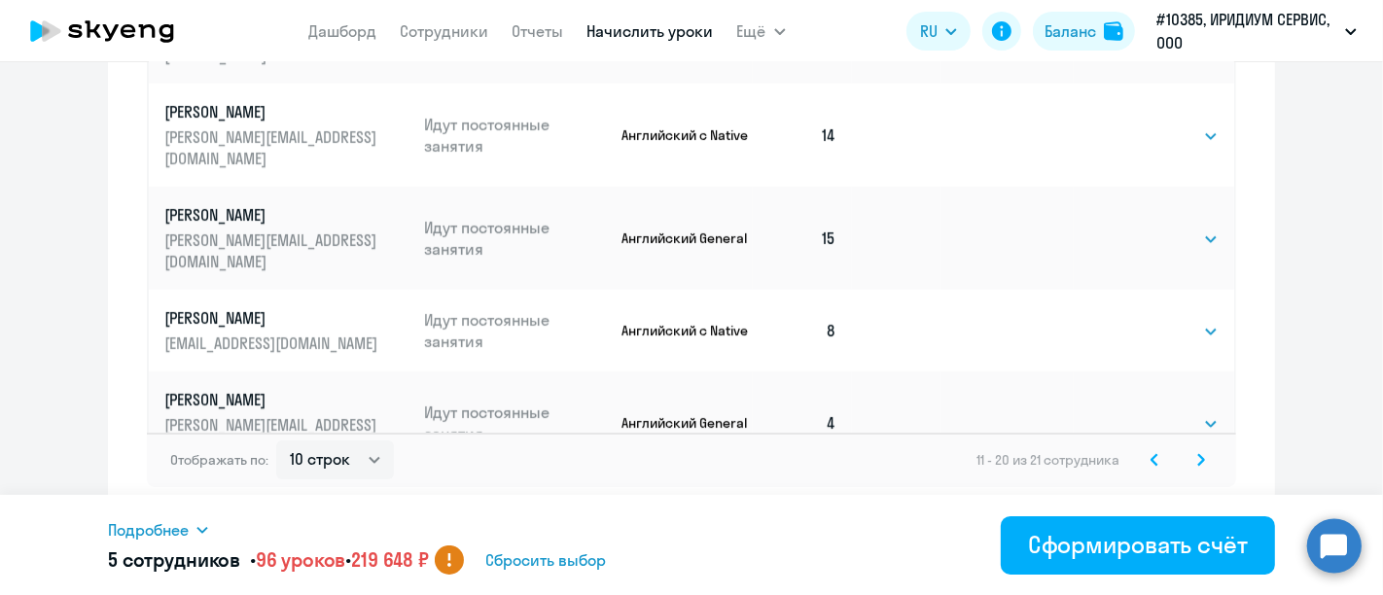
scroll to position [192, 0]
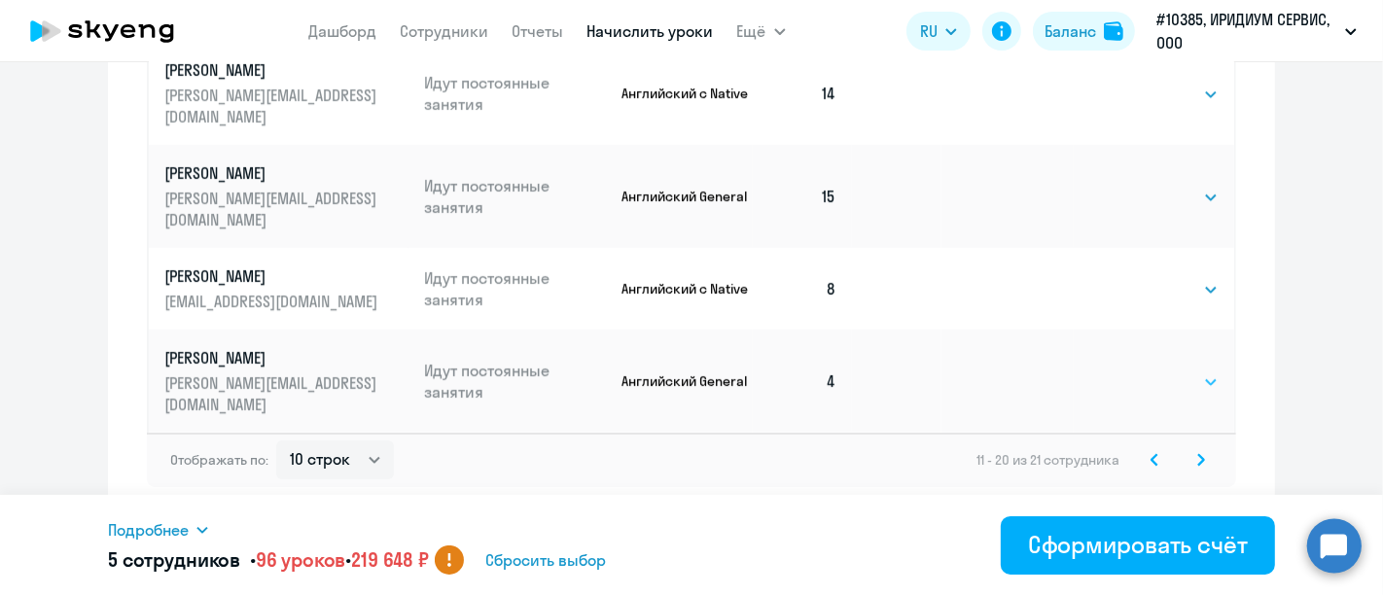
click at [1164, 383] on select "Выбрать 4 8 16 32 64 96 128" at bounding box center [1179, 382] width 80 height 23
click at [1139, 371] on select "Выбрать 4 8 16 32 64 96 128" at bounding box center [1179, 382] width 80 height 23
click at [1188, 384] on select "Выбрать 4 8 16 32 64 96 128" at bounding box center [1203, 382] width 31 height 23
select select "32"
click at [1188, 371] on select "Выбрать 4 8 16 32 64 96 128" at bounding box center [1203, 382] width 31 height 23
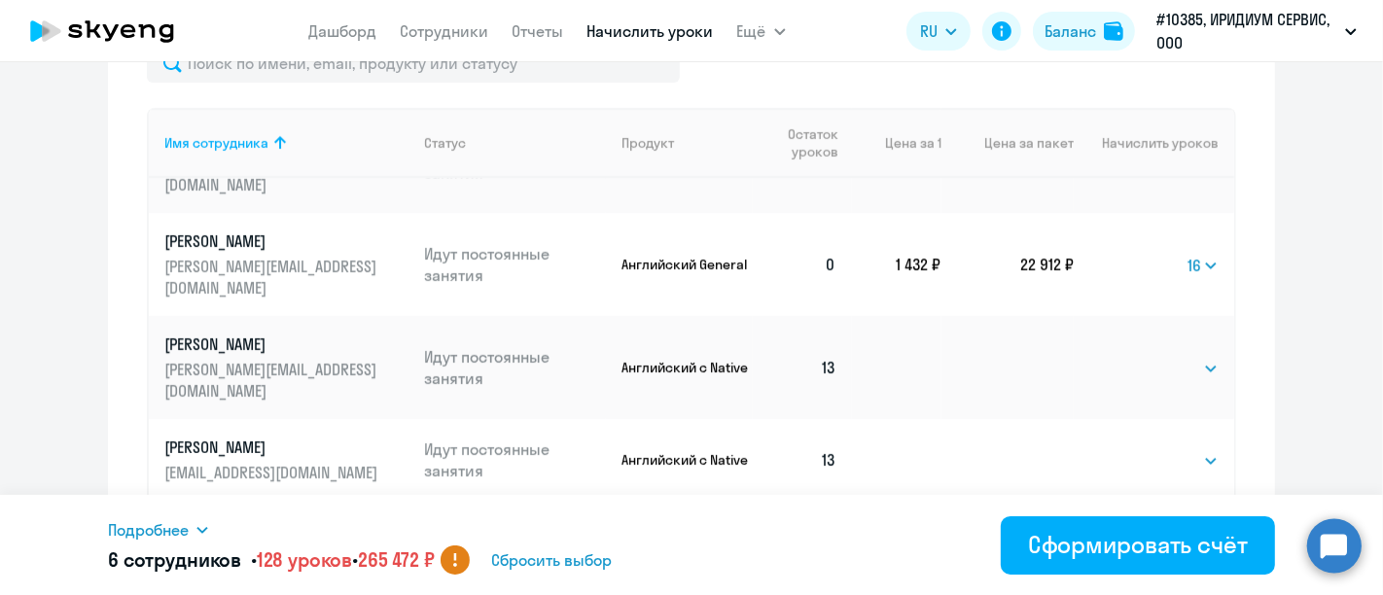
scroll to position [745, 0]
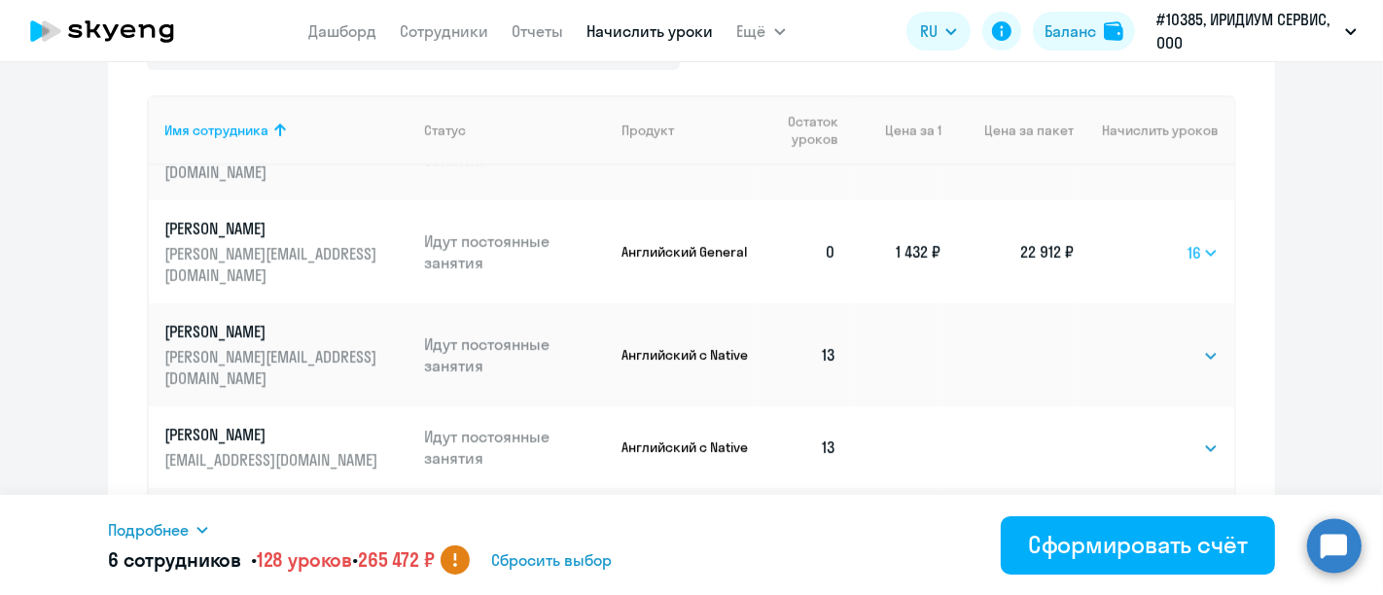
click at [1190, 241] on select "Выбрать 4 8 16 32 64 96 128" at bounding box center [1203, 252] width 31 height 23
select select "32"
click at [1188, 241] on select "Выбрать 4 8 16 32 64 96 128" at bounding box center [1203, 252] width 31 height 23
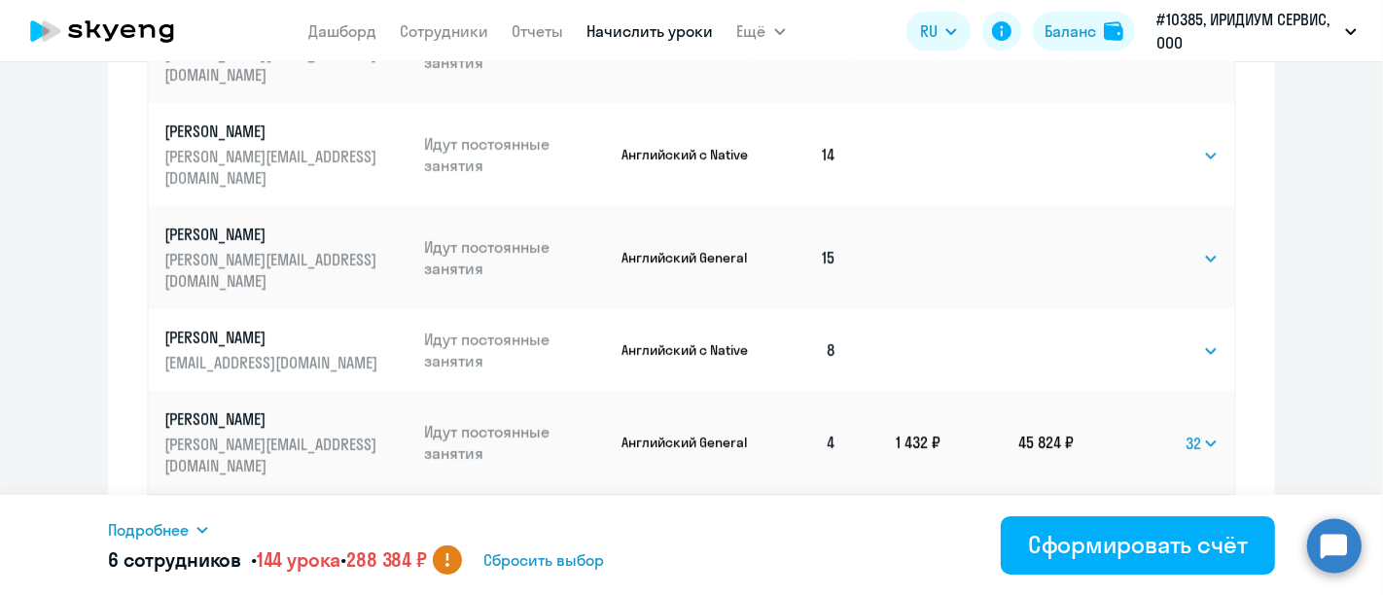
scroll to position [1295, 0]
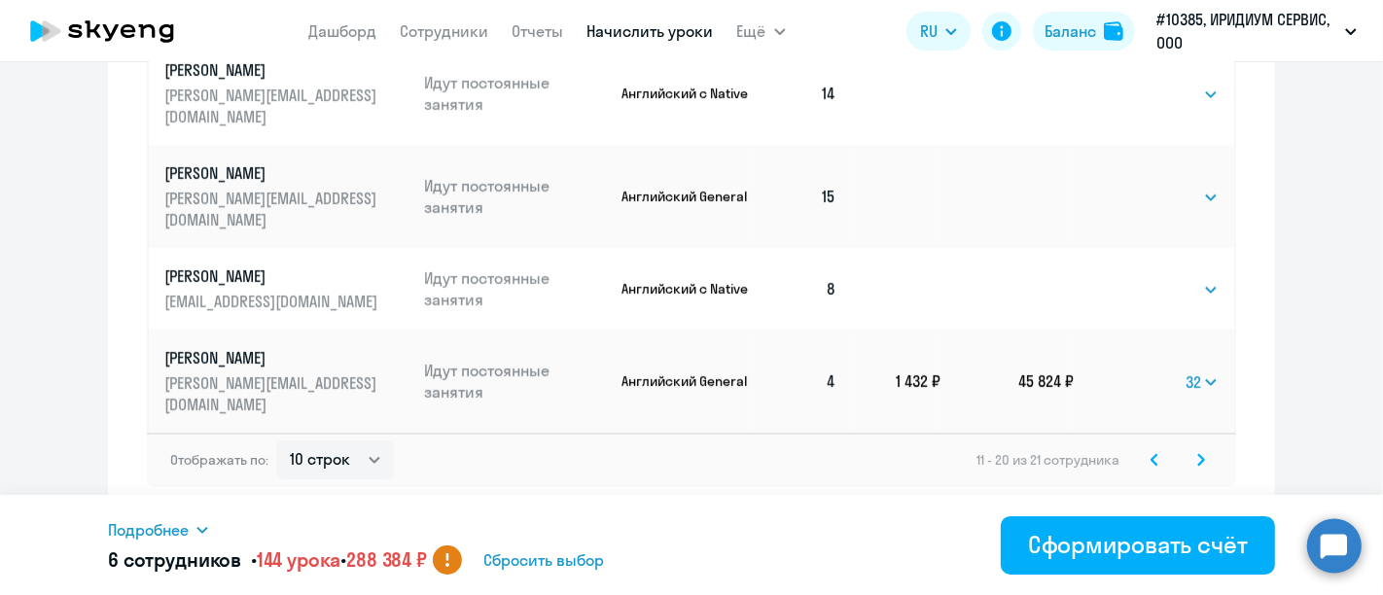
click at [1199, 454] on svg-icon at bounding box center [1201, 459] width 23 height 23
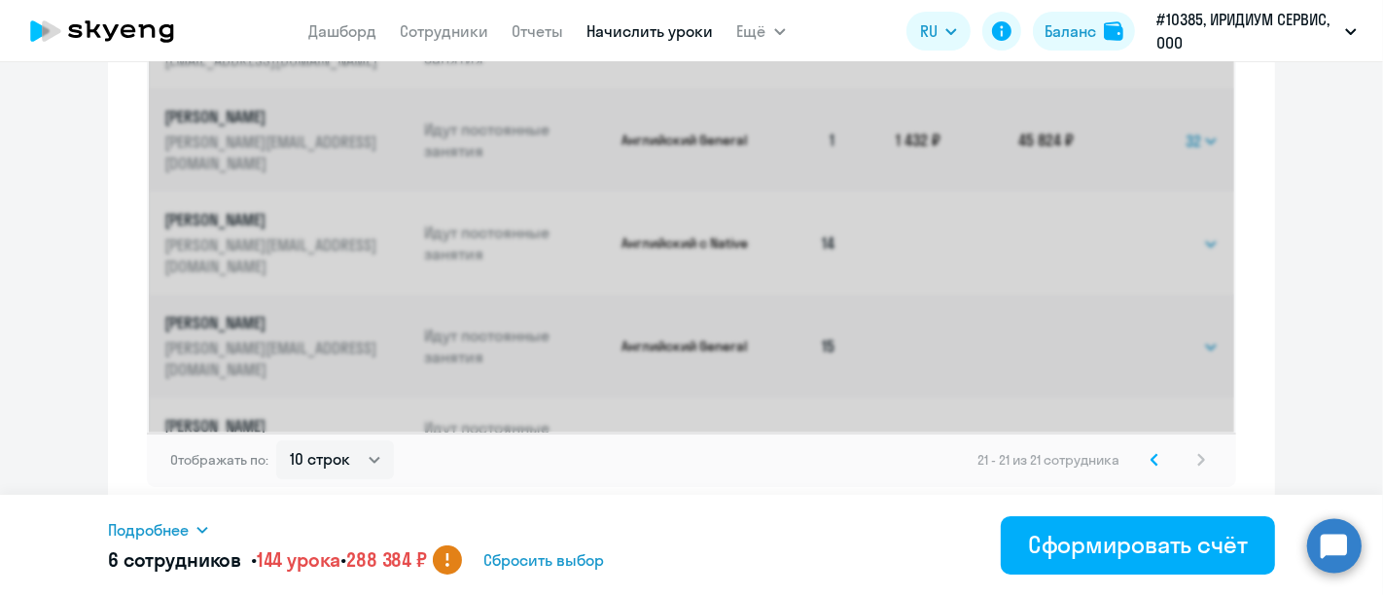
scroll to position [699, 0]
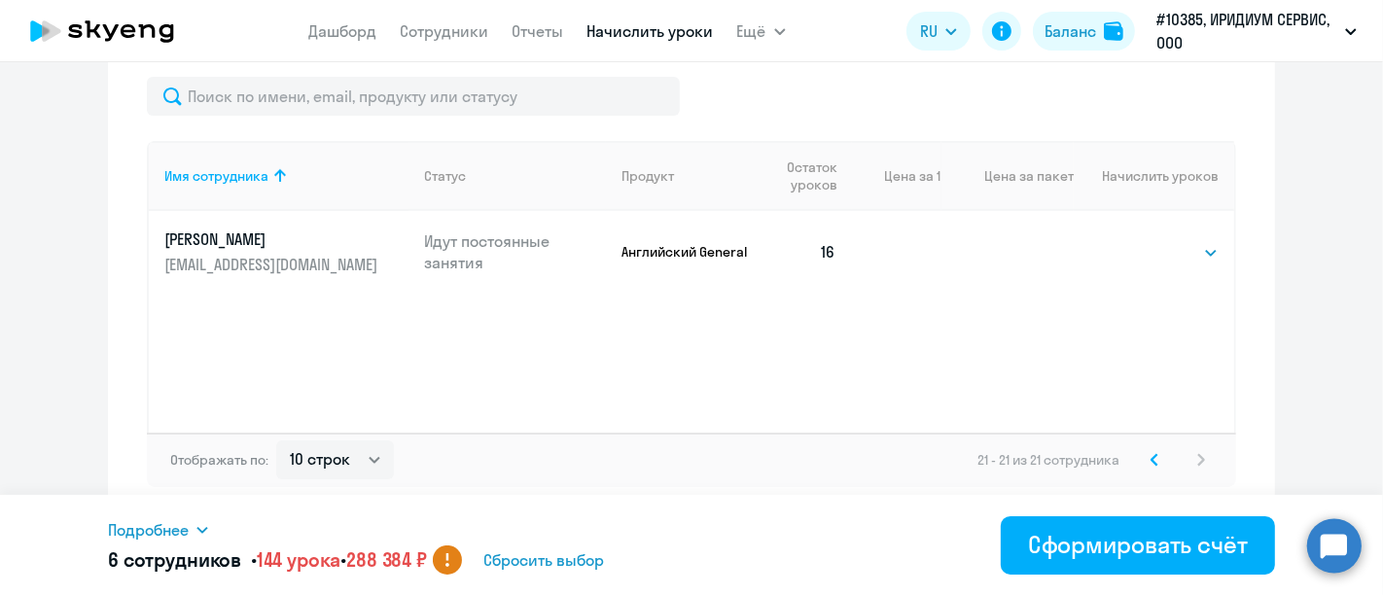
click at [1151, 458] on icon at bounding box center [1155, 460] width 8 height 14
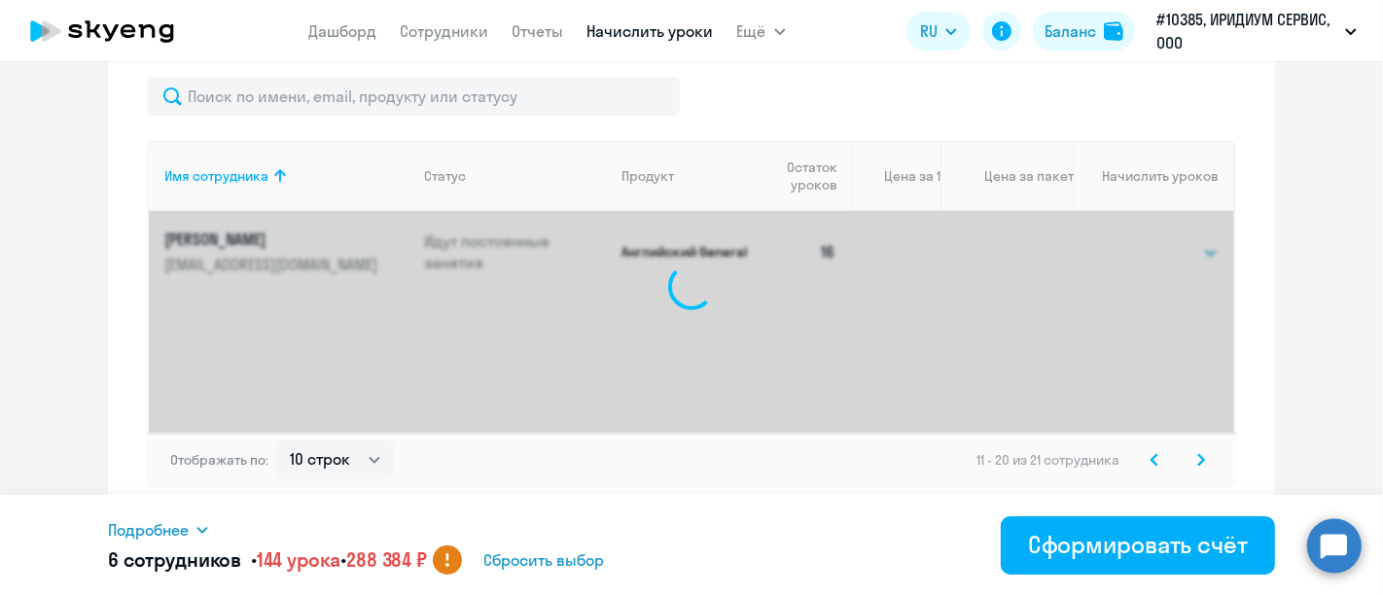
scroll to position [1295, 0]
select select "32"
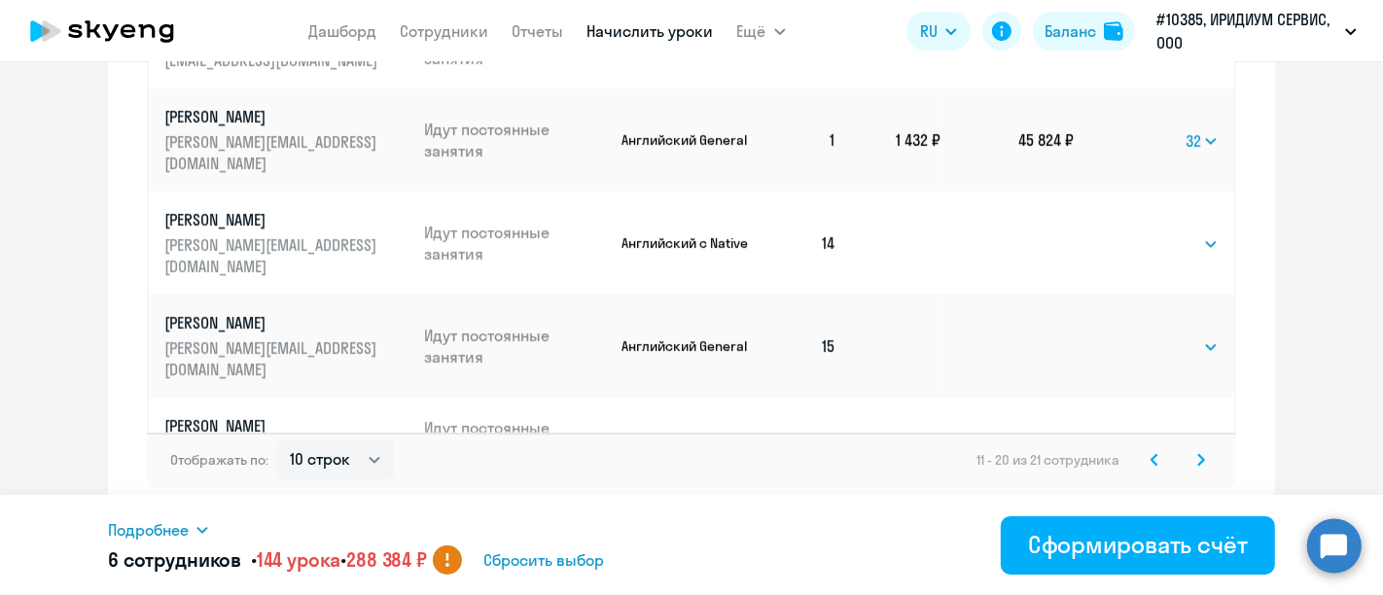
click at [1151, 458] on icon at bounding box center [1155, 460] width 8 height 14
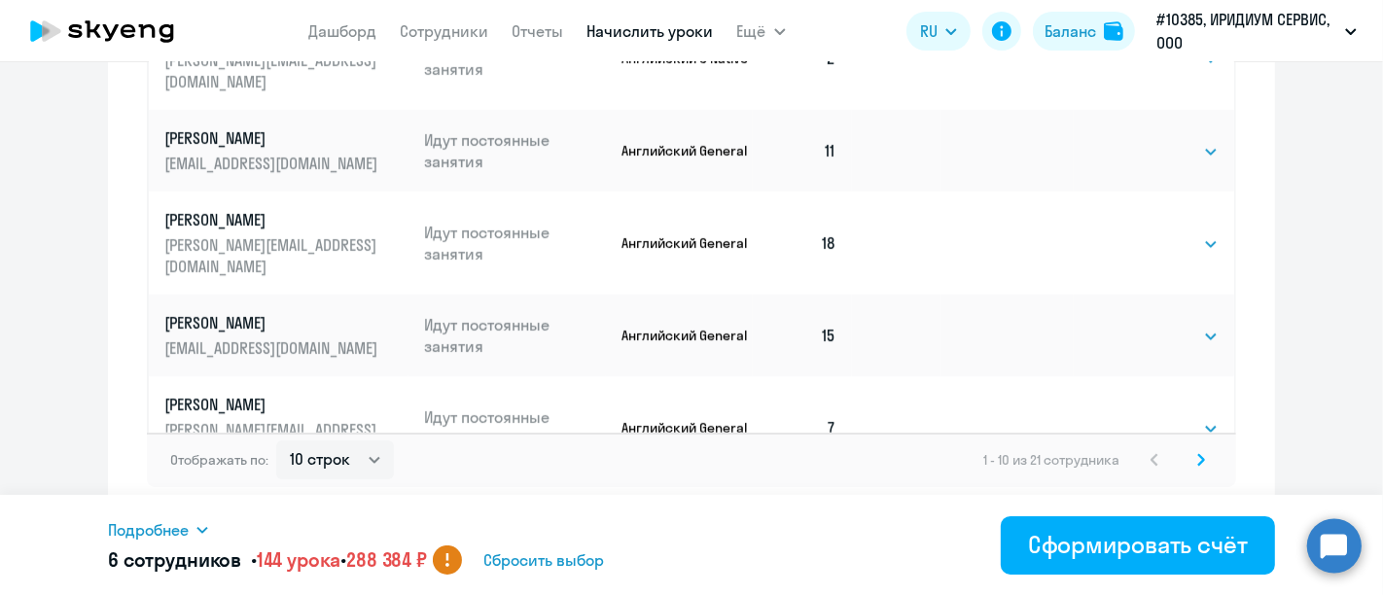
select select "16"
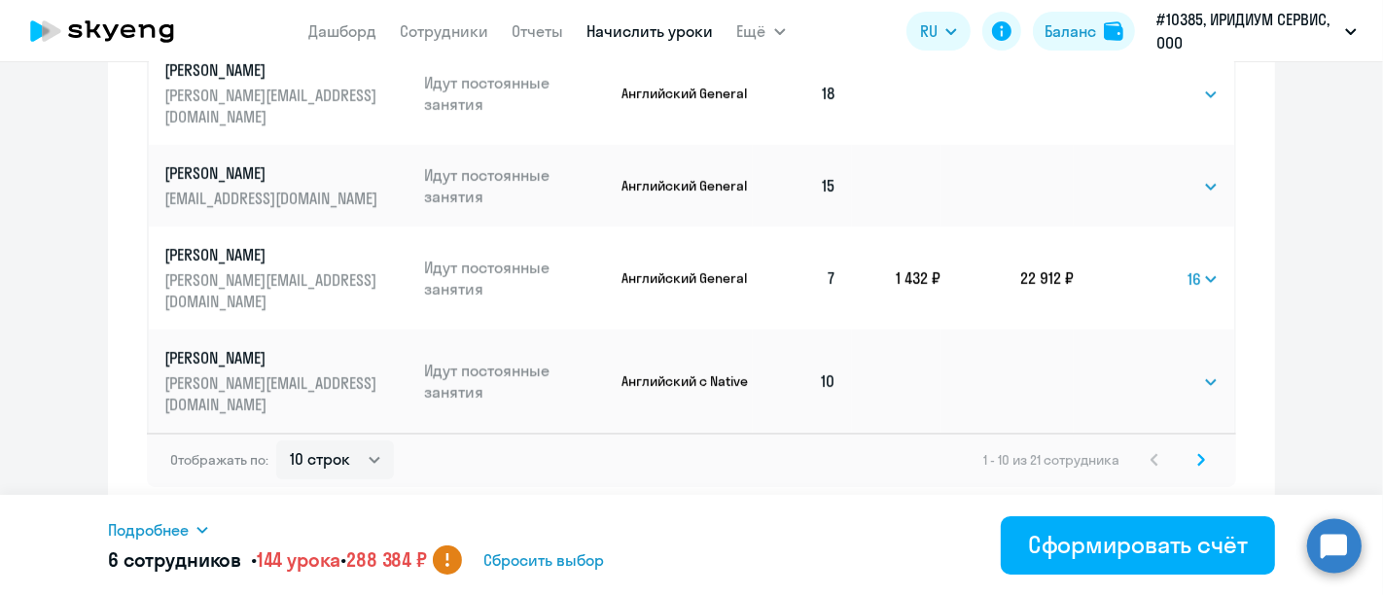
click at [1198, 459] on icon at bounding box center [1201, 459] width 6 height 11
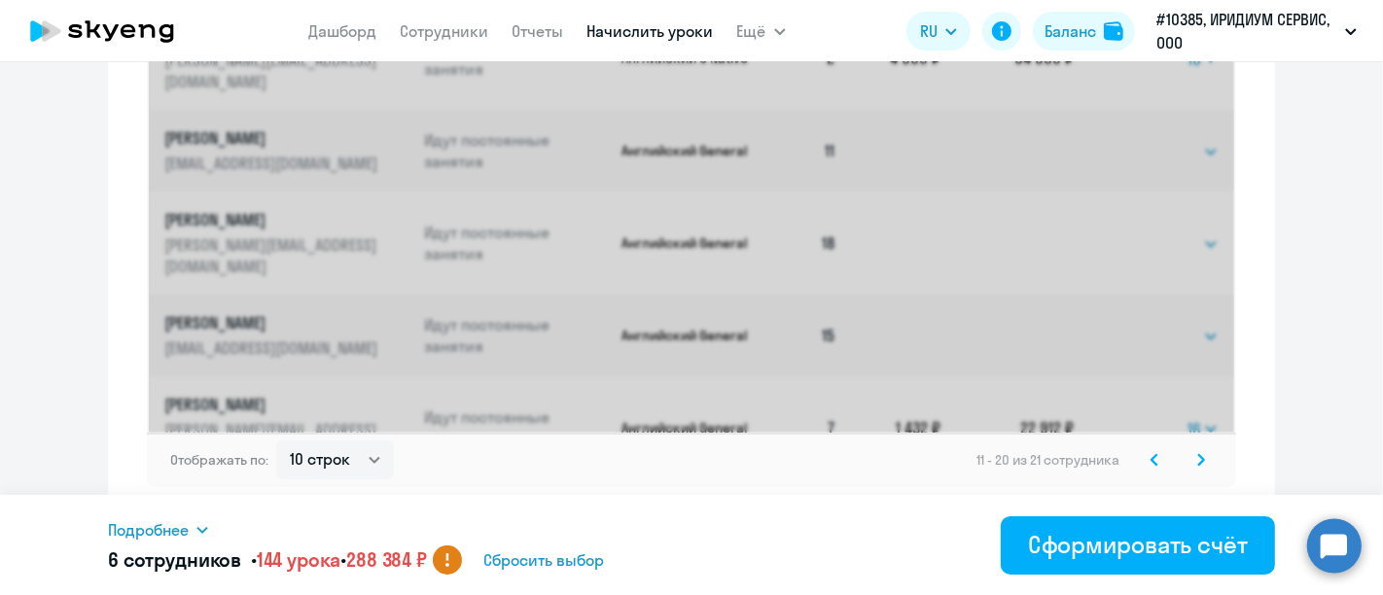
select select "32"
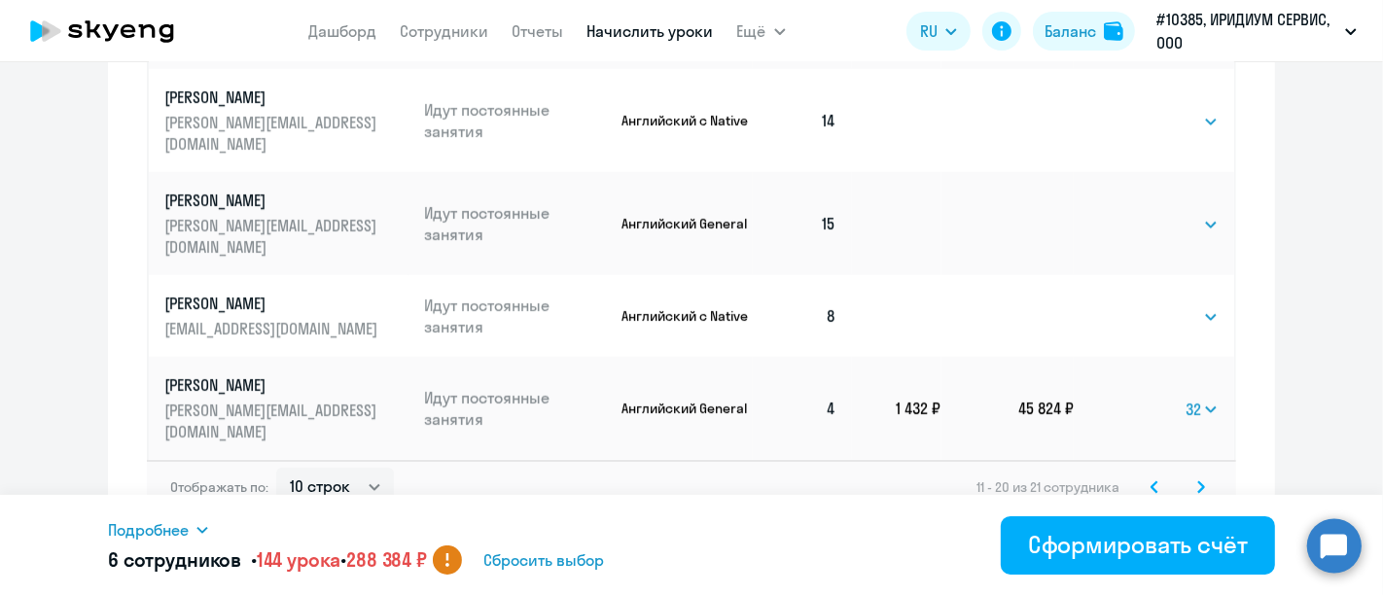
scroll to position [192, 0]
click at [1196, 471] on div "Отображать по: 10 строк 30 строк 50 строк 11 - 20 из 21 сотрудника" at bounding box center [691, 487] width 1089 height 54
click at [1190, 479] on svg-icon at bounding box center [1201, 487] width 23 height 23
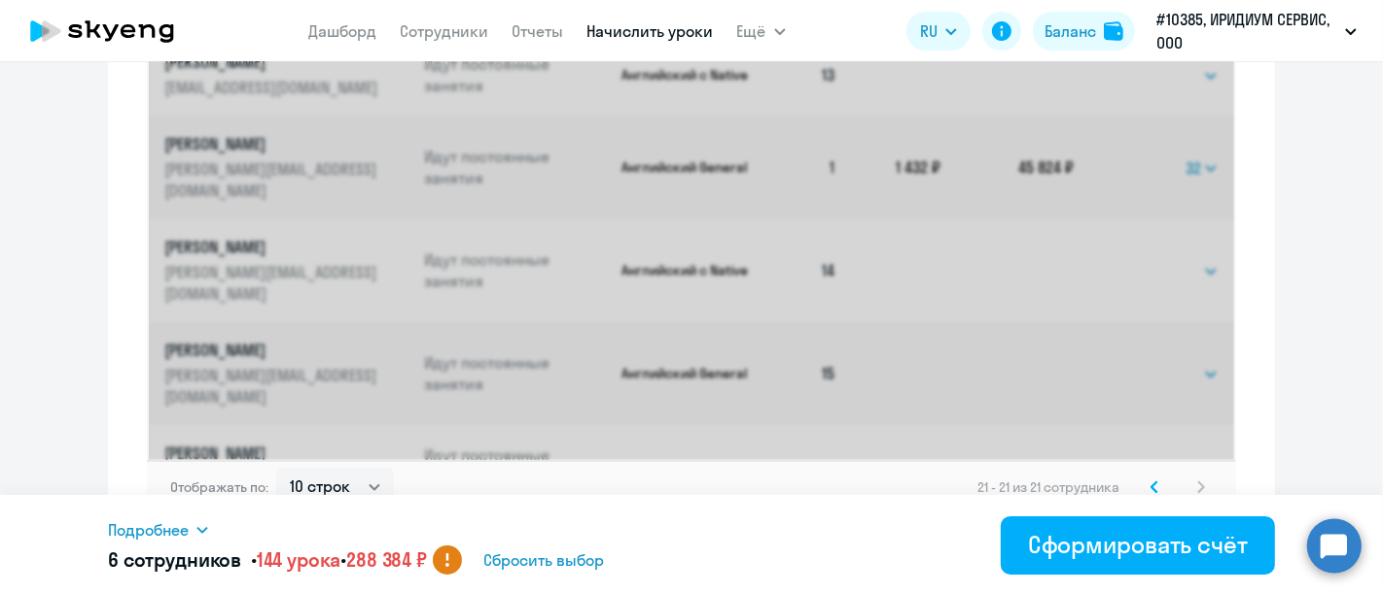
scroll to position [699, 0]
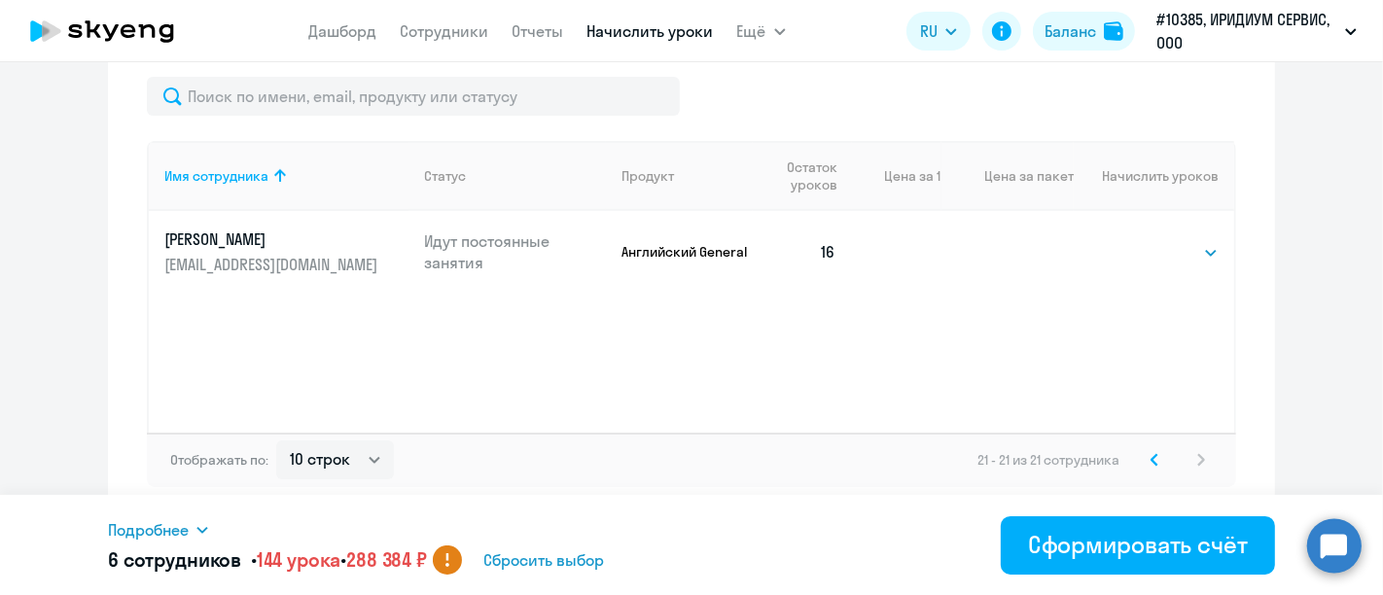
click at [1143, 455] on svg-icon at bounding box center [1154, 459] width 23 height 23
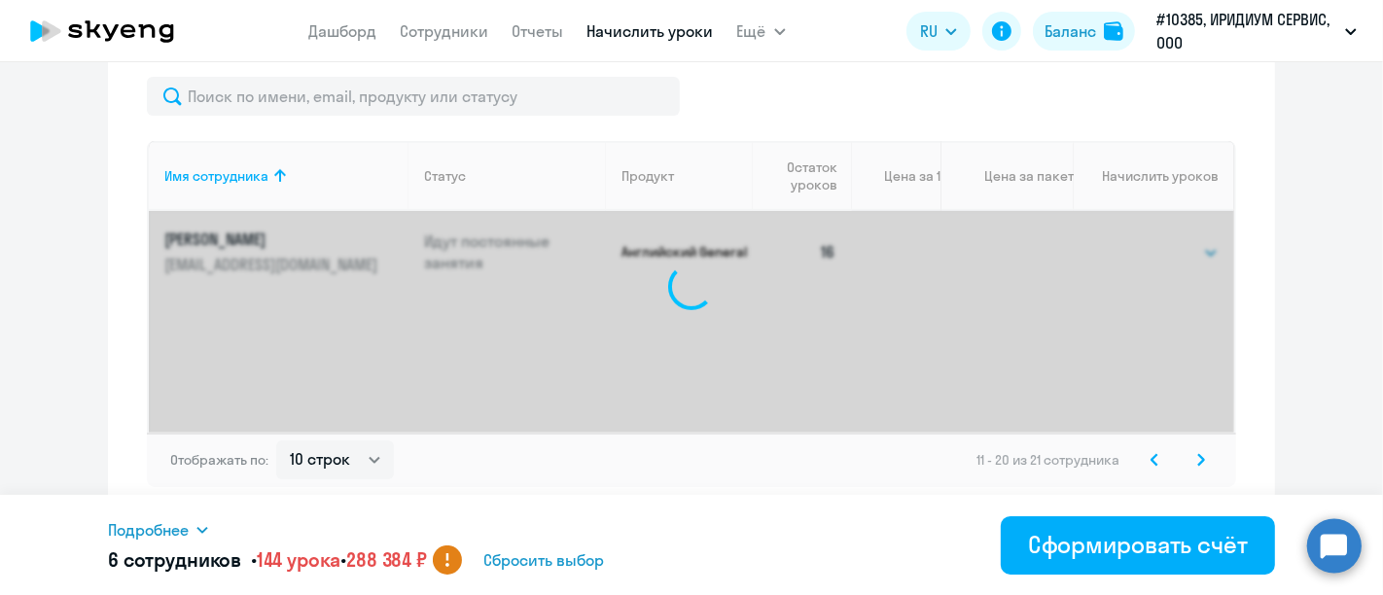
scroll to position [1268, 0]
select select "32"
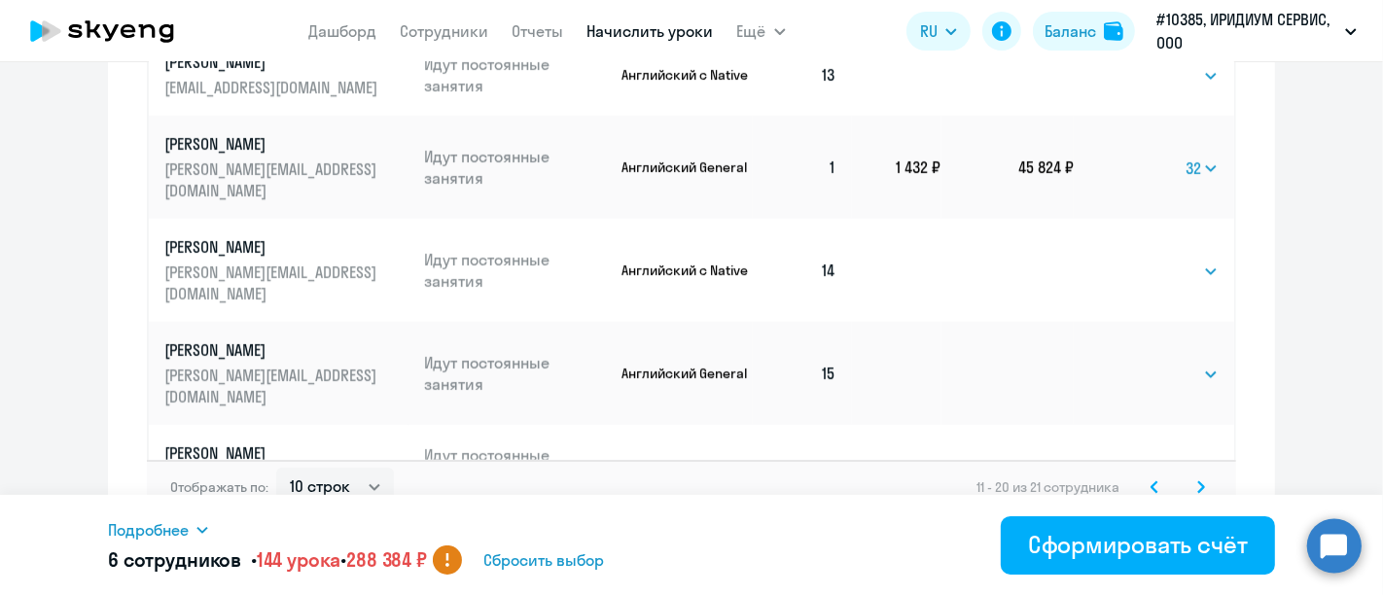
click at [1151, 482] on icon at bounding box center [1155, 488] width 8 height 14
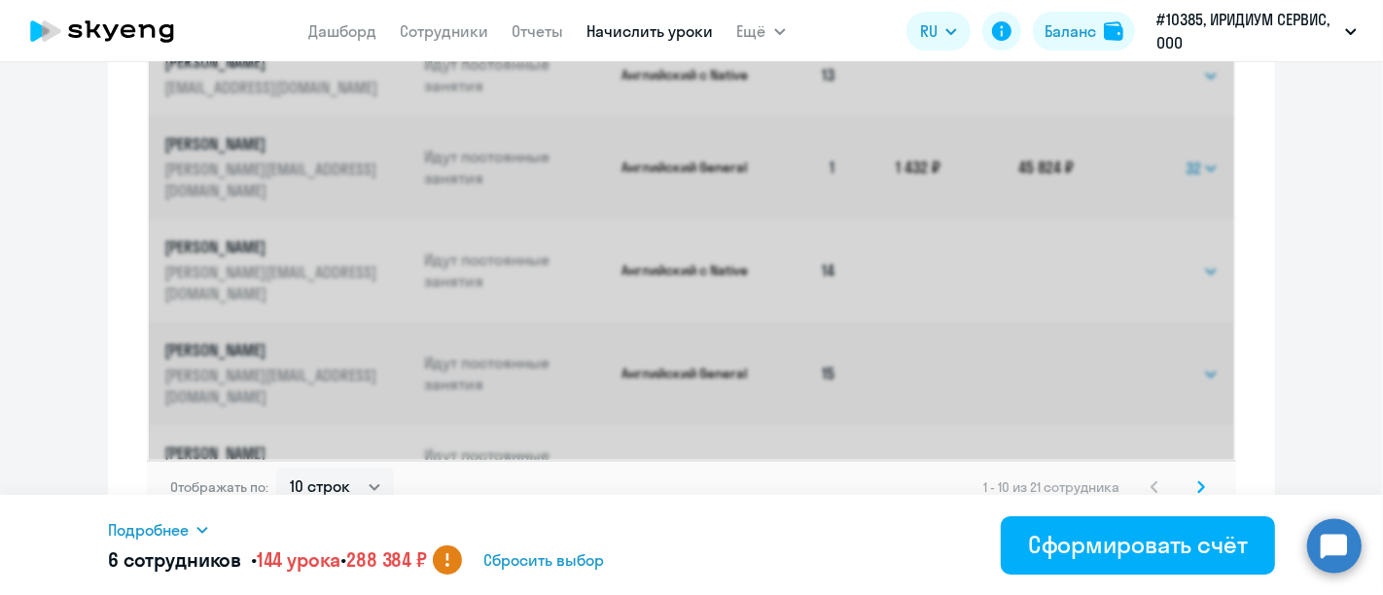
select select "16"
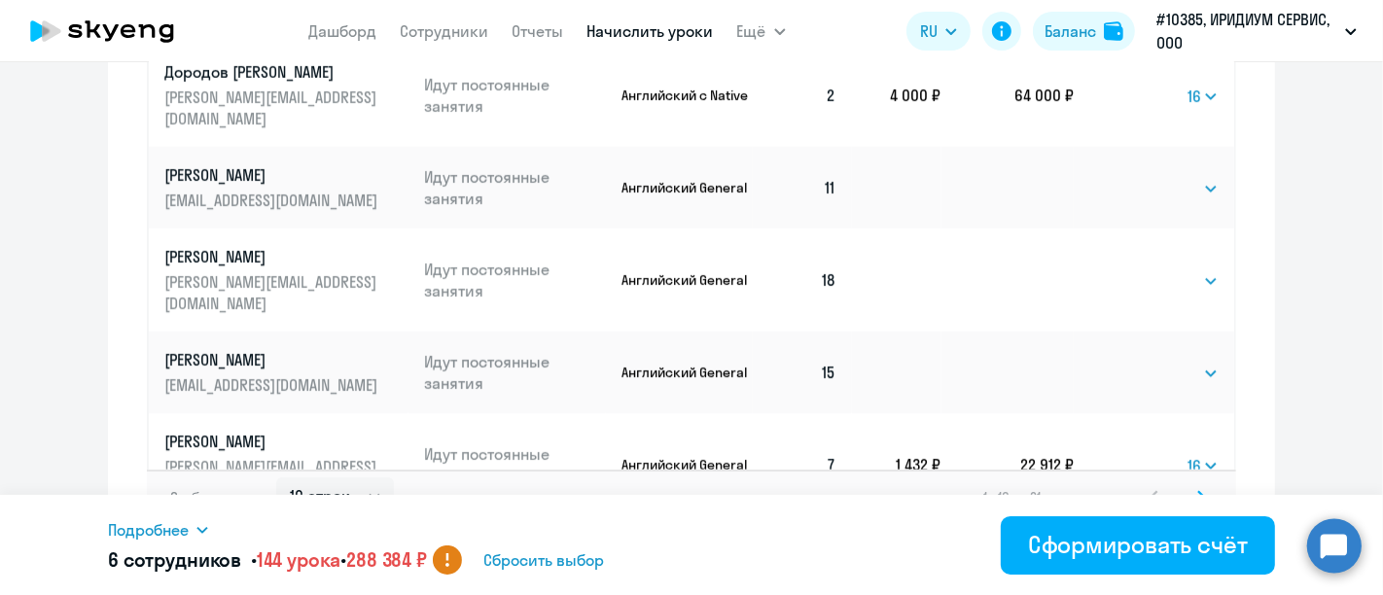
scroll to position [1295, 0]
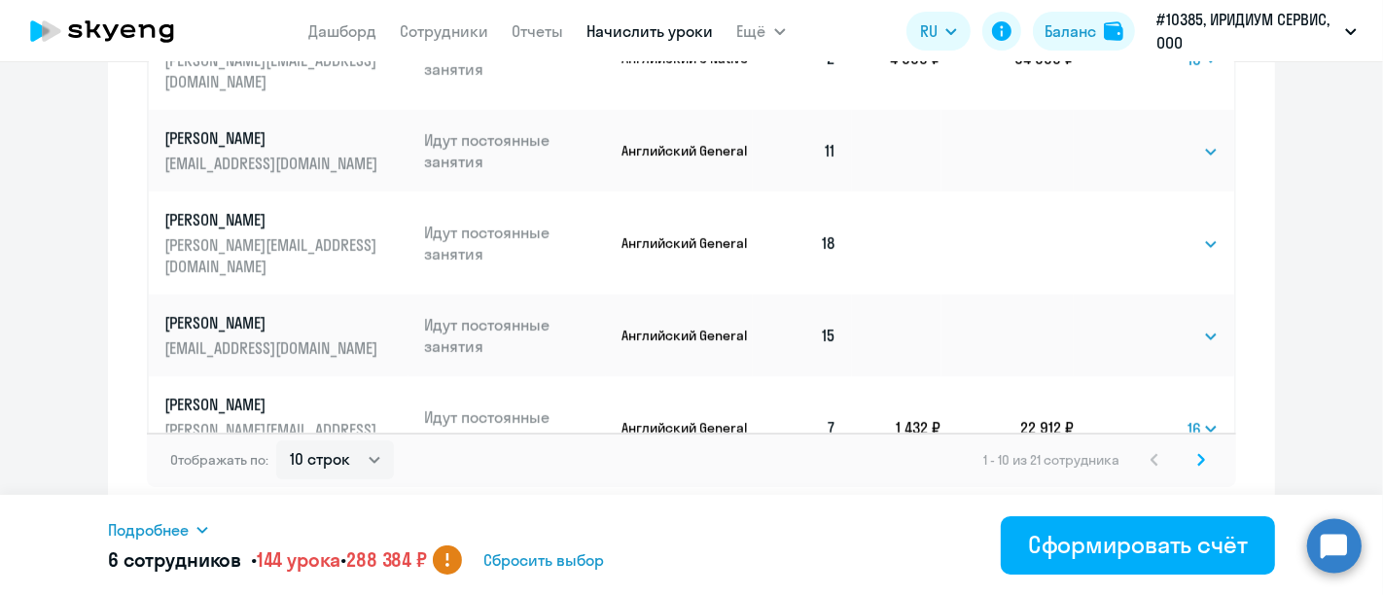
click at [1198, 463] on svg-icon at bounding box center [1201, 459] width 23 height 23
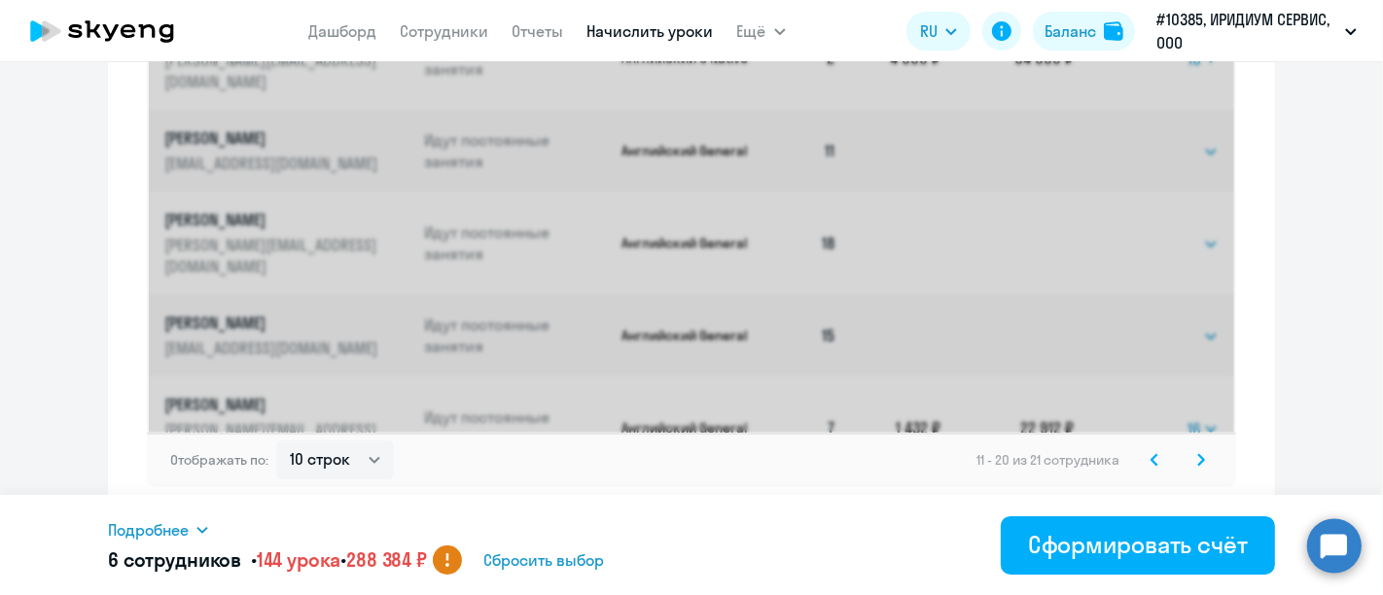
select select "32"
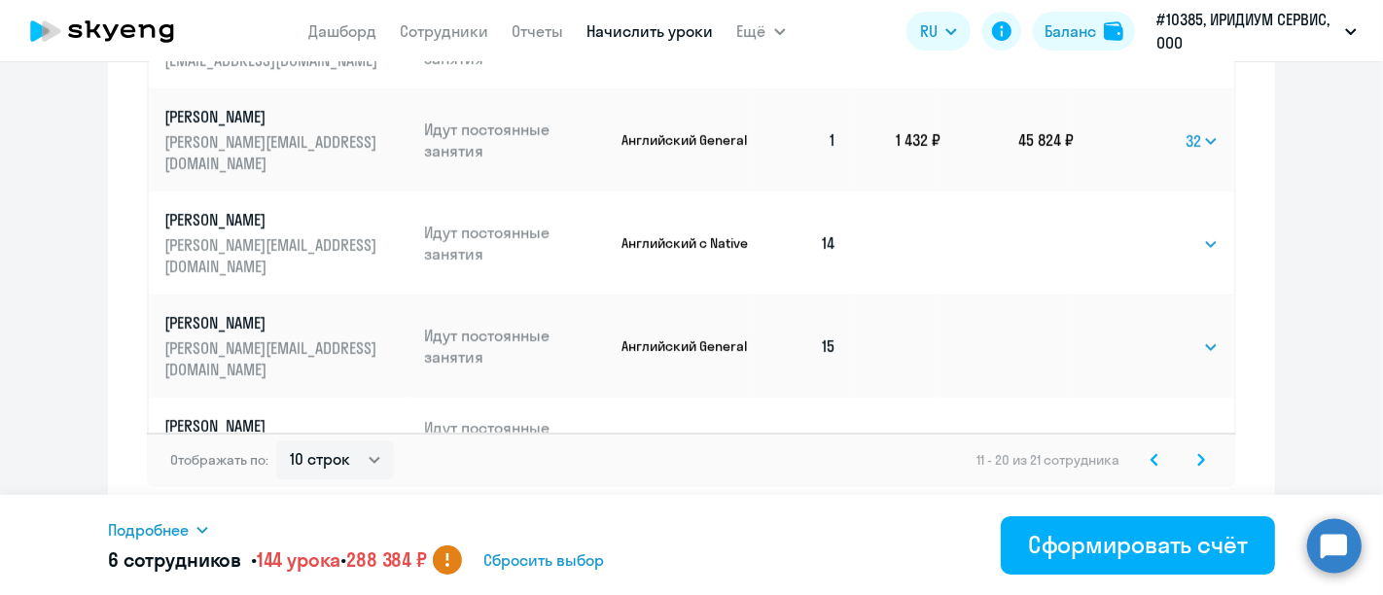
click at [1197, 457] on icon at bounding box center [1201, 460] width 8 height 14
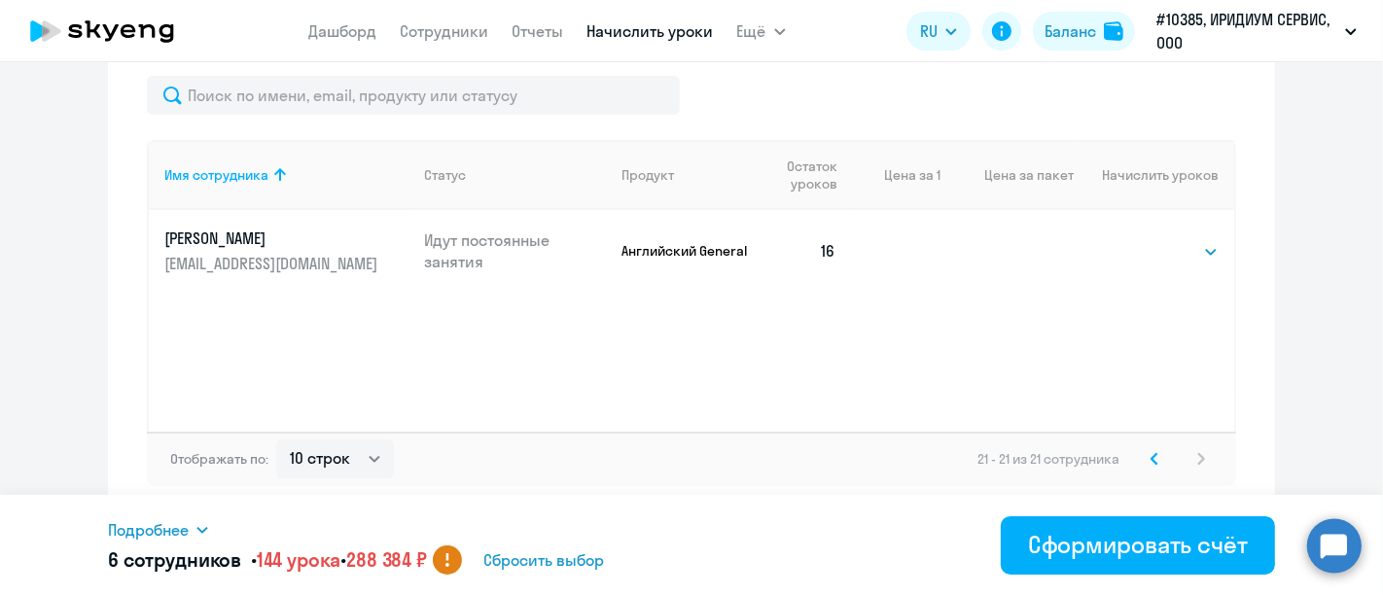
scroll to position [699, 0]
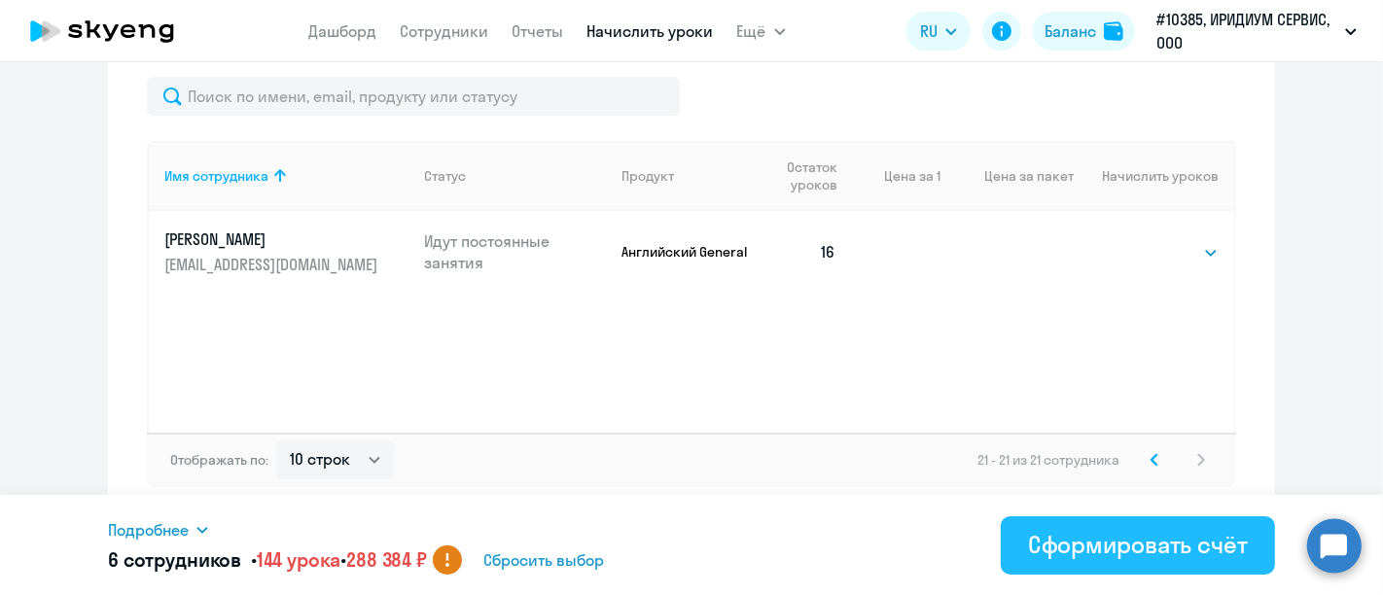
click at [1149, 548] on div "Сформировать счёт" at bounding box center [1138, 544] width 220 height 31
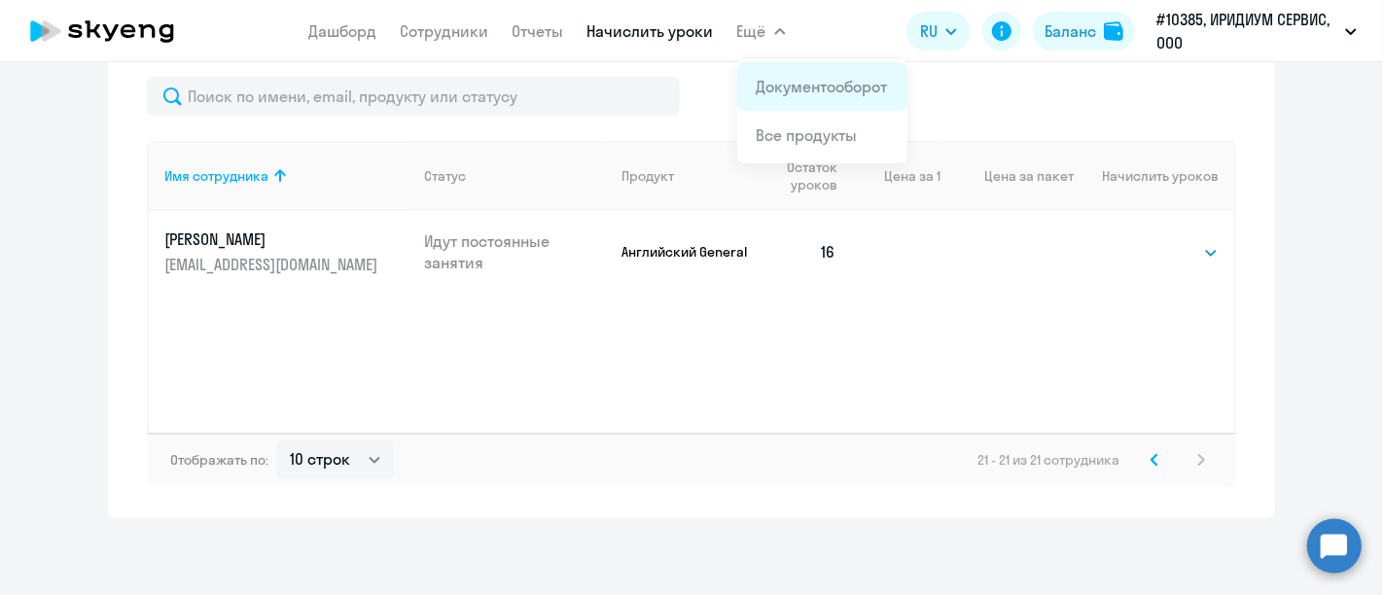
click at [814, 86] on link "Документооборот" at bounding box center [822, 86] width 131 height 19
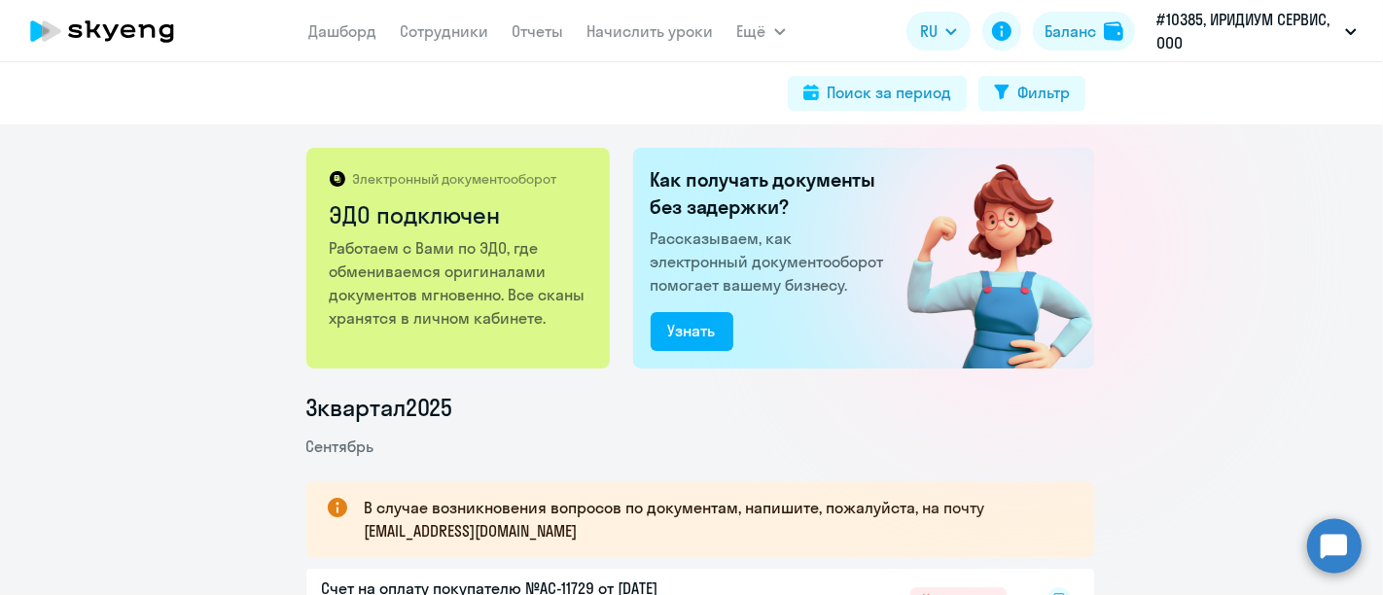
scroll to position [108, 0]
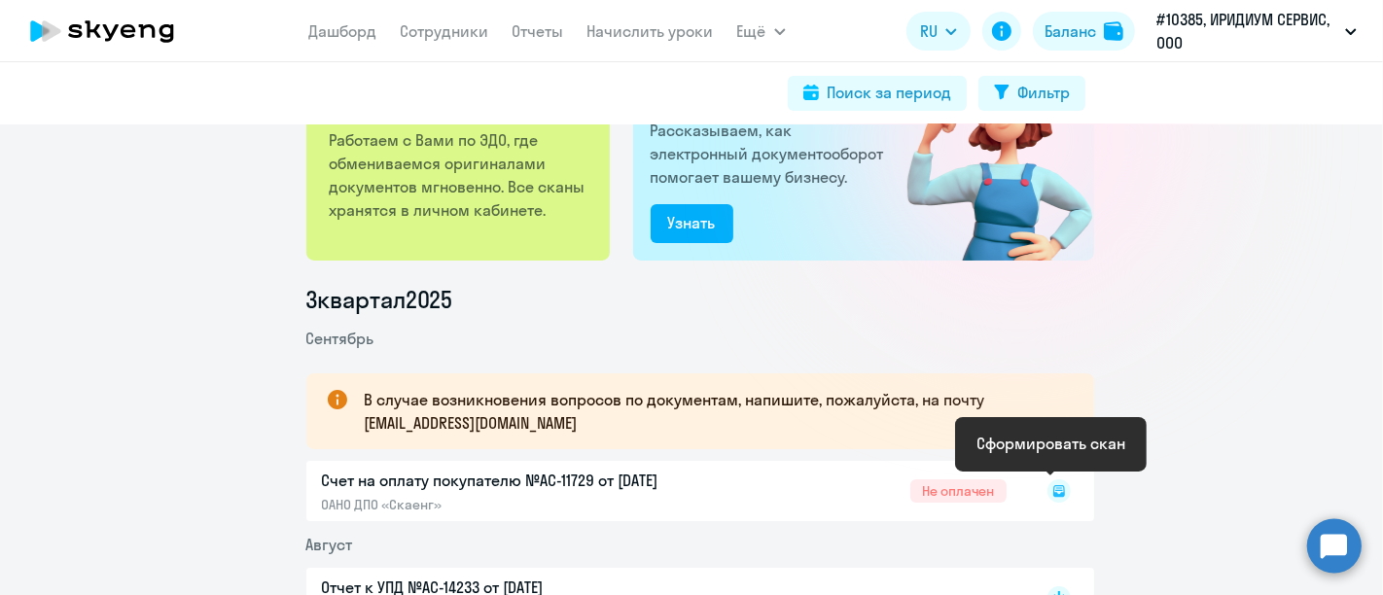
click at [1054, 494] on icon at bounding box center [1060, 491] width 12 height 12
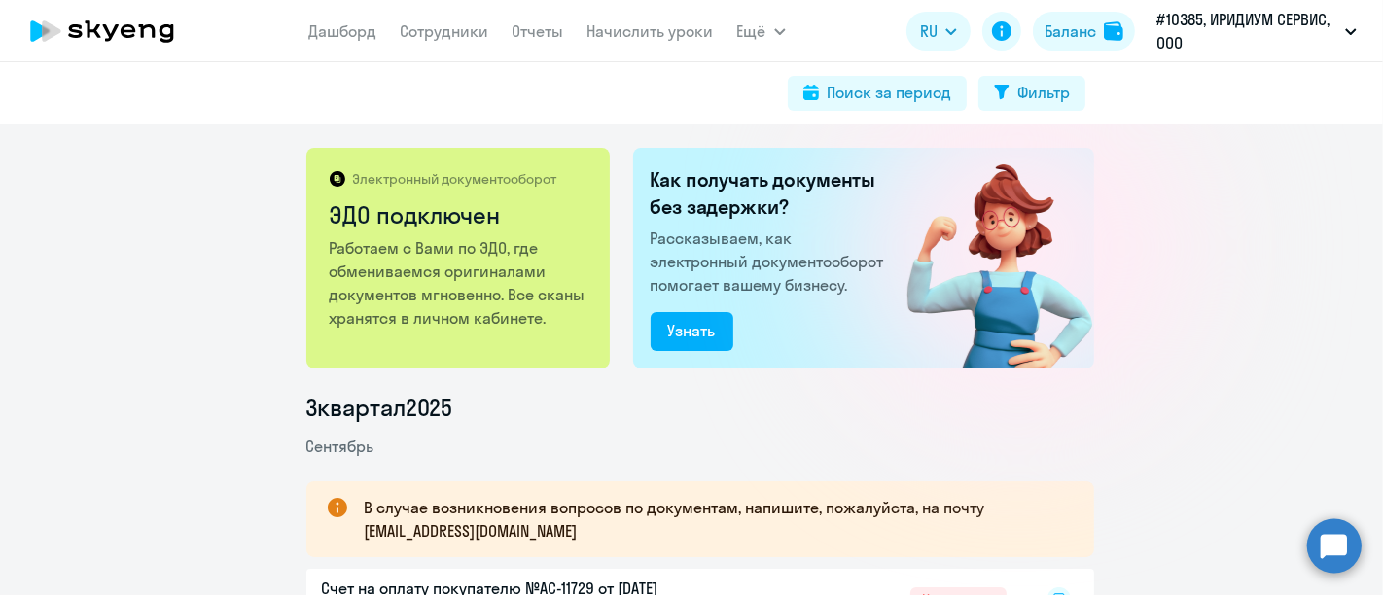
scroll to position [216, 0]
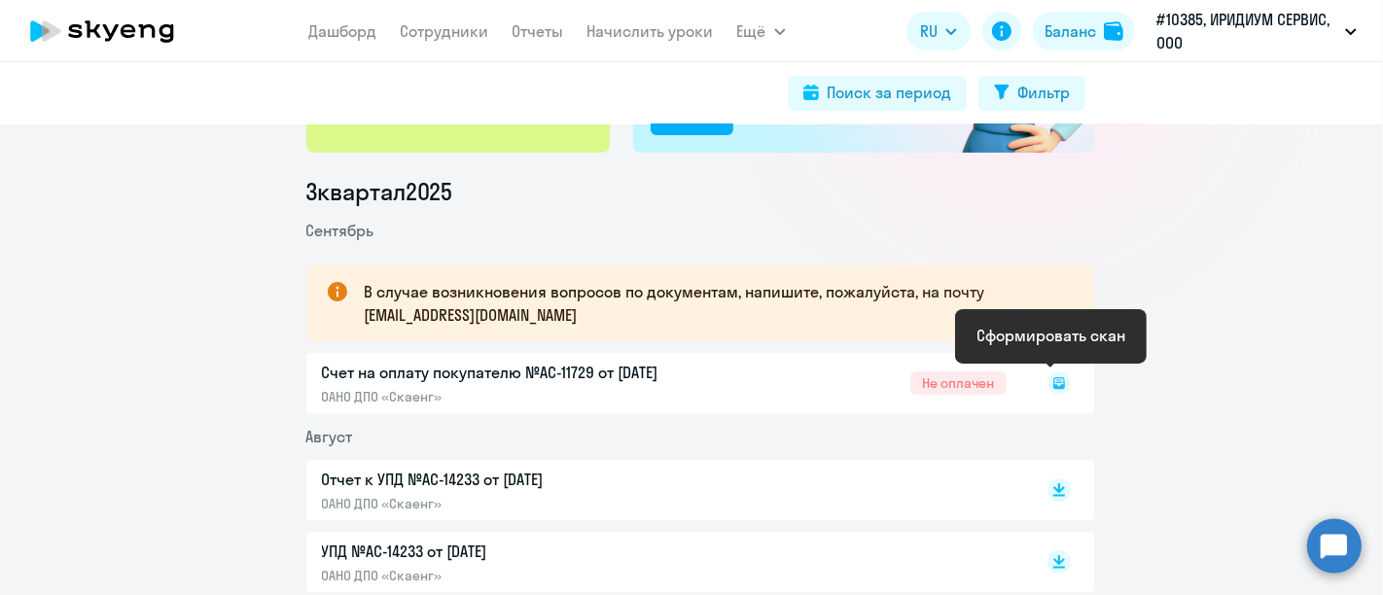
click at [1052, 379] on rect at bounding box center [1059, 383] width 23 height 23
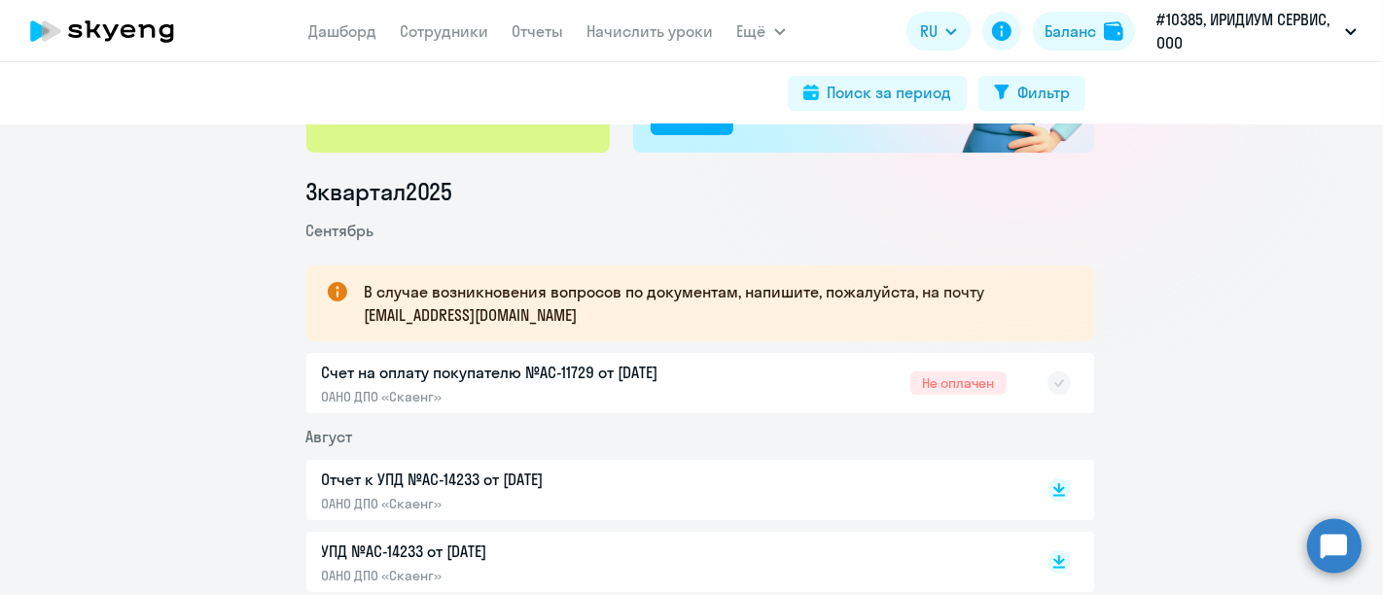
click at [953, 387] on div "Счет на оплату покупателю №AC-11729 от 25.09.2025 ОАНО ДПО «Скаенг» Не оплачен" at bounding box center [700, 383] width 788 height 60
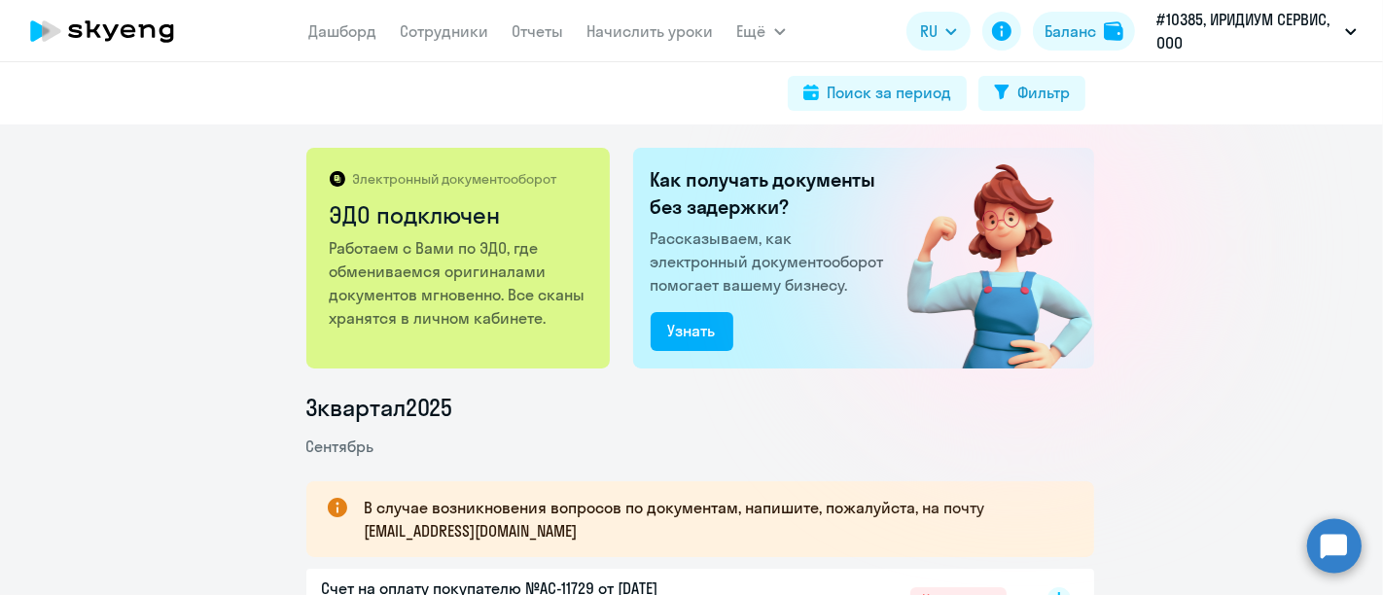
scroll to position [216, 0]
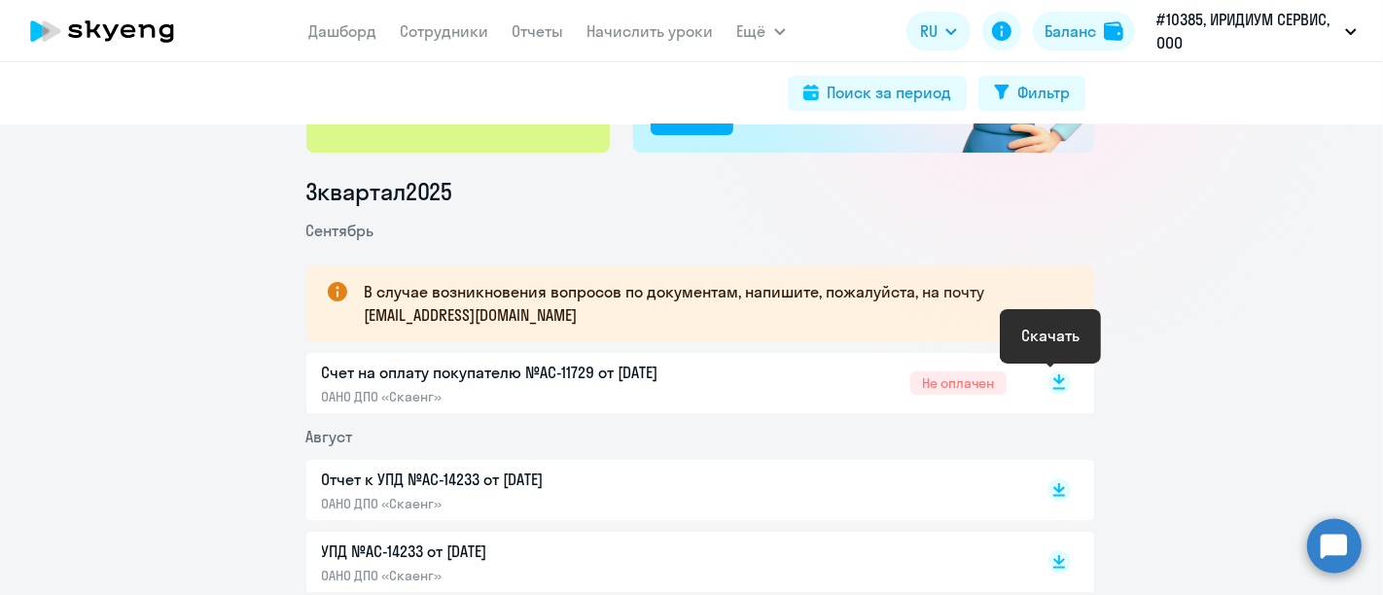
click at [1048, 372] on icon at bounding box center [1059, 383] width 23 height 23
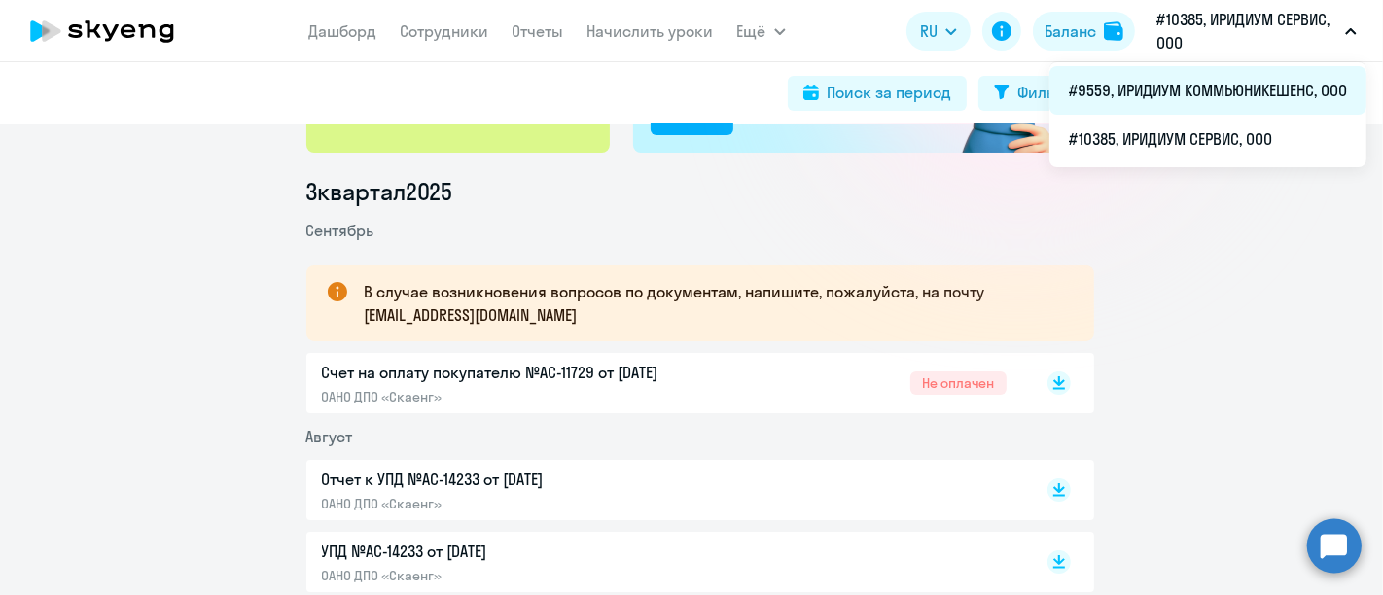
click at [1254, 80] on li "#9559, ИРИДИУМ КОММЬЮНИКЕШЕНС, ООО" at bounding box center [1208, 90] width 317 height 49
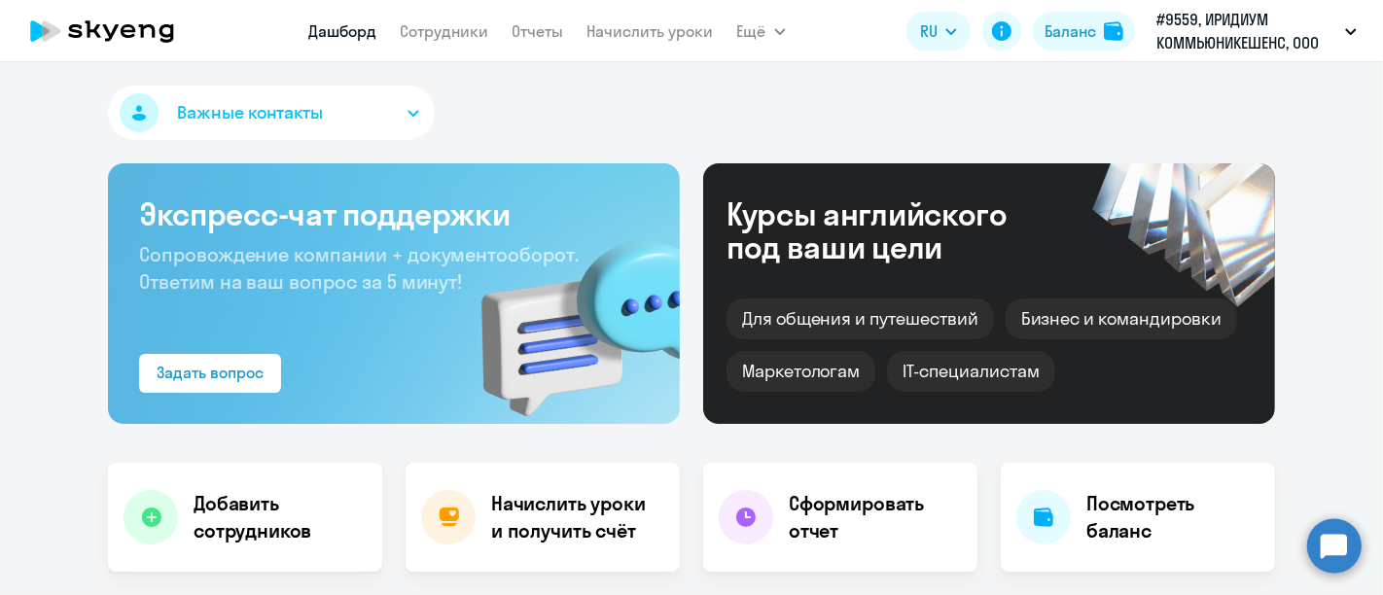
scroll to position [324, 0]
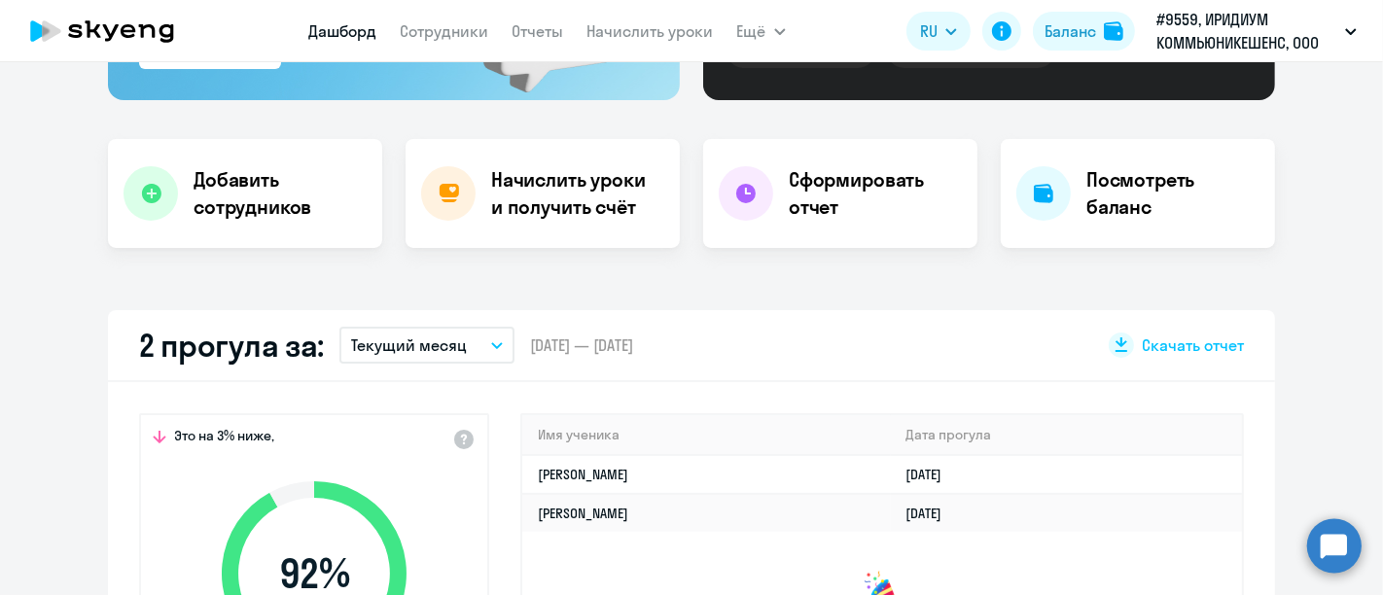
select select "30"
click at [536, 195] on h4 "Начислить уроки и получить счёт" at bounding box center [575, 193] width 169 height 54
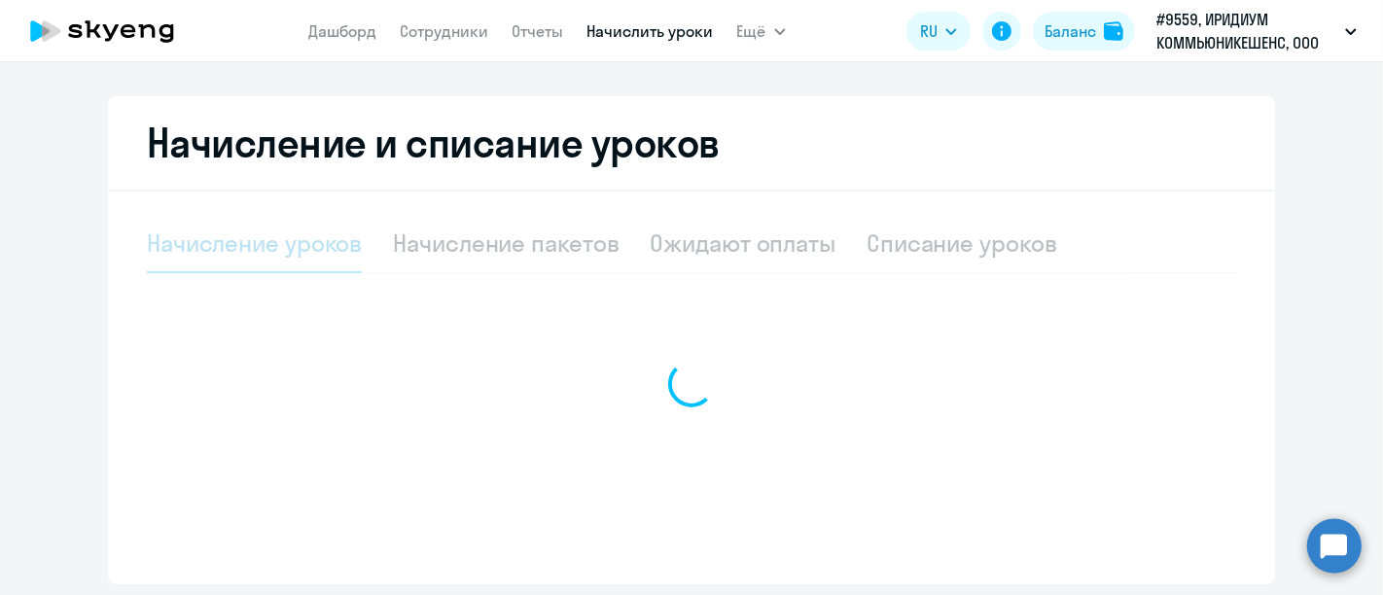
scroll to position [334, 0]
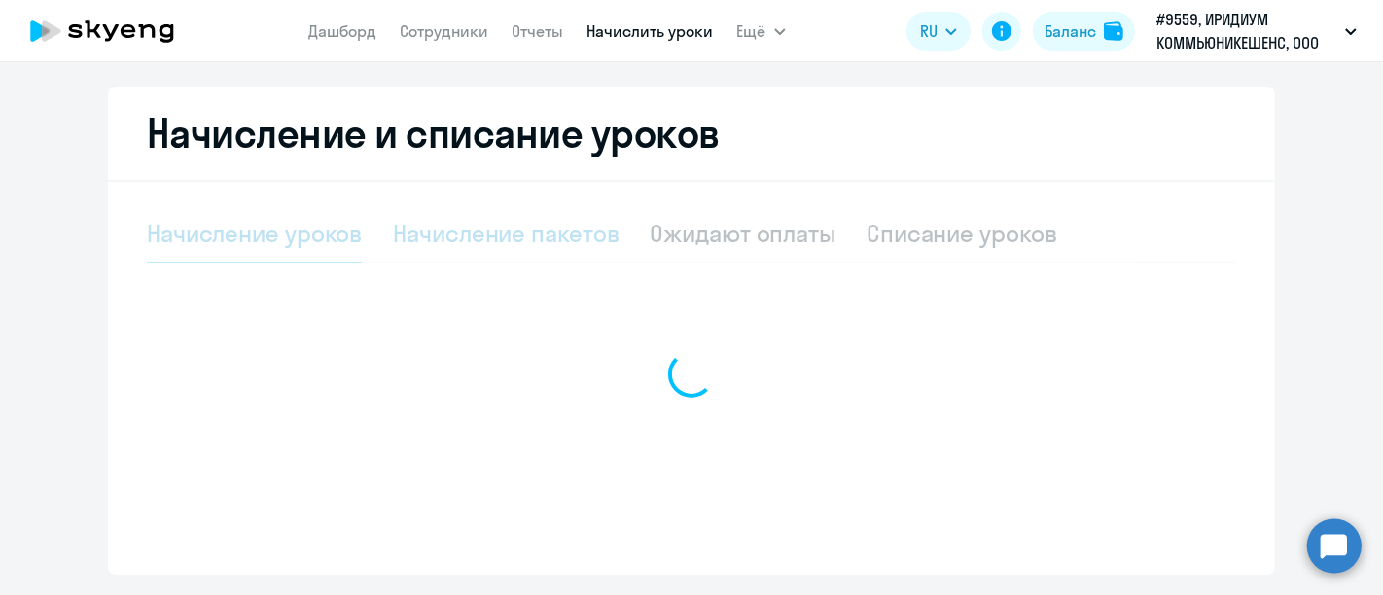
select select "10"
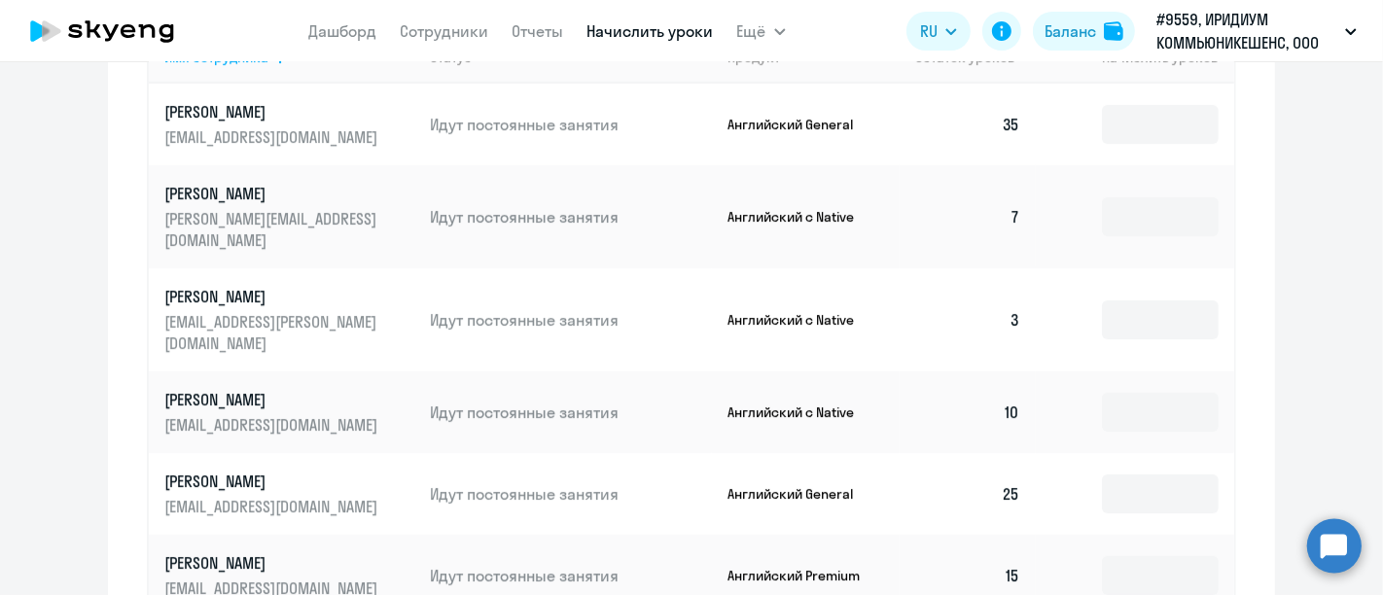
scroll to position [314, 0]
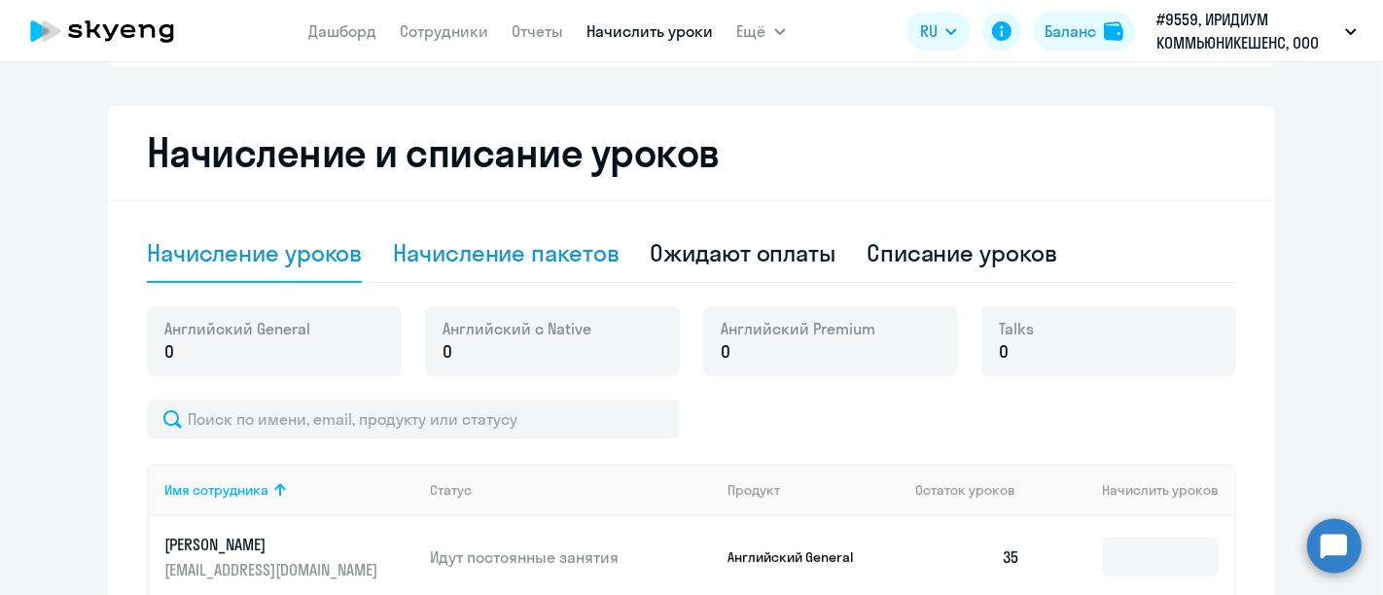
click at [533, 248] on div "Начисление пакетов" at bounding box center [506, 252] width 226 height 31
select select "10"
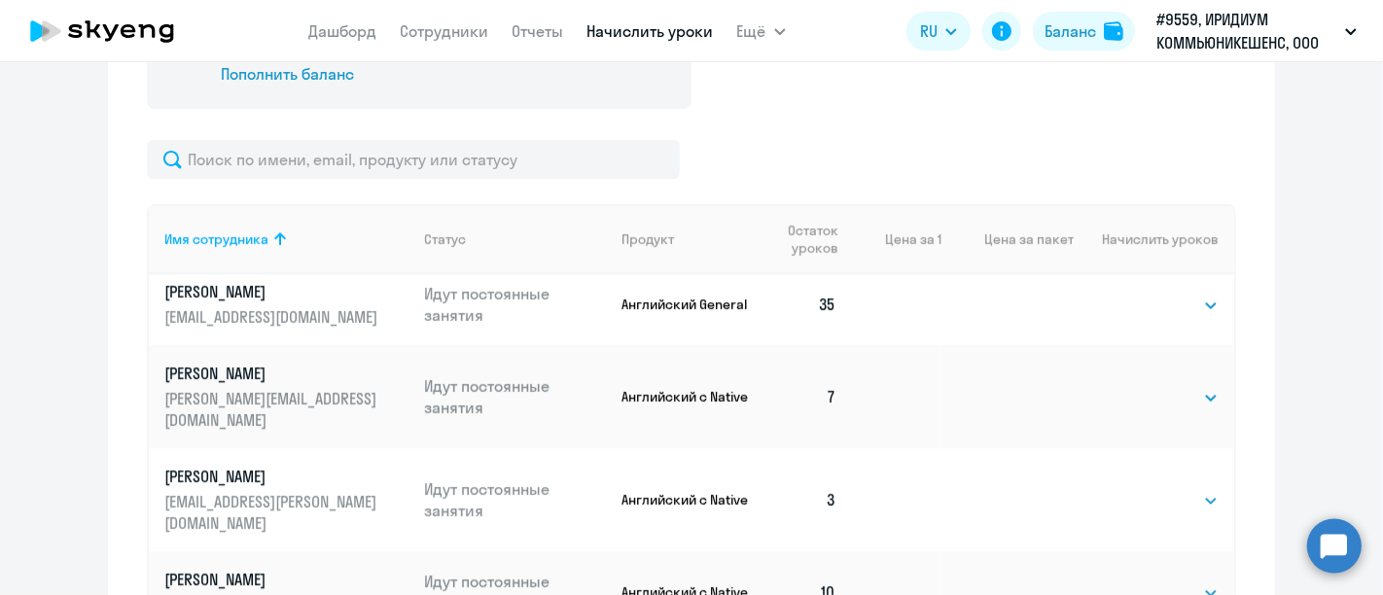
scroll to position [0, 0]
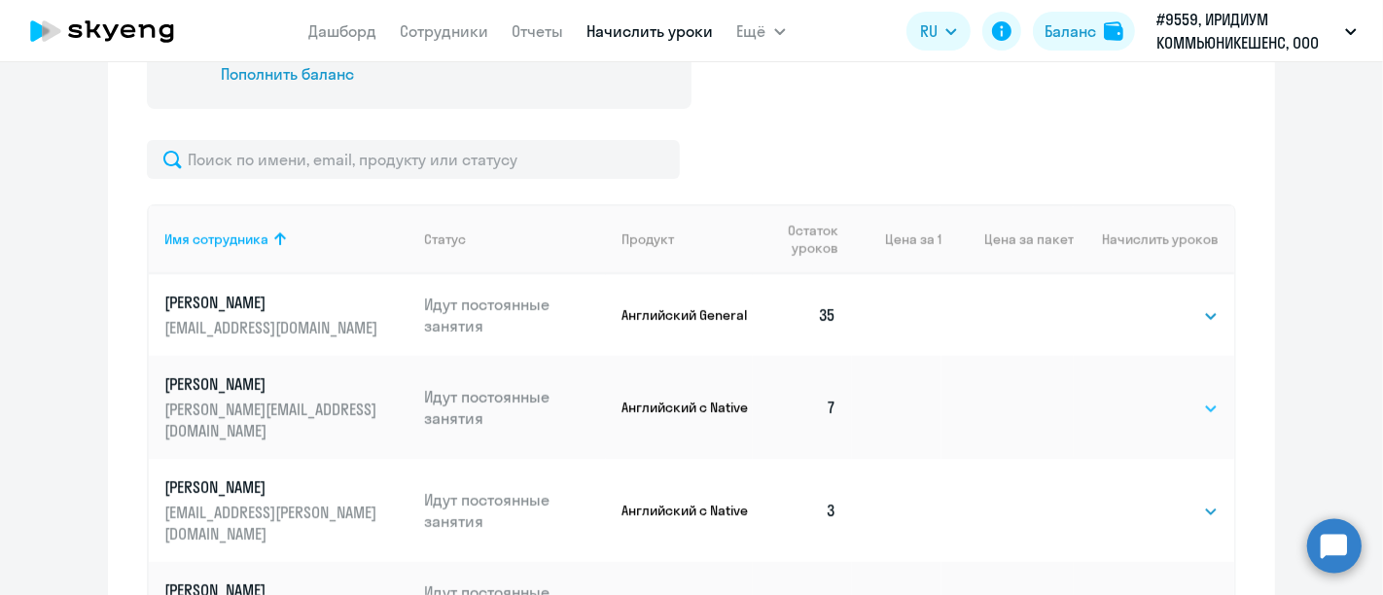
click at [1161, 420] on select "Выбрать 4 8 16 32 64 96 128" at bounding box center [1179, 408] width 80 height 23
select select "16"
click at [1139, 417] on select "Выбрать 4 8 16 32 64 96 128" at bounding box center [1179, 408] width 80 height 23
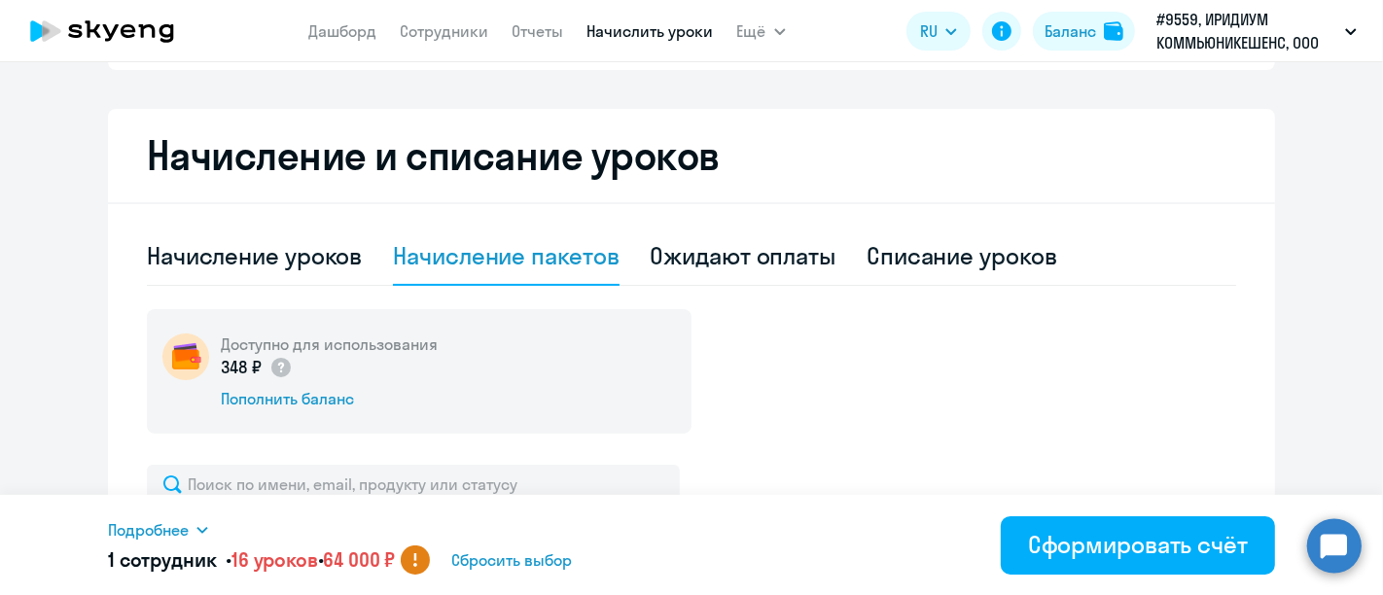
scroll to position [744, 0]
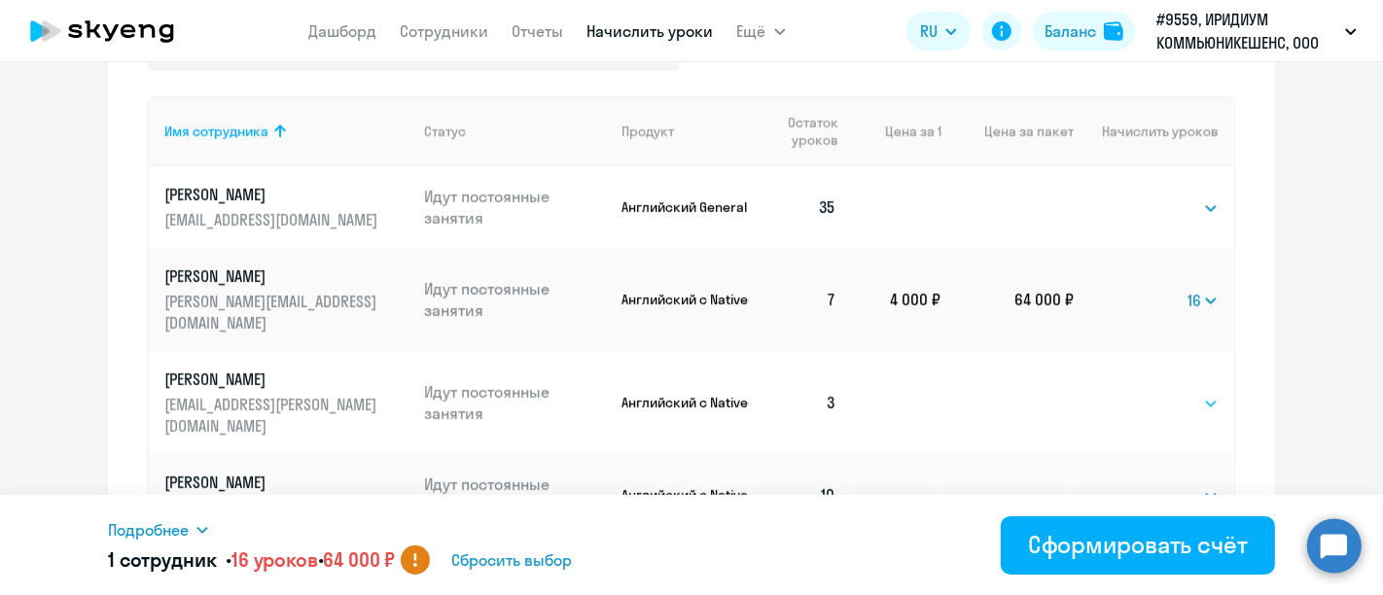
click at [1145, 410] on select "Выбрать 4 8 16 32 64 96 128" at bounding box center [1179, 403] width 80 height 23
select select "16"
click at [1139, 402] on select "Выбрать 4 8 16 32 64 96 128" at bounding box center [1179, 403] width 80 height 23
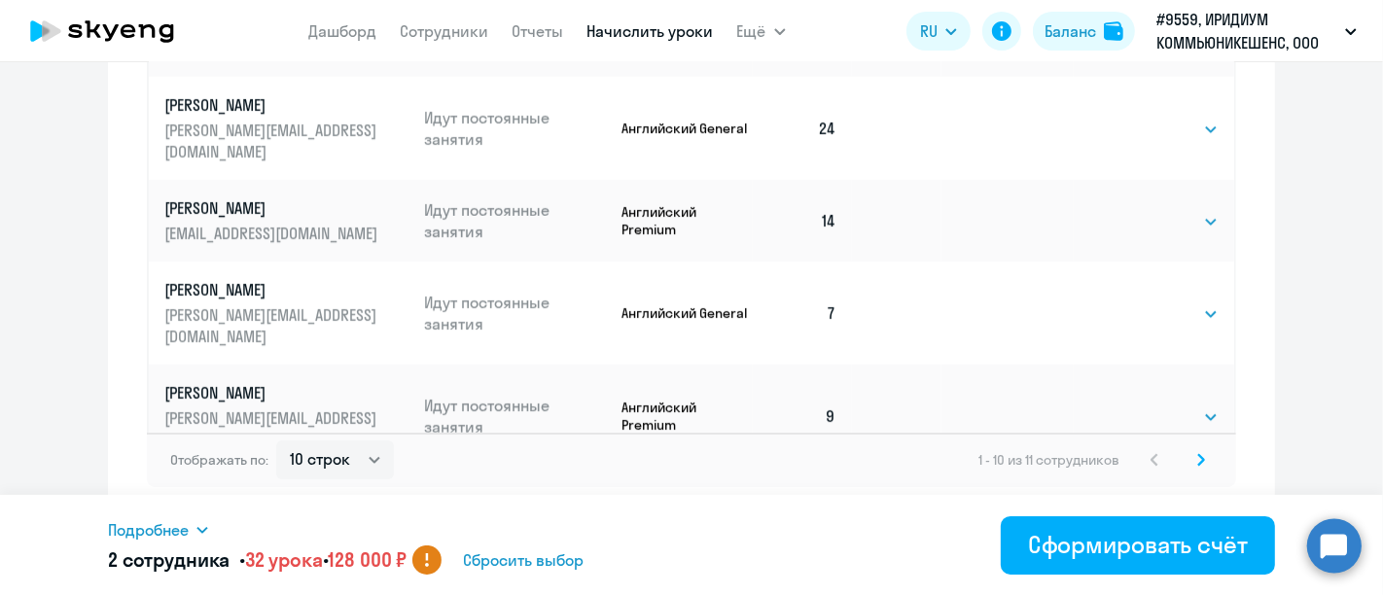
scroll to position [87, 0]
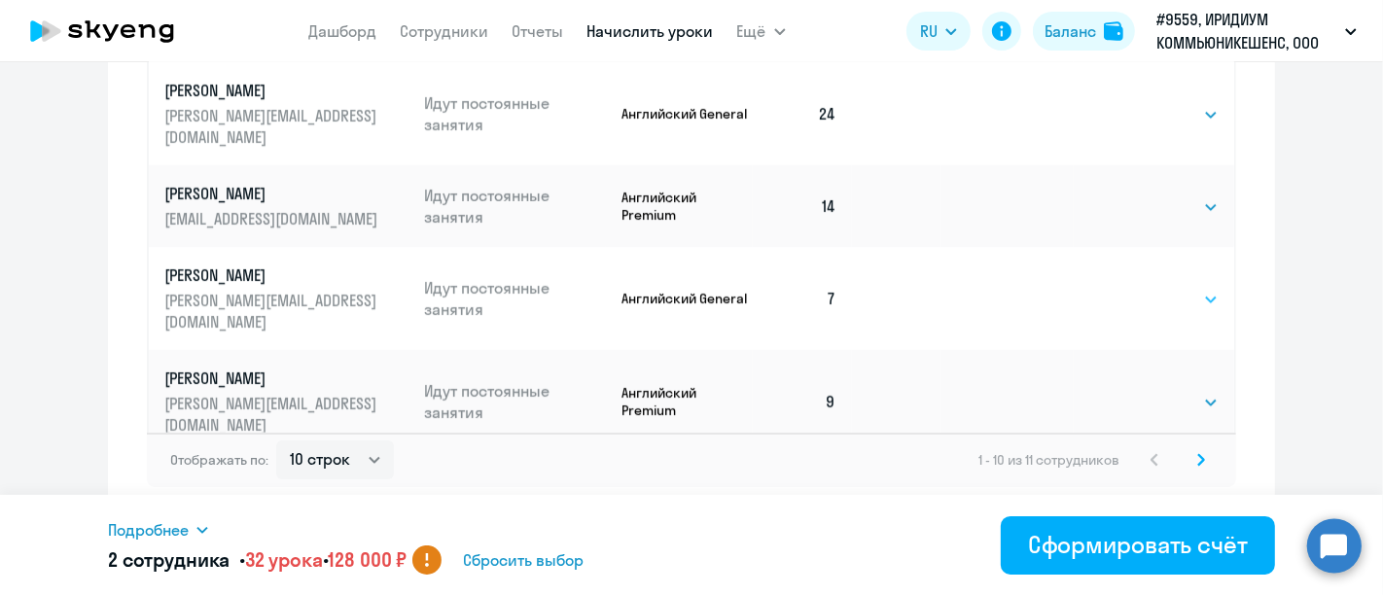
click at [1167, 306] on select "Выбрать 4 8 16 32 64 96 128" at bounding box center [1179, 299] width 80 height 23
select select "32"
click at [1139, 288] on select "Выбрать 4 8 16 32 64 96 128" at bounding box center [1179, 299] width 80 height 23
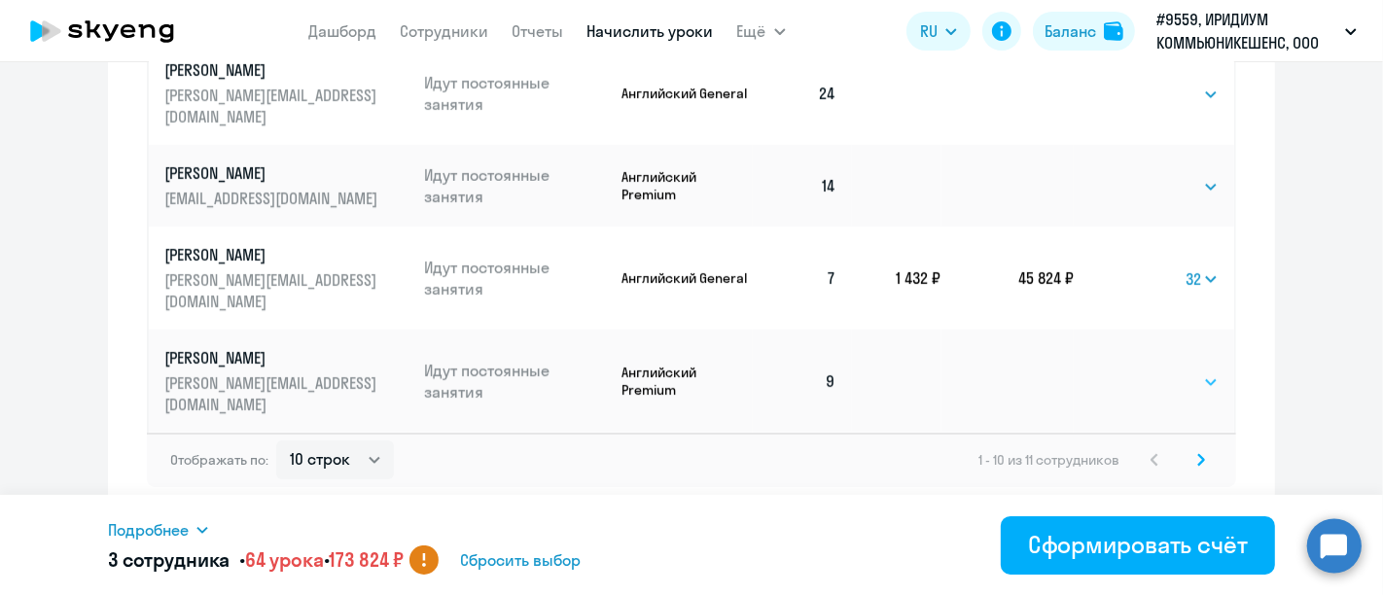
click at [1164, 375] on select "Выбрать 4 8 16 32 64 96 128" at bounding box center [1179, 382] width 80 height 23
select select "16"
click at [1139, 371] on select "Выбрать 4 8 16 32 64 96 128" at bounding box center [1179, 382] width 80 height 23
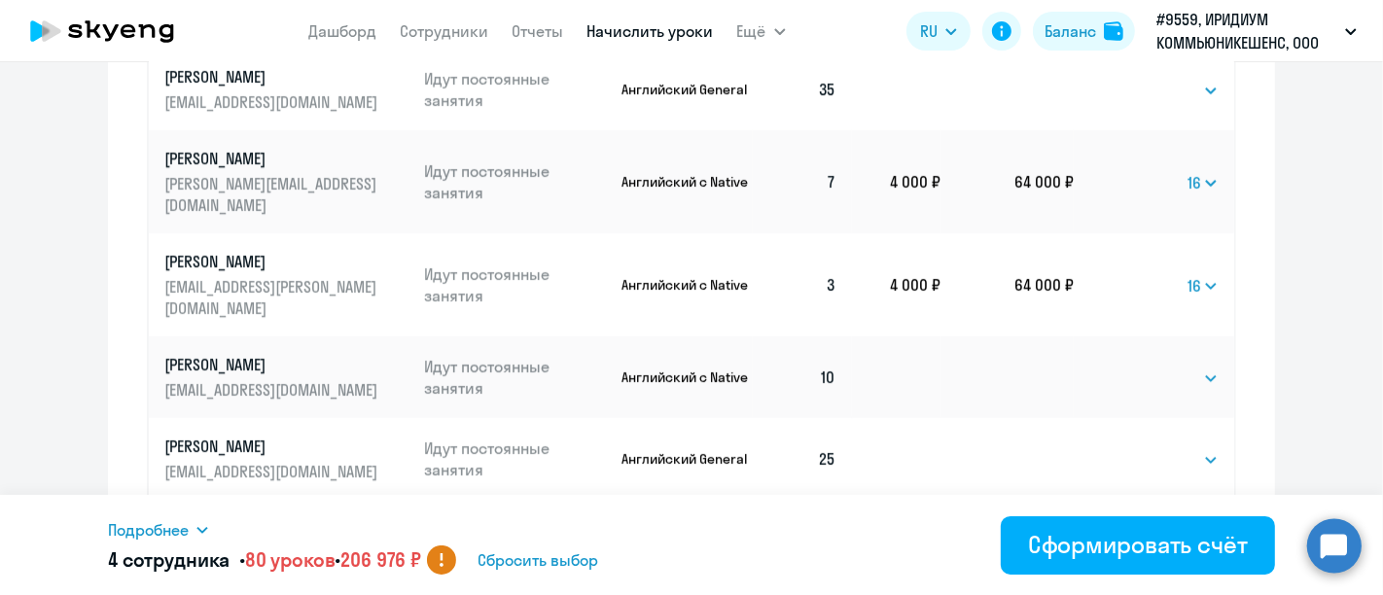
scroll to position [646, 0]
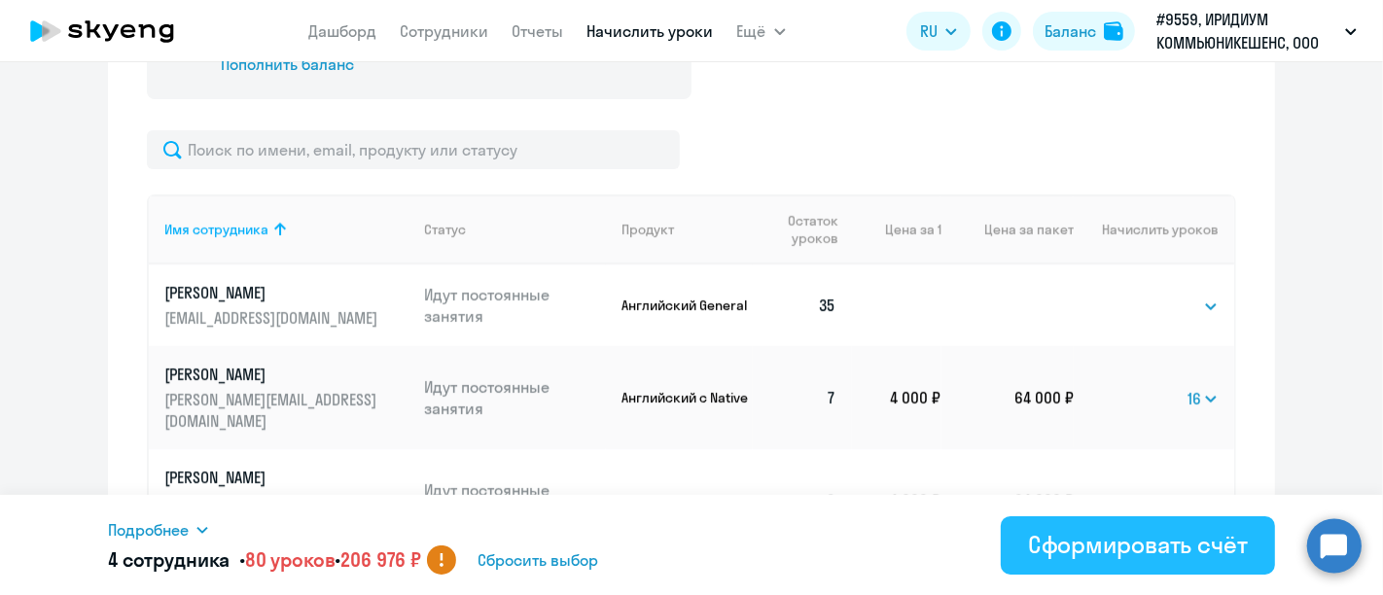
click at [1215, 526] on button "Сформировать счёт" at bounding box center [1138, 546] width 274 height 58
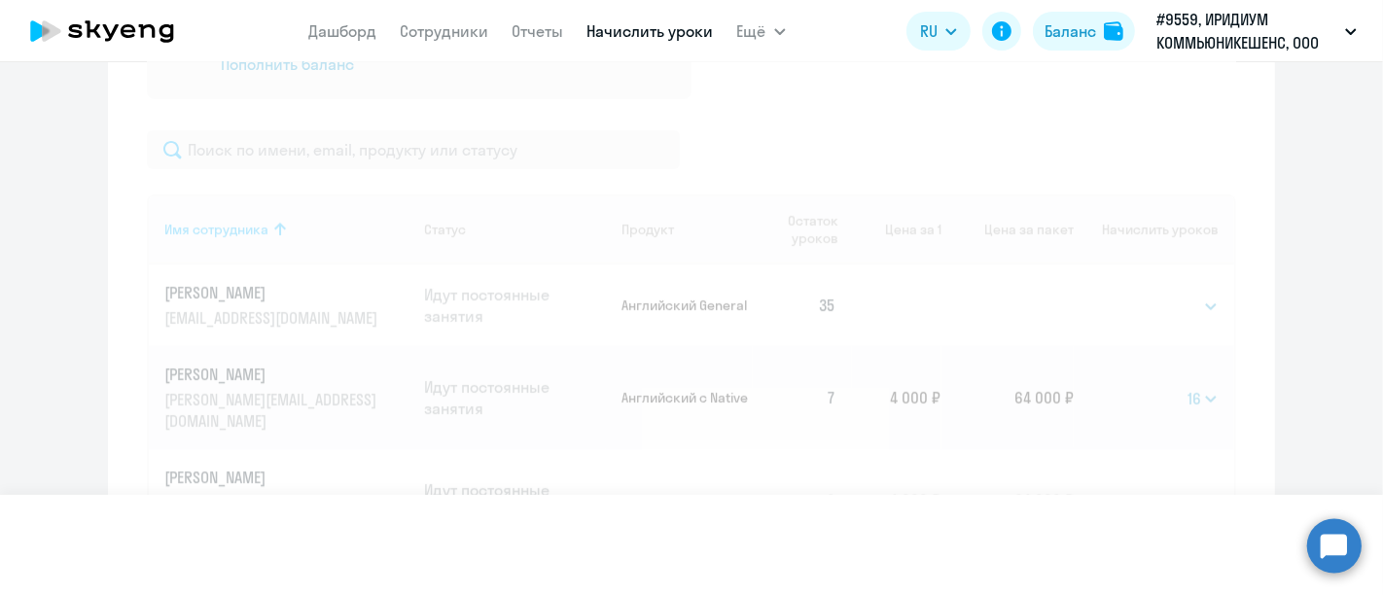
select select
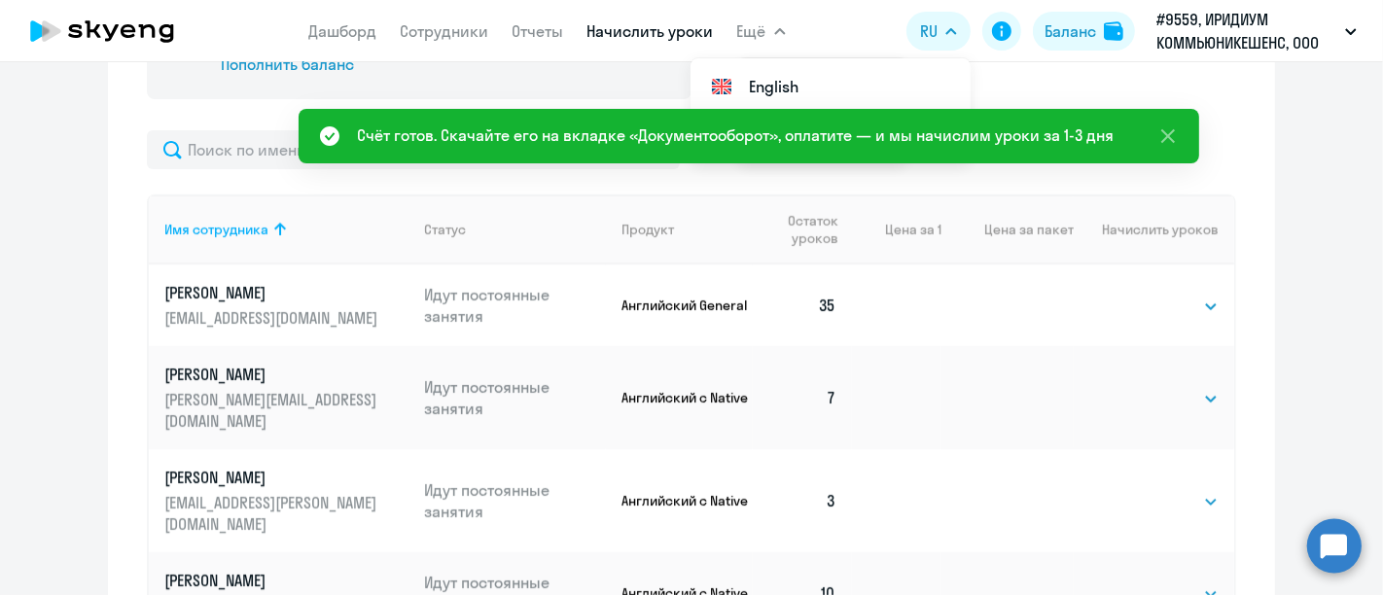
click at [781, 31] on icon "button" at bounding box center [780, 31] width 10 height 5
click at [1172, 130] on icon at bounding box center [1168, 136] width 23 height 23
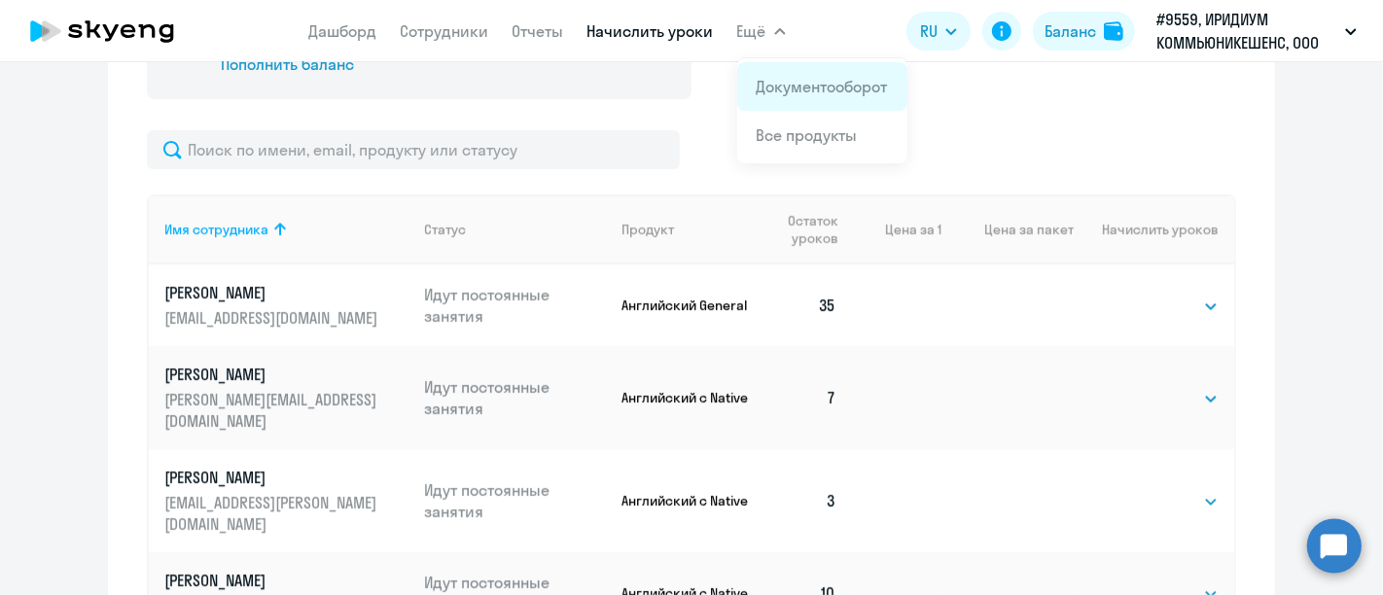
click at [788, 83] on link "Документооборот" at bounding box center [822, 86] width 131 height 19
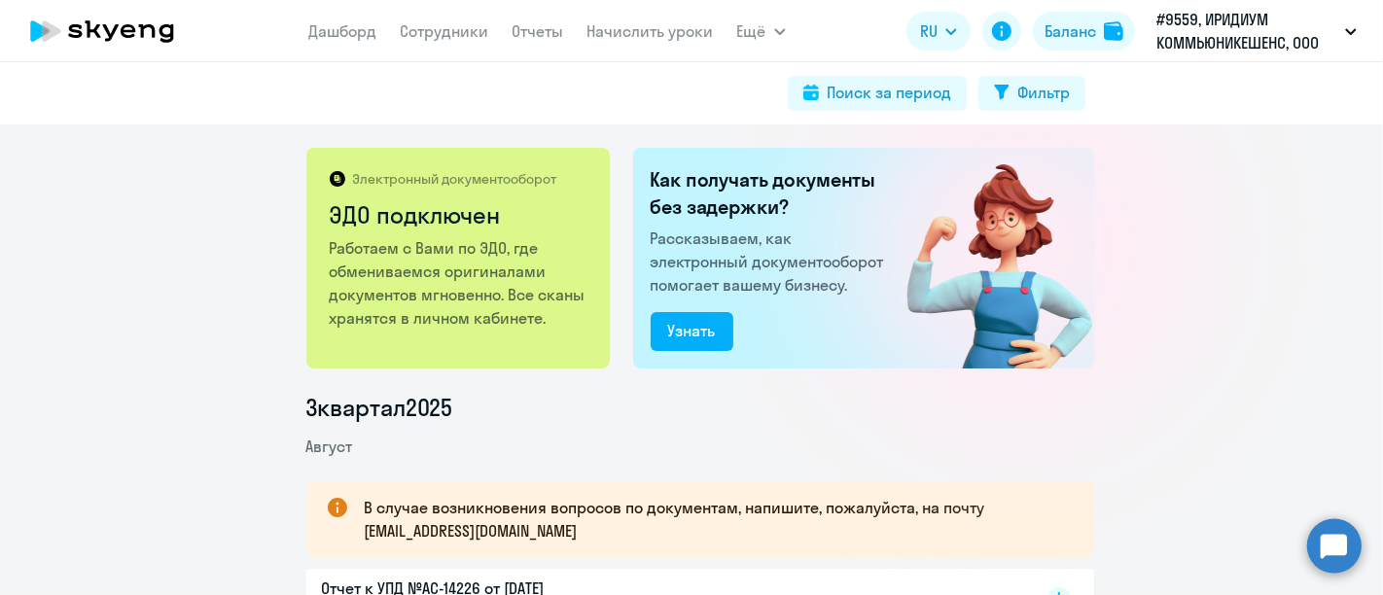
scroll to position [216, 0]
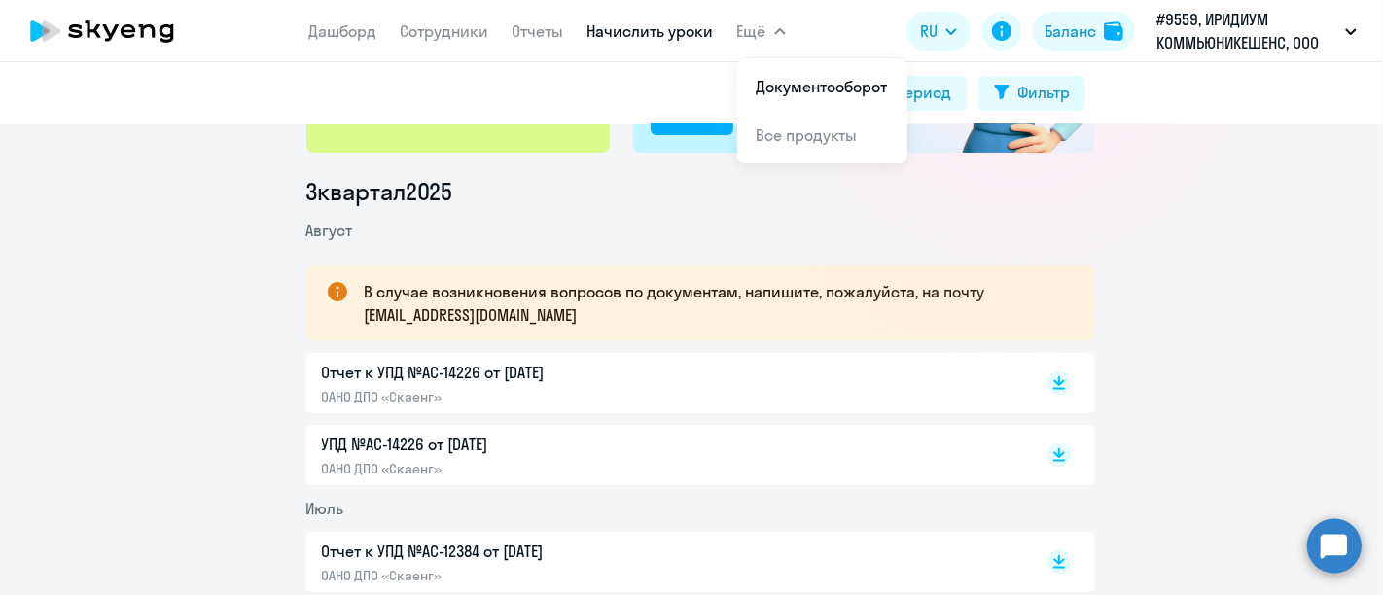
click at [676, 27] on link "Начислить уроки" at bounding box center [651, 30] width 126 height 19
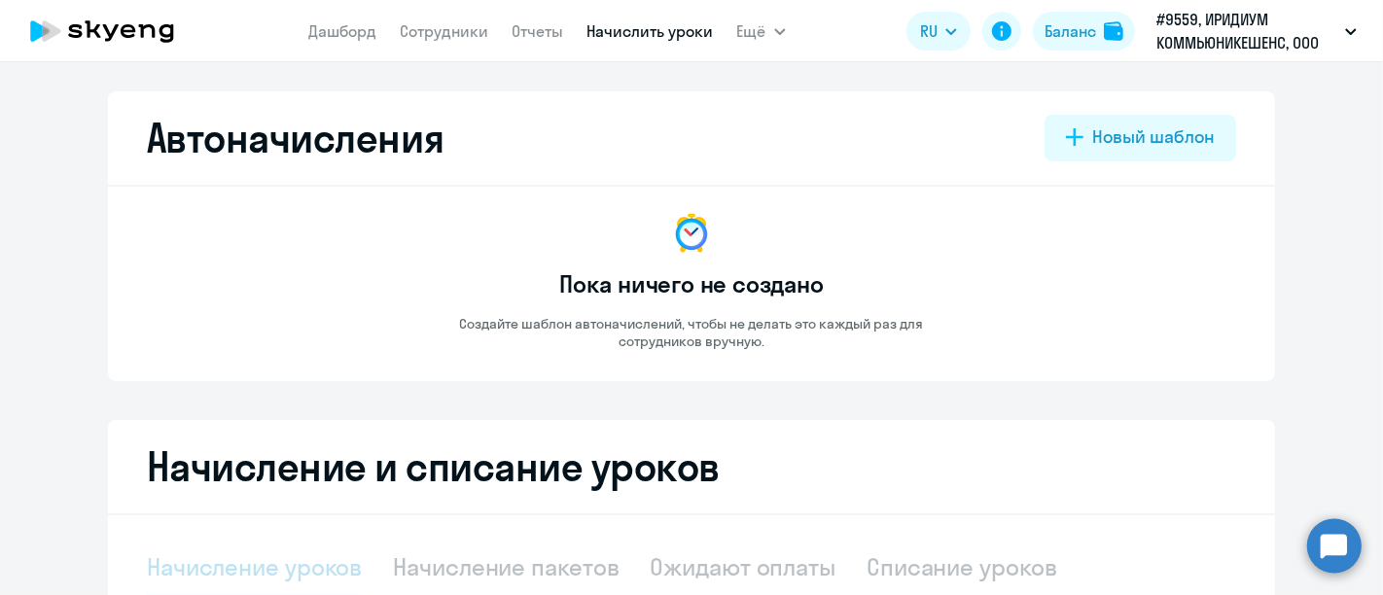
select select "10"
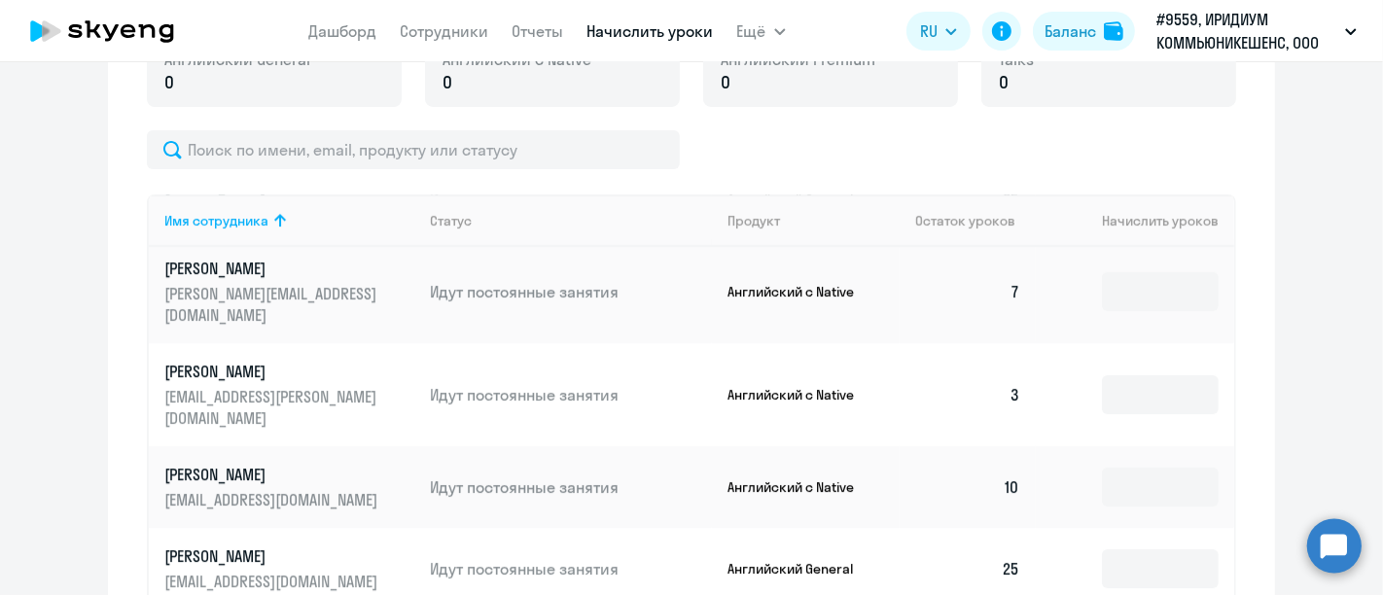
scroll to position [260, 0]
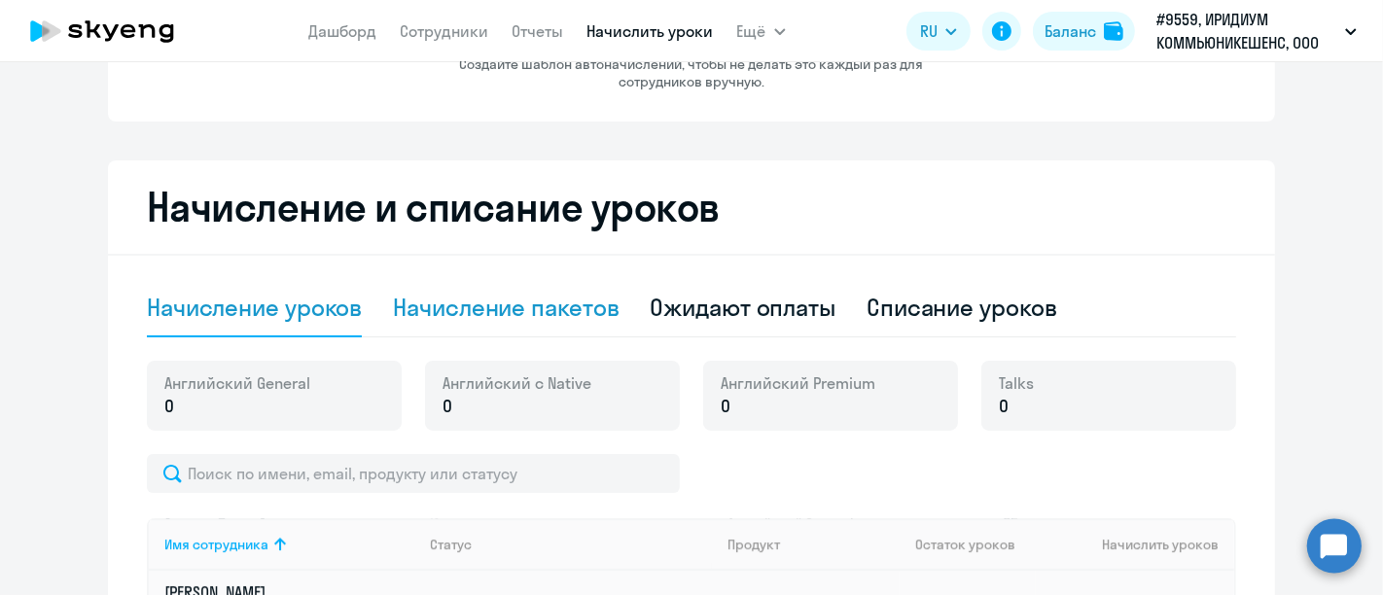
click at [591, 296] on div "Начисление пакетов" at bounding box center [506, 307] width 226 height 31
select select "10"
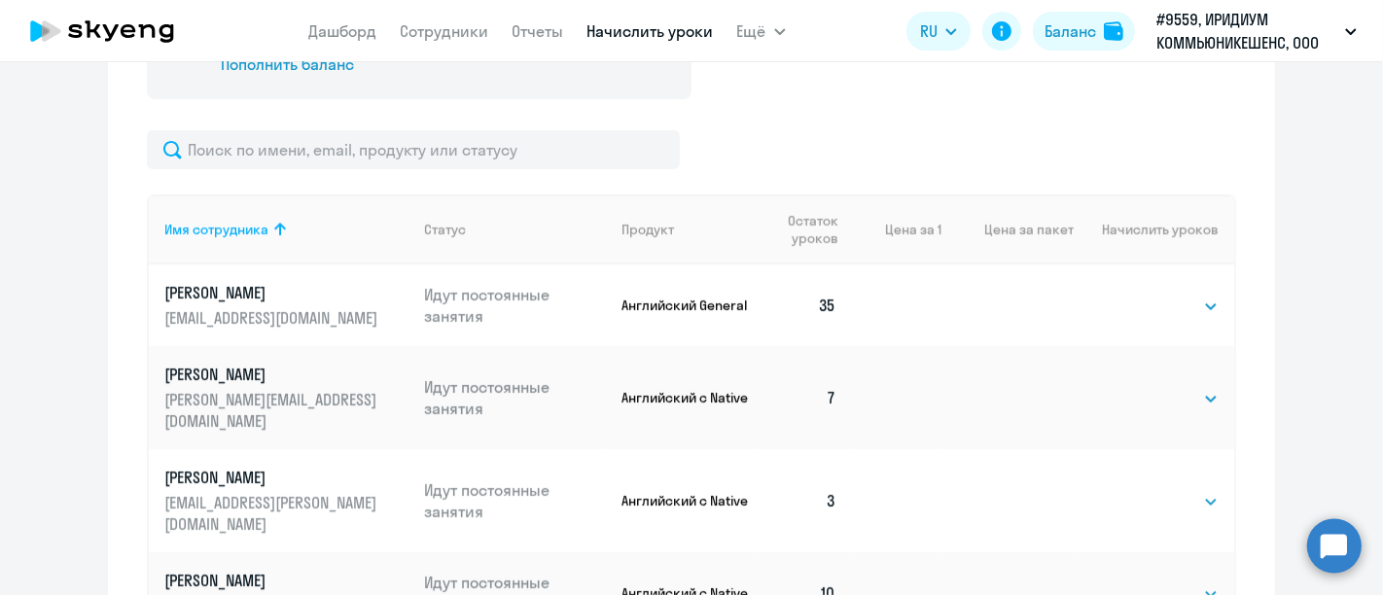
scroll to position [430, 0]
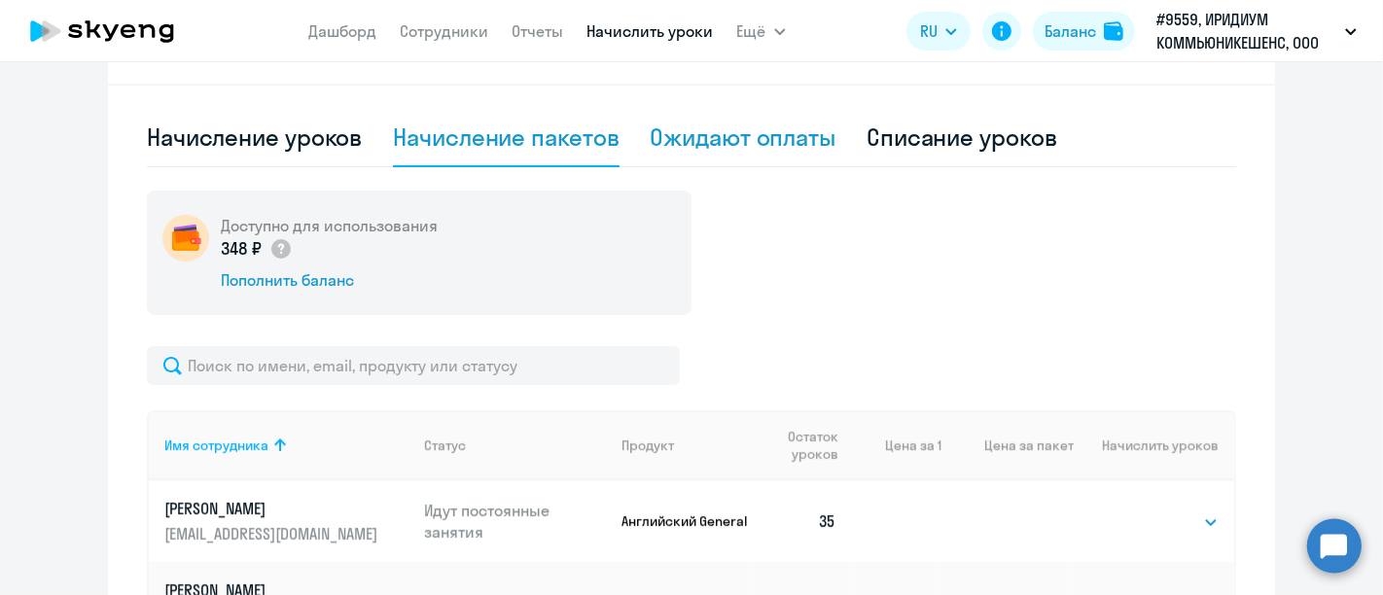
click at [710, 143] on div "Ожидают оплаты" at bounding box center [744, 137] width 186 height 31
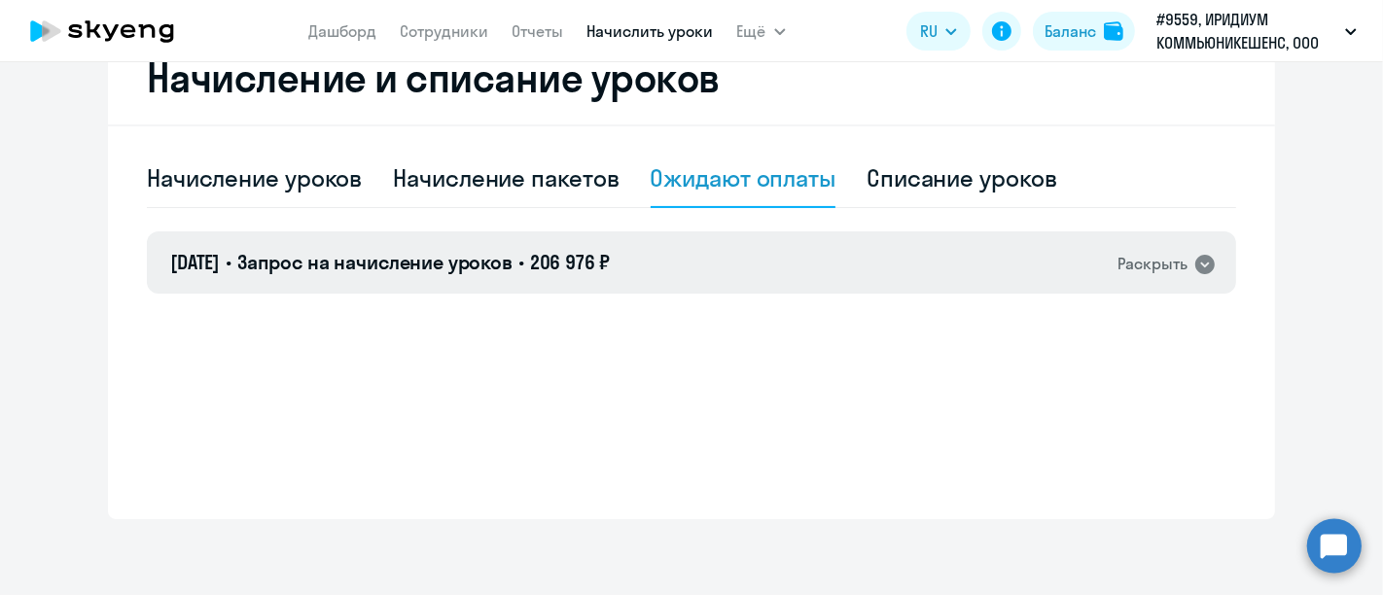
click at [1177, 263] on div "Раскрыть" at bounding box center [1153, 264] width 70 height 24
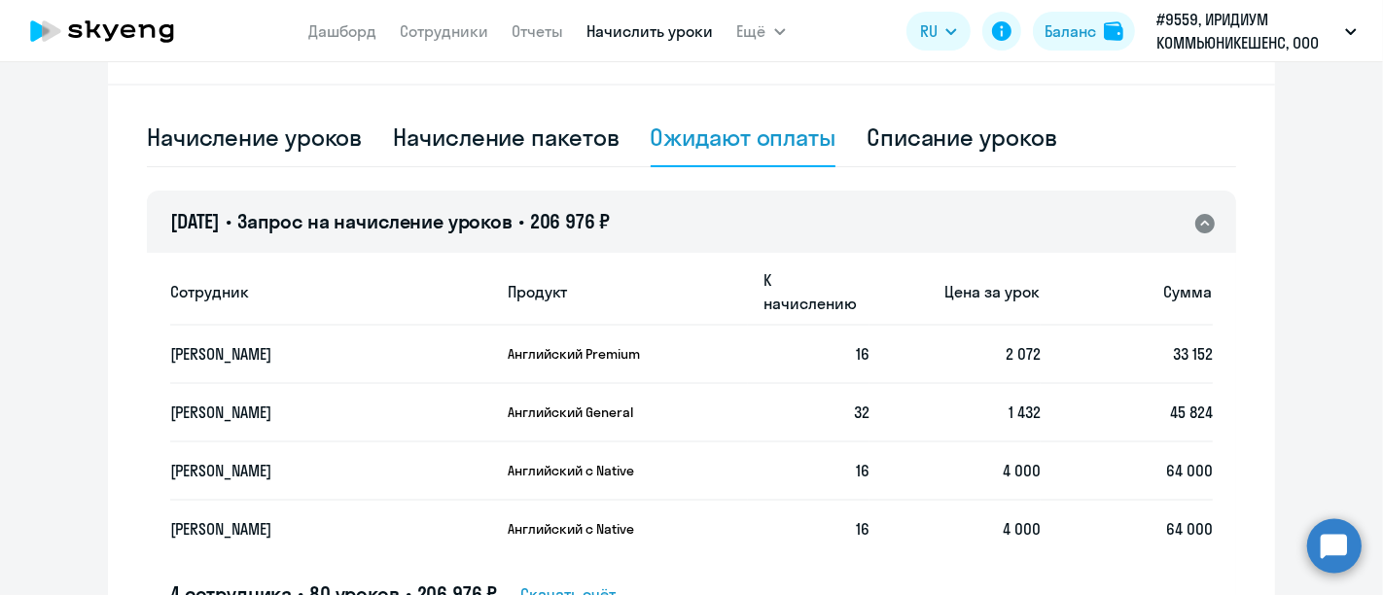
scroll to position [538, 0]
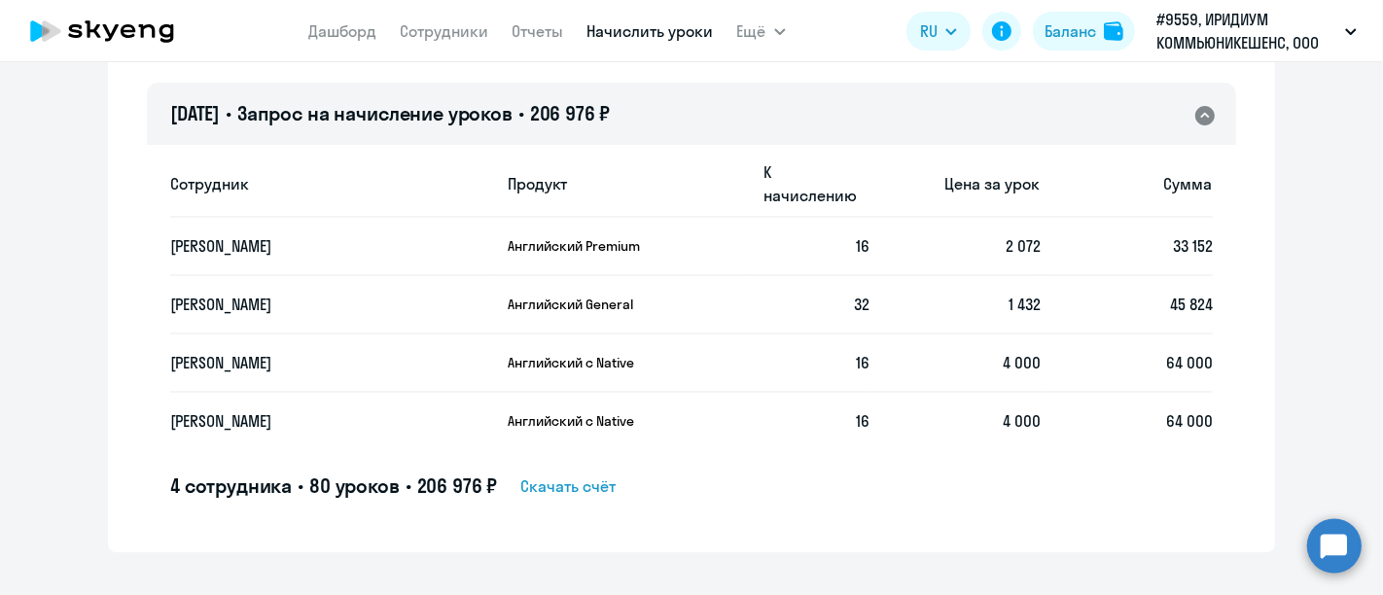
click at [602, 475] on span "Скачать счёт" at bounding box center [567, 486] width 95 height 23
